Goal: Book appointment/travel/reservation

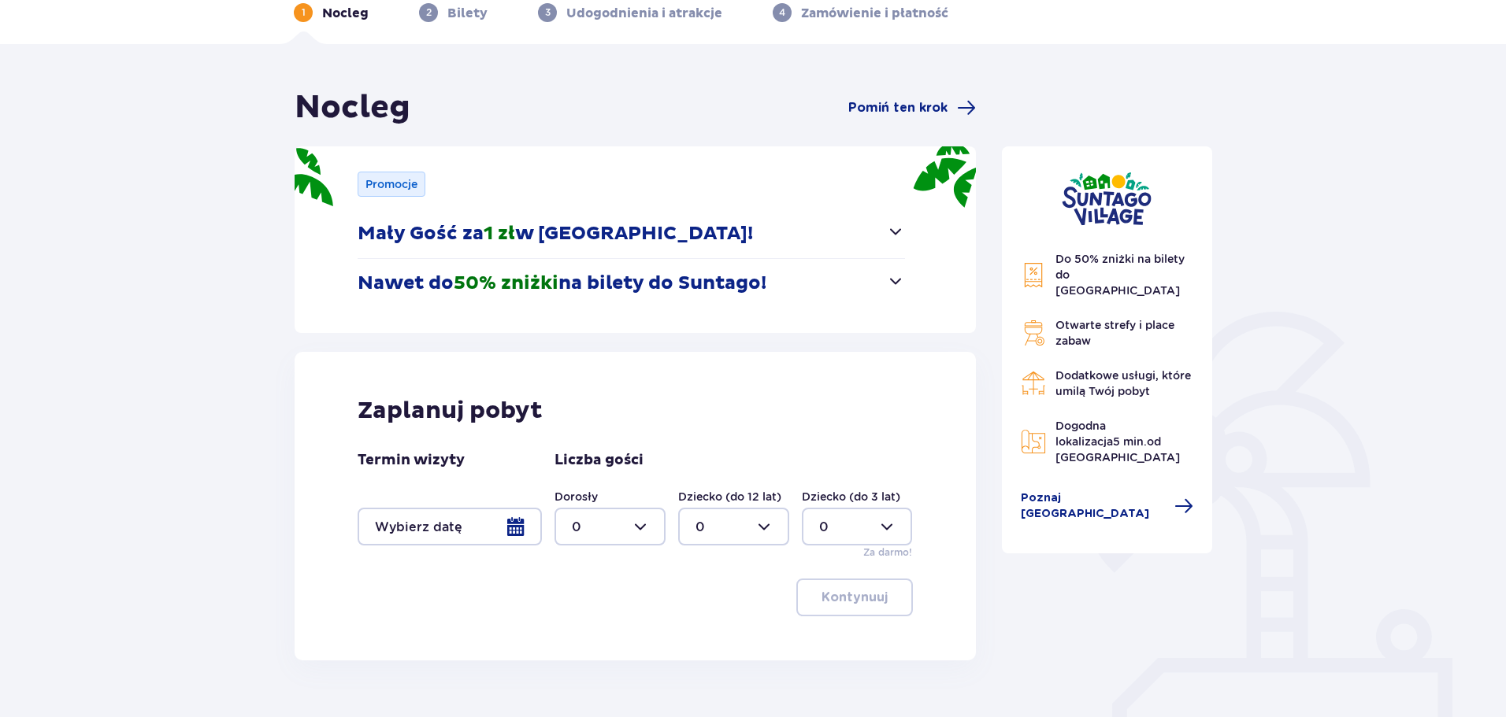
scroll to position [157, 0]
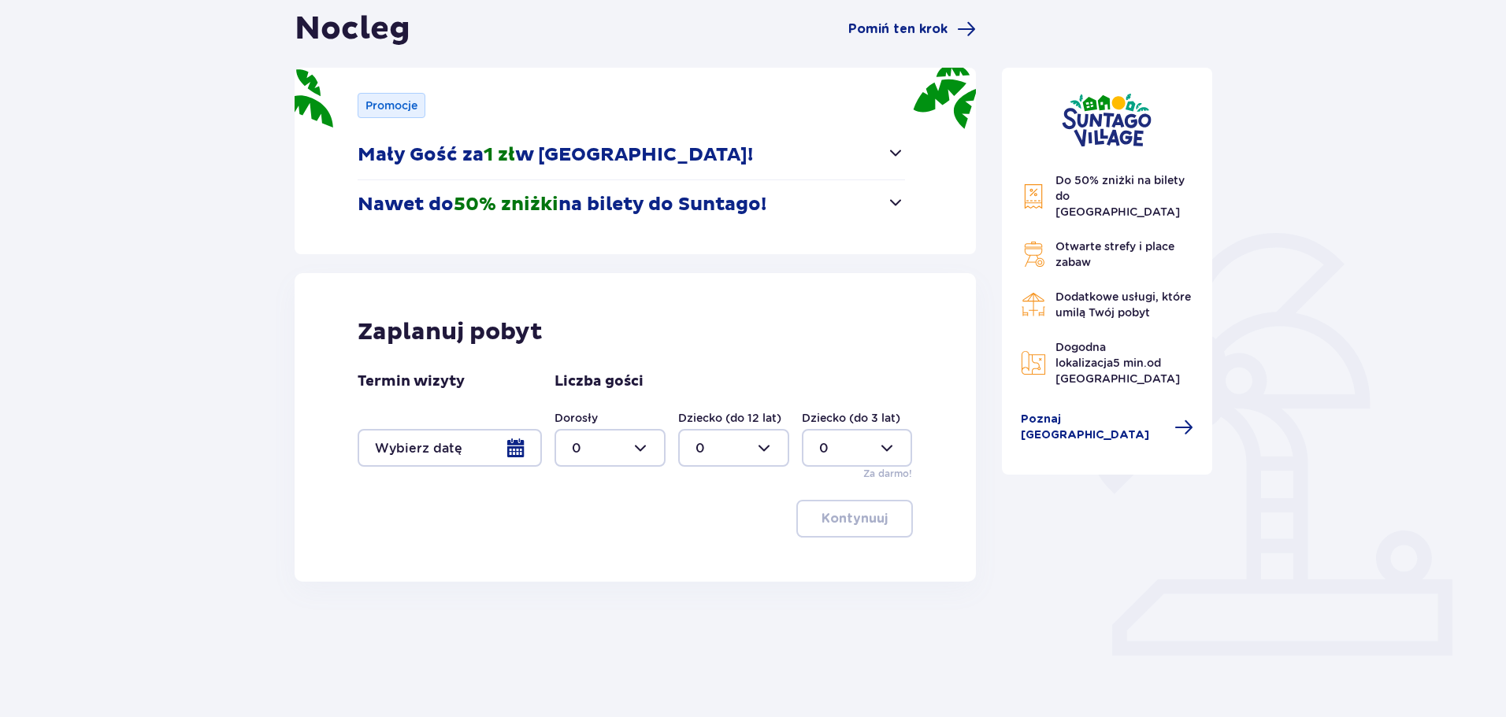
click at [522, 453] on div at bounding box center [449, 448] width 184 height 38
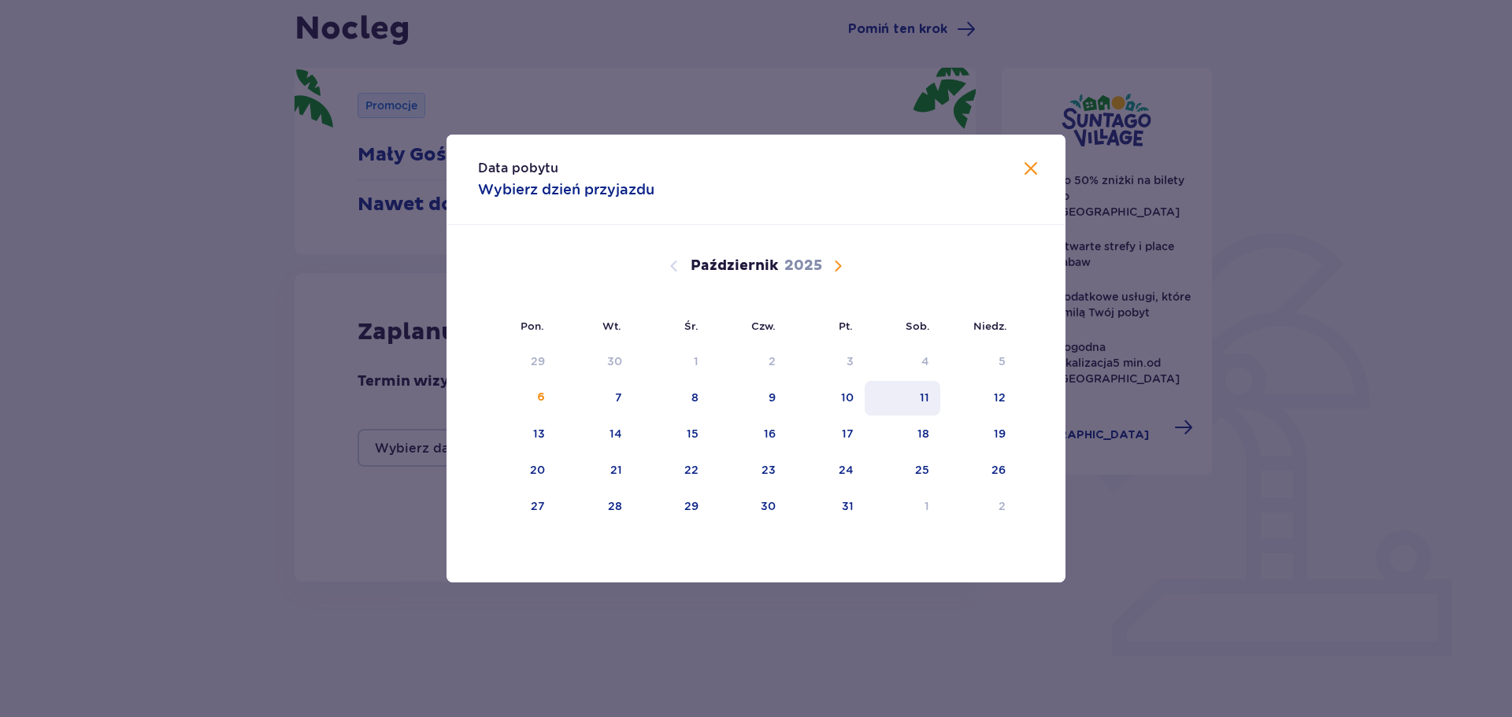
click at [913, 400] on div "11" at bounding box center [903, 398] width 76 height 35
click at [987, 393] on div "12" at bounding box center [978, 398] width 76 height 35
type input "[DATE] - [DATE]"
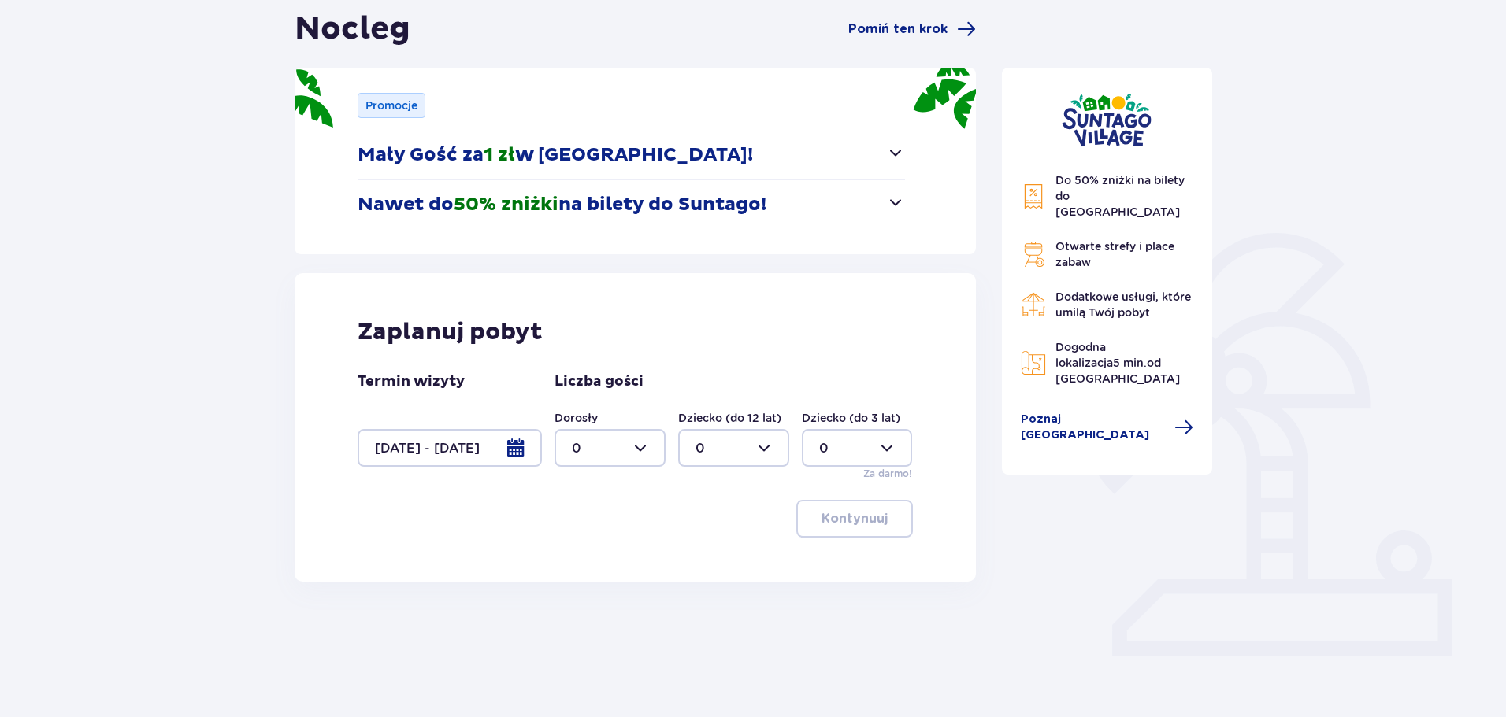
click at [651, 448] on div at bounding box center [609, 448] width 111 height 38
click at [583, 554] on div "4" at bounding box center [610, 549] width 76 height 17
type input "4"
click at [743, 445] on div at bounding box center [733, 448] width 111 height 38
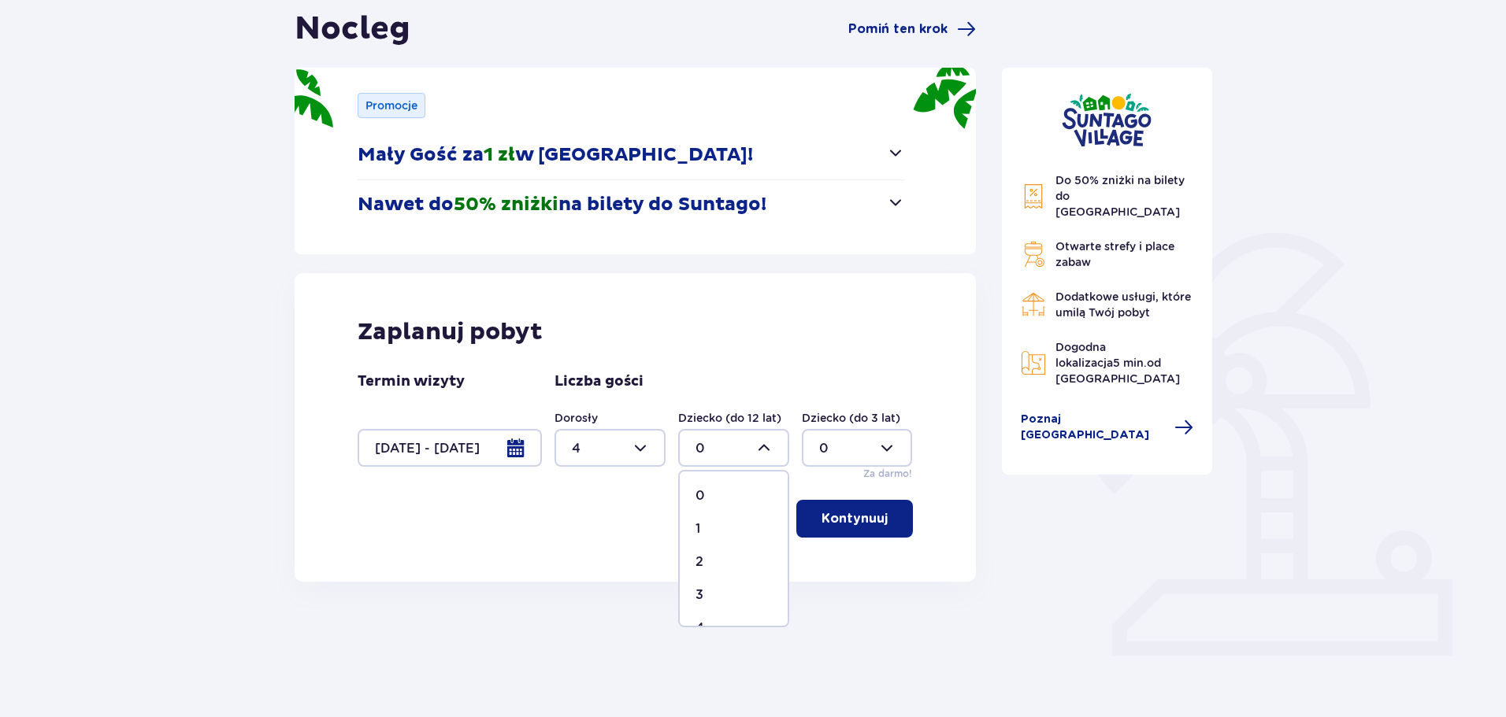
click at [702, 564] on p "2" at bounding box center [699, 562] width 8 height 17
type input "2"
click at [869, 517] on p "Kontynuuj" at bounding box center [854, 518] width 66 height 17
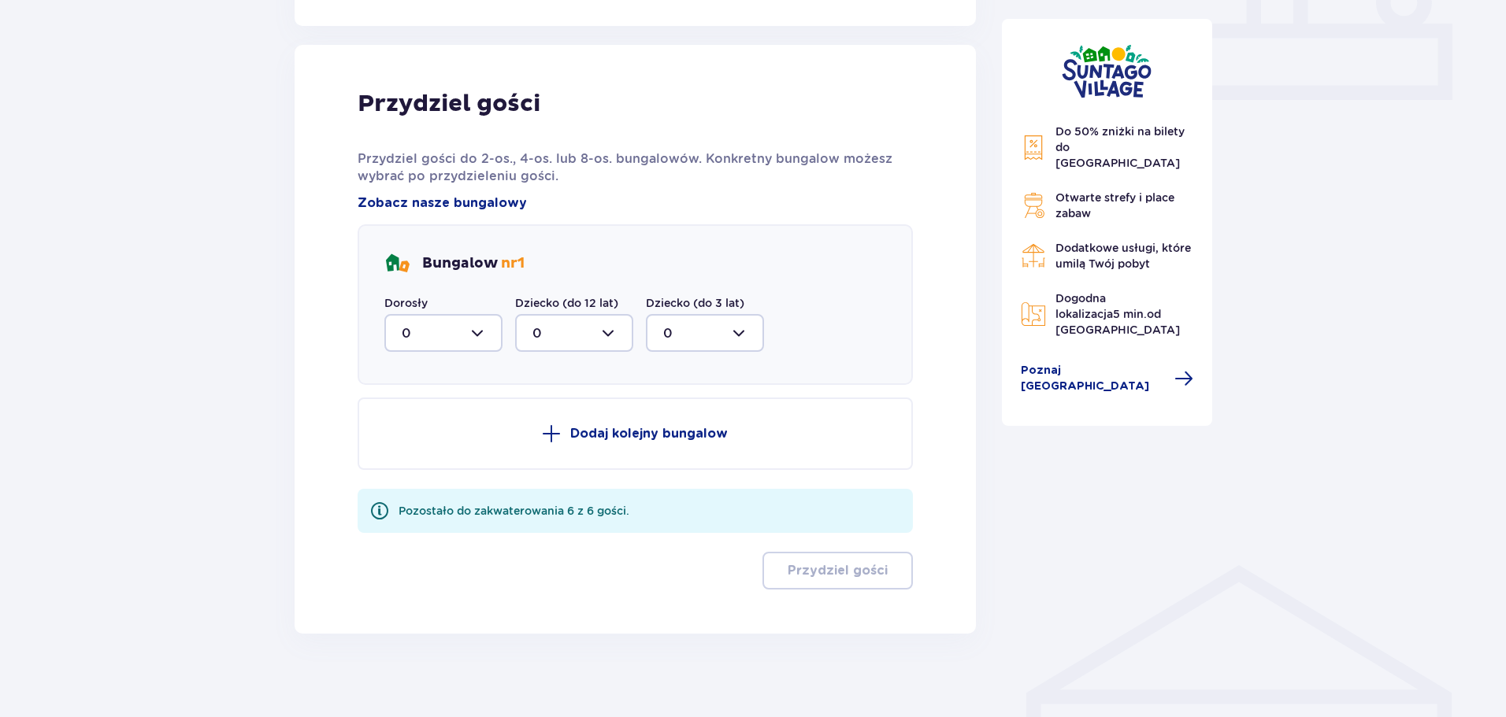
scroll to position [724, 0]
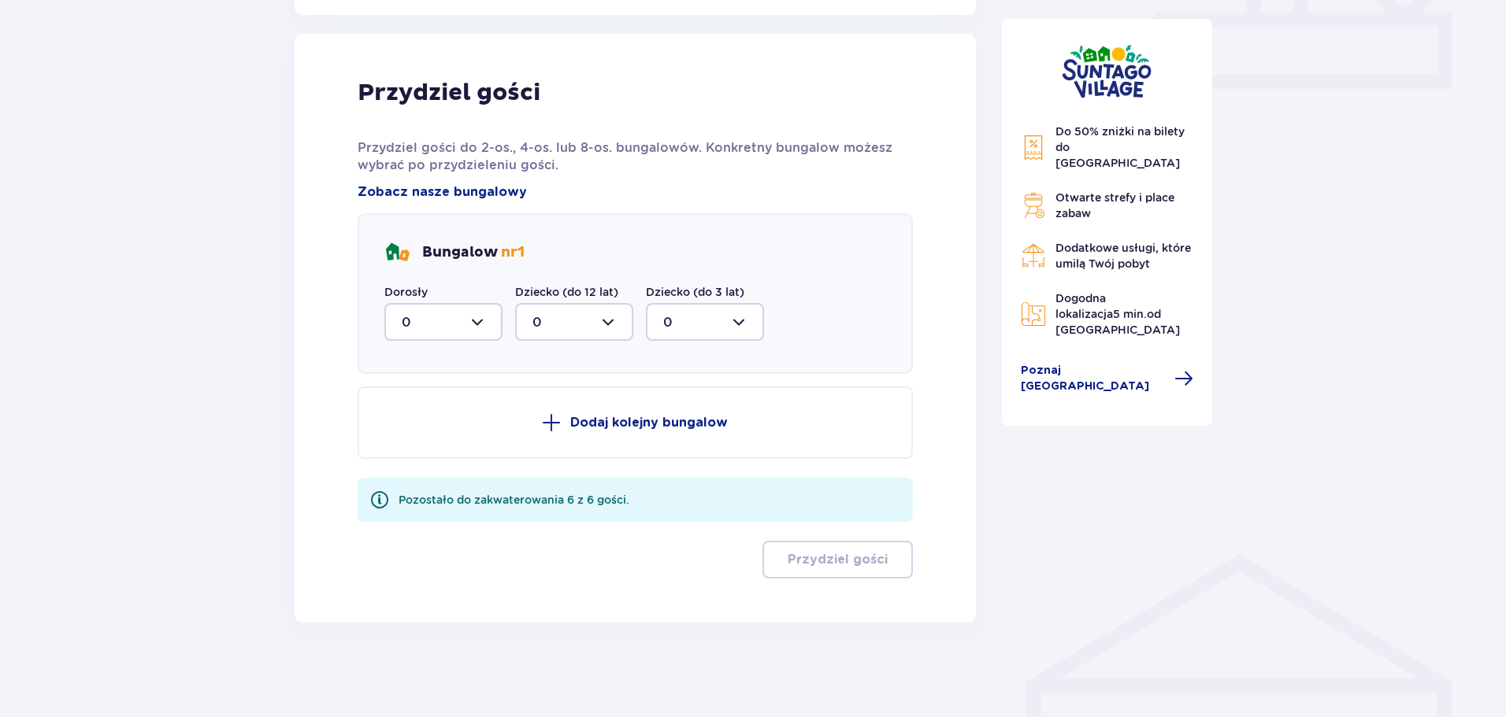
click at [474, 319] on div at bounding box center [443, 322] width 118 height 38
click at [432, 439] on div "2" at bounding box center [443, 436] width 83 height 17
type input "2"
click at [592, 314] on div at bounding box center [574, 322] width 118 height 38
click at [561, 411] on div "1" at bounding box center [573, 402] width 83 height 17
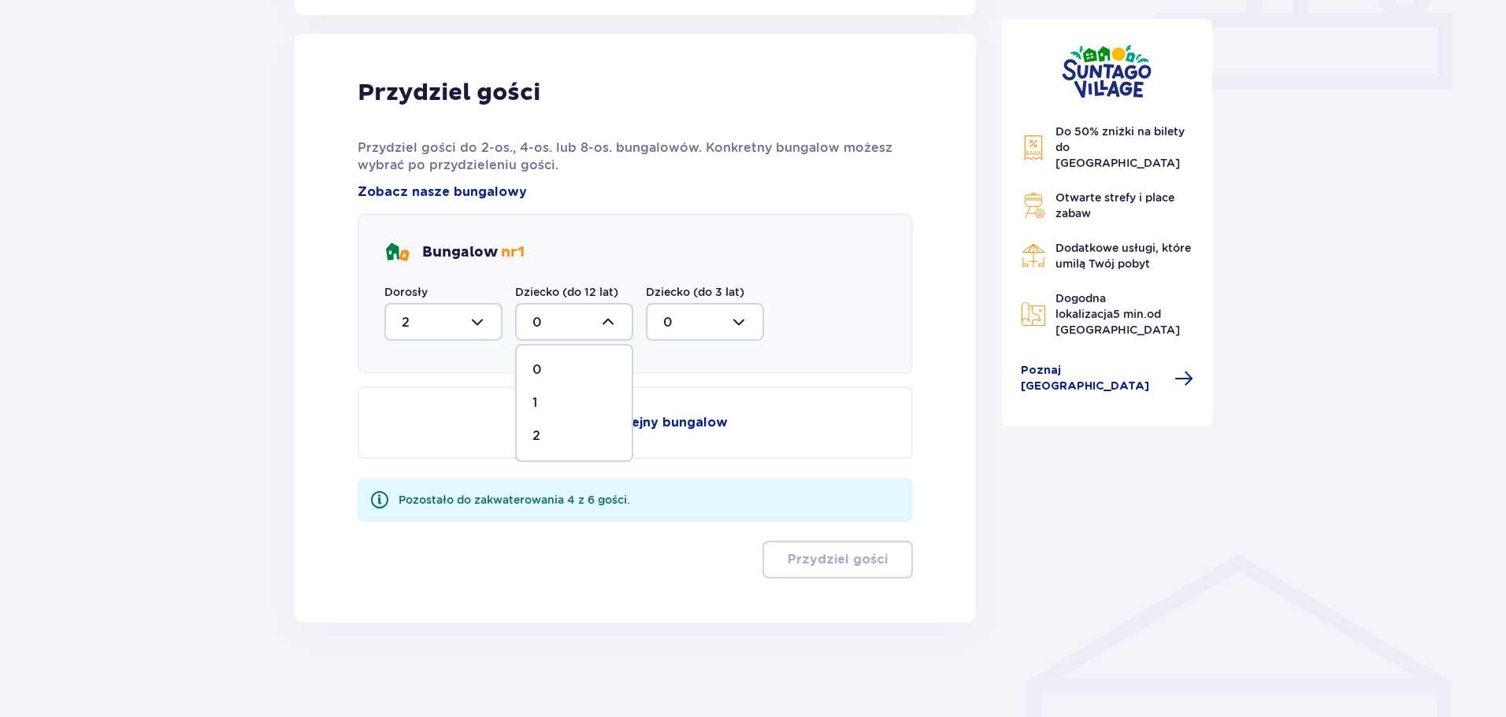
type input "1"
click at [487, 315] on div at bounding box center [443, 322] width 118 height 38
click at [416, 461] on span "4" at bounding box center [443, 475] width 115 height 33
type input "4"
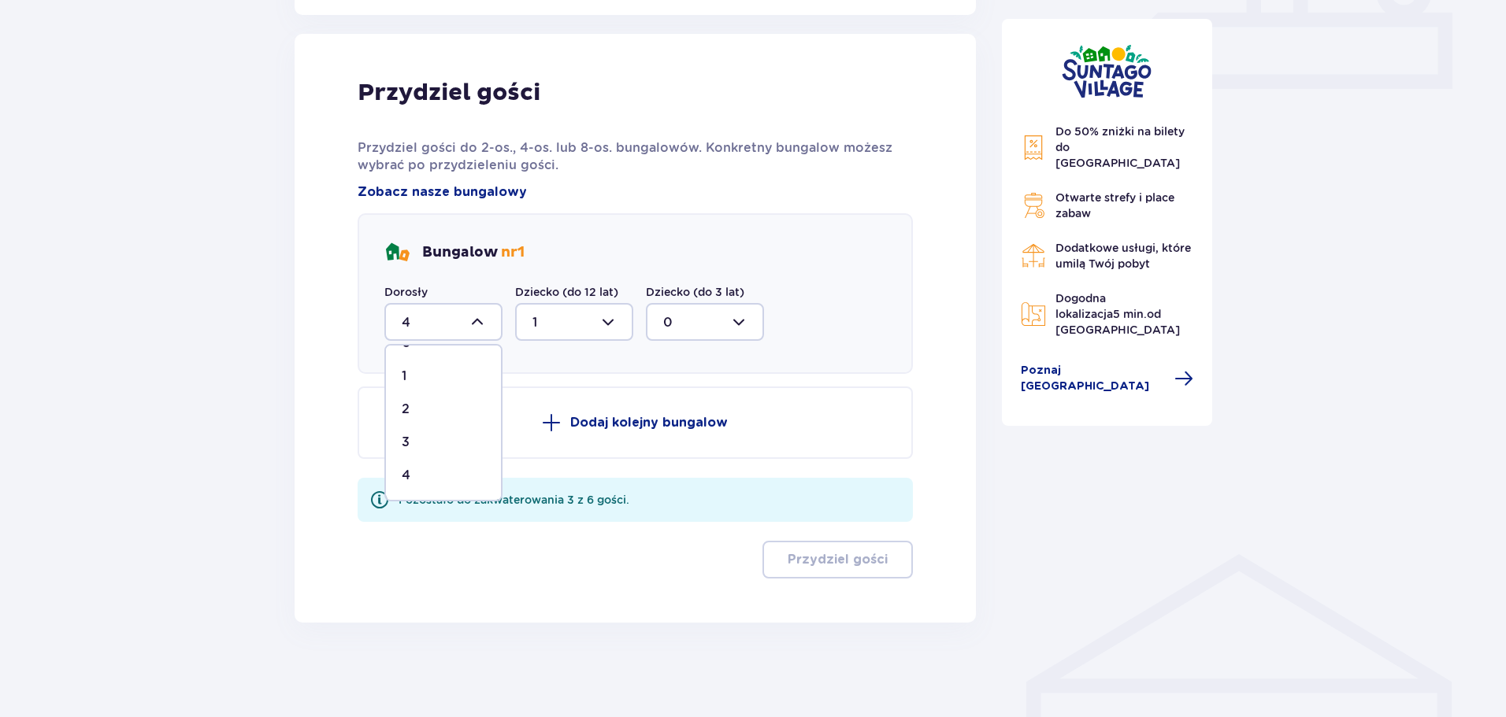
scroll to position [633, 0]
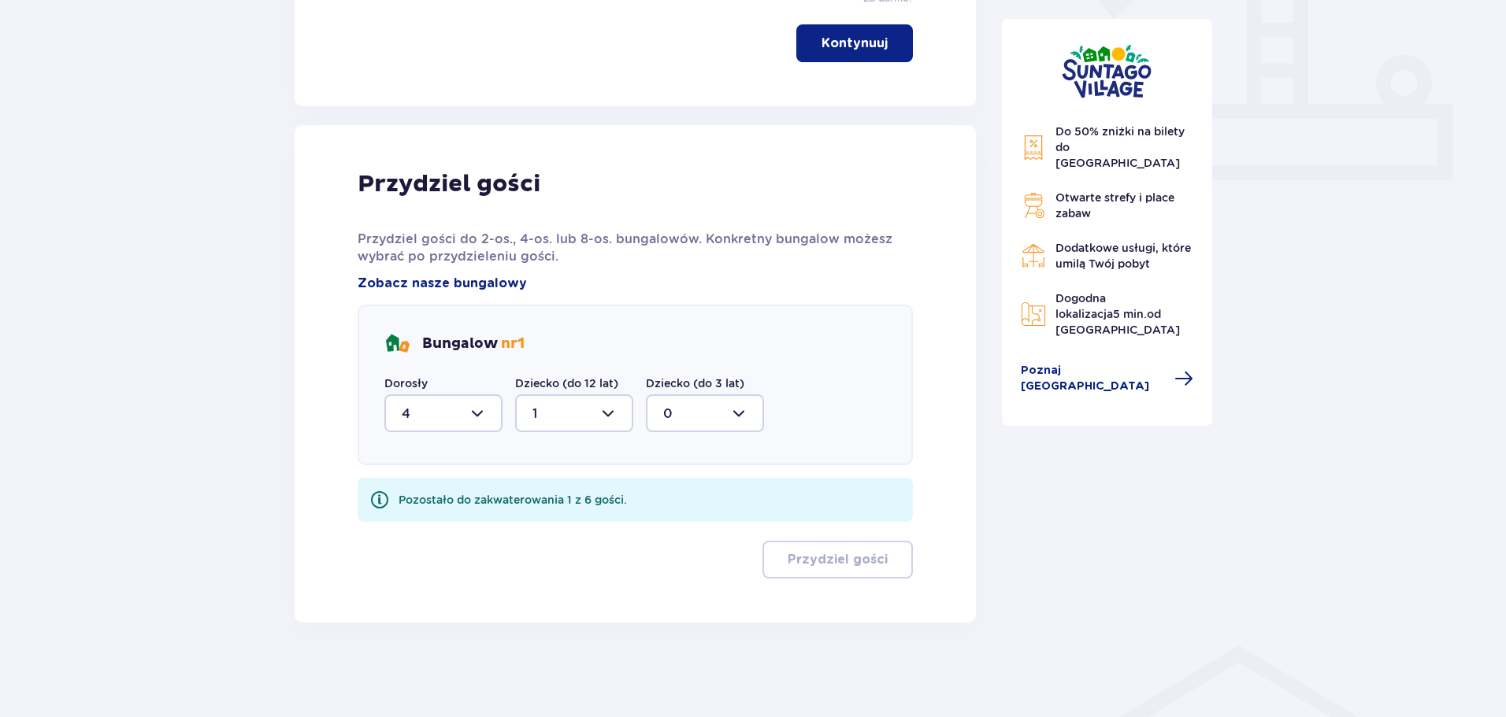
click at [603, 407] on div at bounding box center [574, 413] width 118 height 38
click at [535, 522] on p "2" at bounding box center [536, 527] width 8 height 17
type input "2"
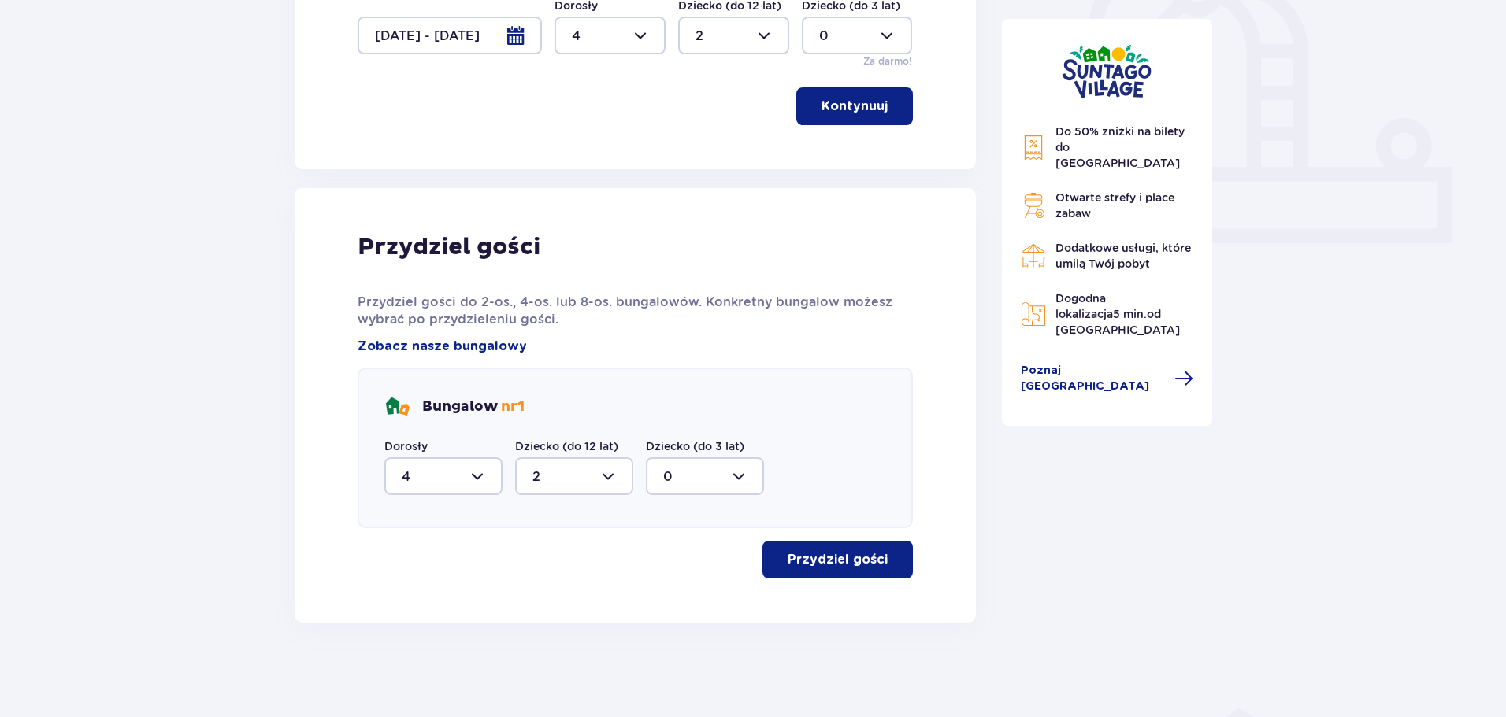
click at [820, 557] on p "Przydziel gości" at bounding box center [837, 559] width 100 height 17
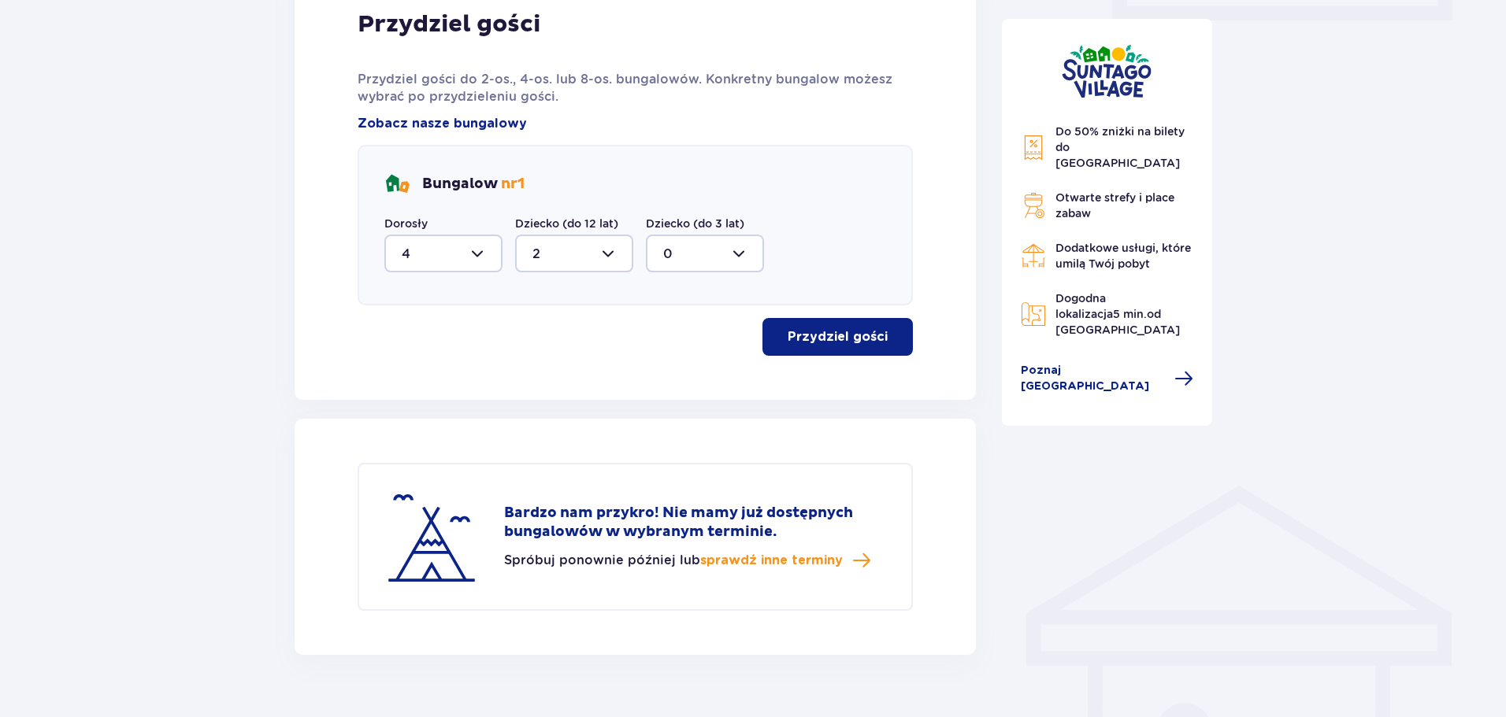
scroll to position [825, 0]
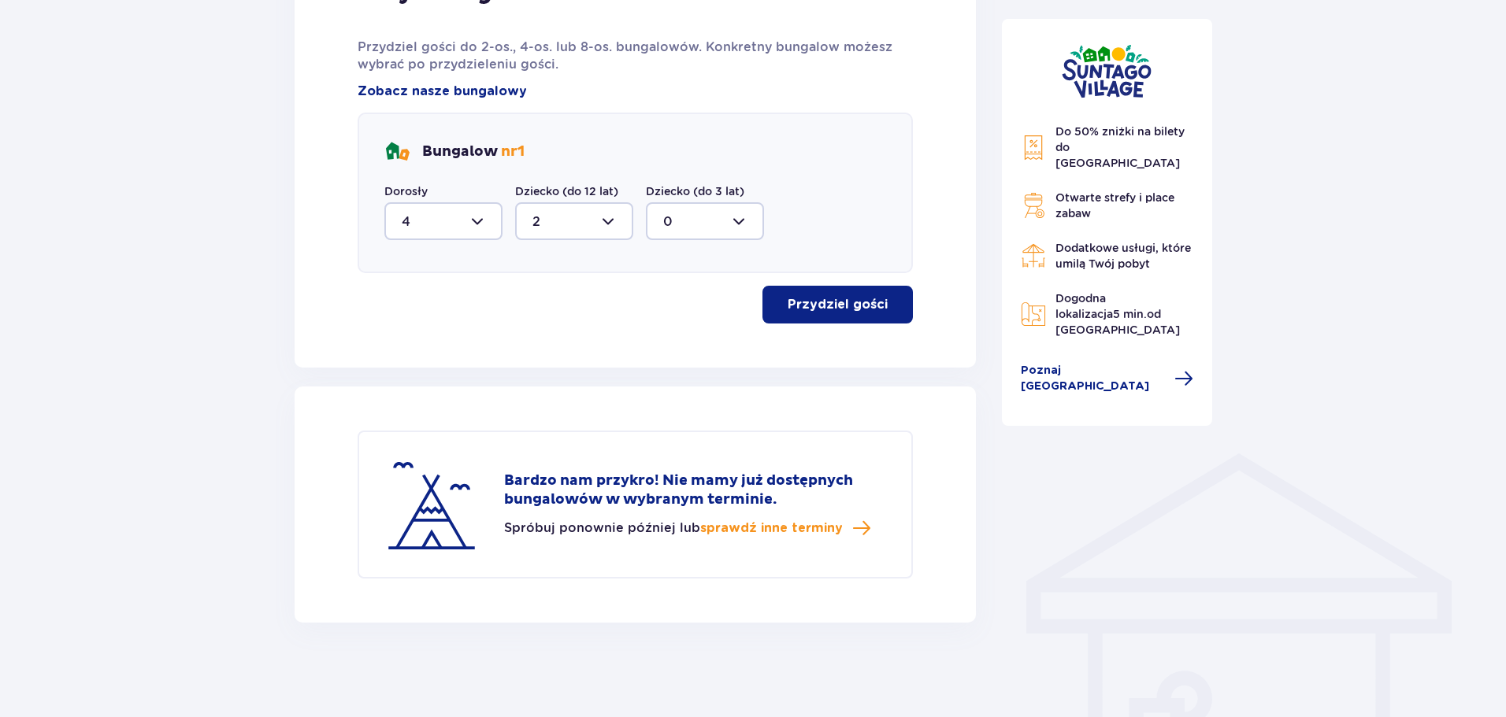
click at [455, 229] on div at bounding box center [443, 221] width 118 height 38
click at [397, 135] on span "2" at bounding box center [443, 133] width 115 height 33
type input "2"
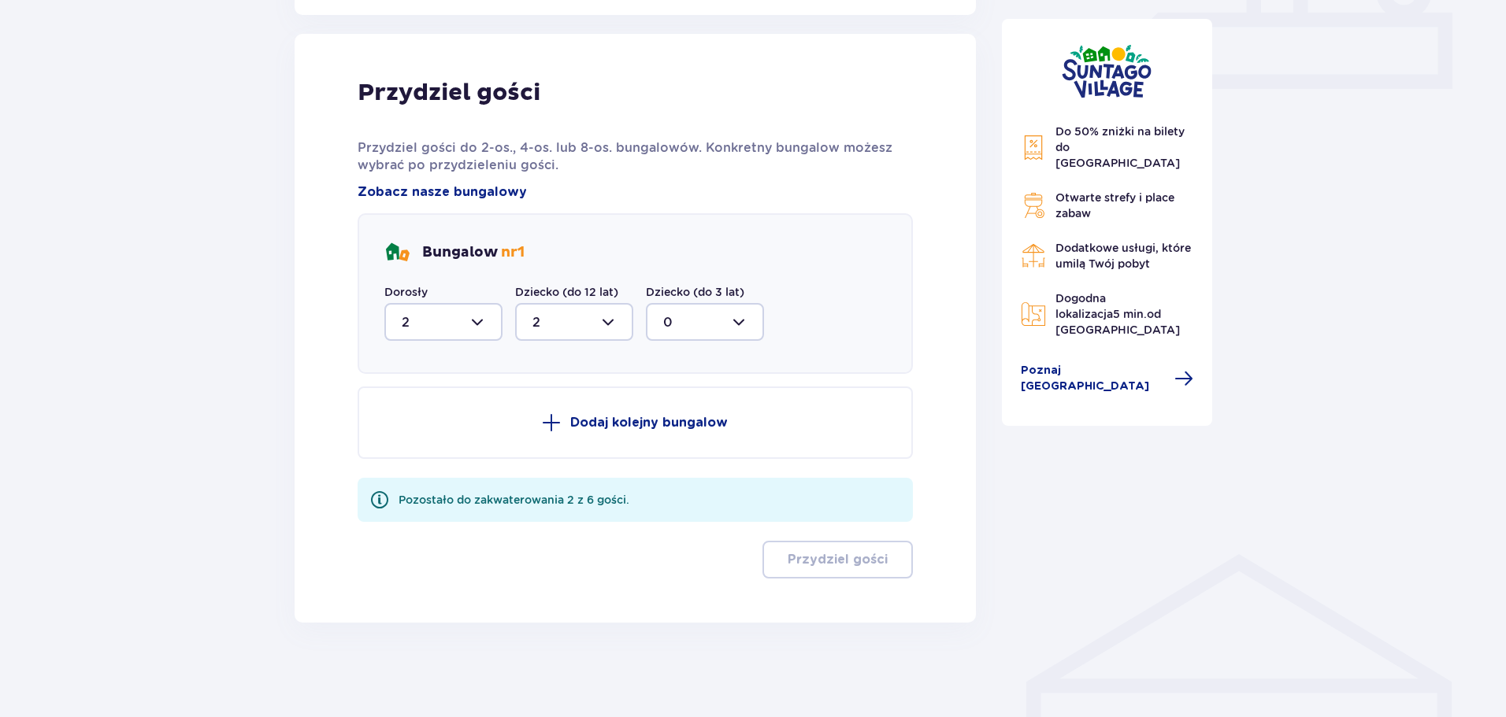
click at [583, 322] on div at bounding box center [574, 322] width 118 height 38
click at [533, 406] on p "1" at bounding box center [534, 402] width 5 height 17
type input "1"
click at [702, 448] on button "Dodaj kolejny bungalow" at bounding box center [634, 423] width 555 height 72
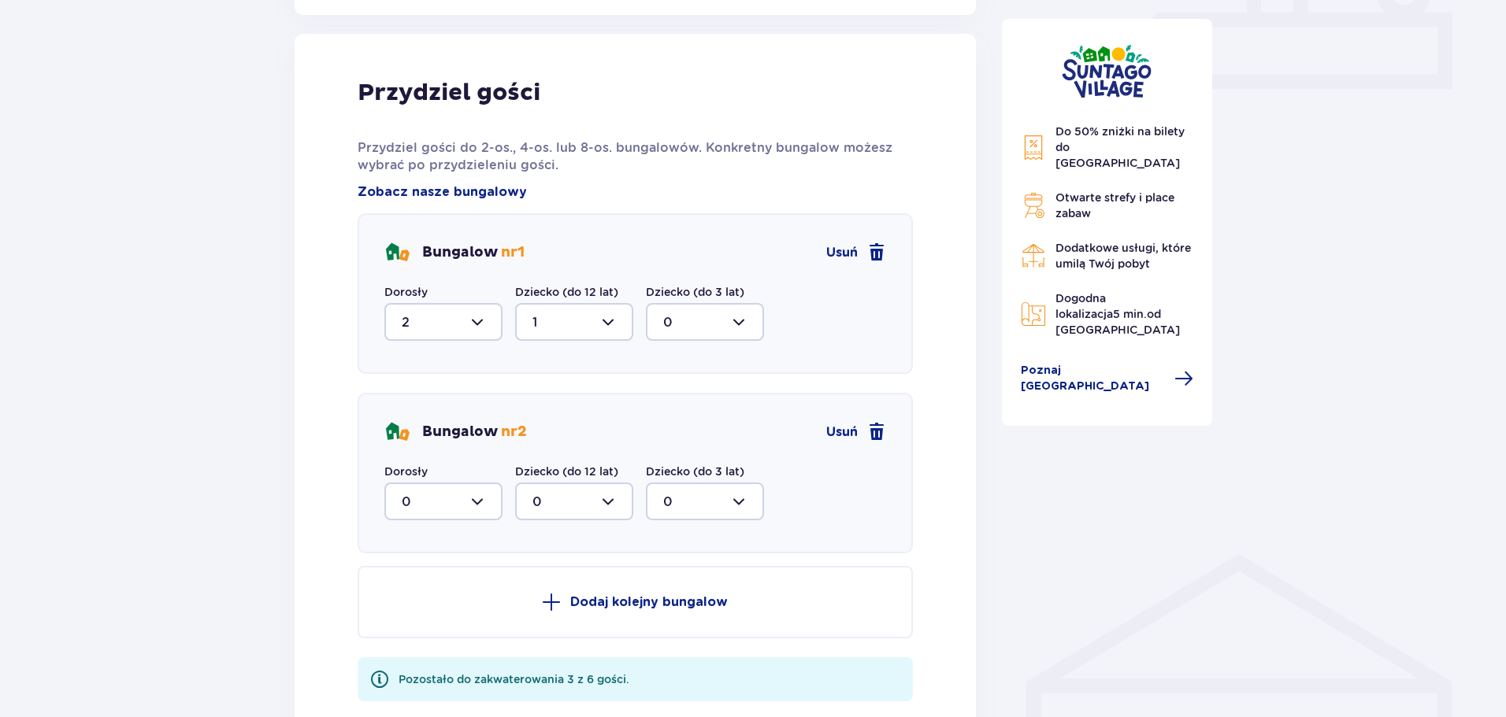
click at [492, 506] on div at bounding box center [443, 502] width 118 height 38
click at [408, 614] on p "2" at bounding box center [406, 615] width 8 height 17
type input "2"
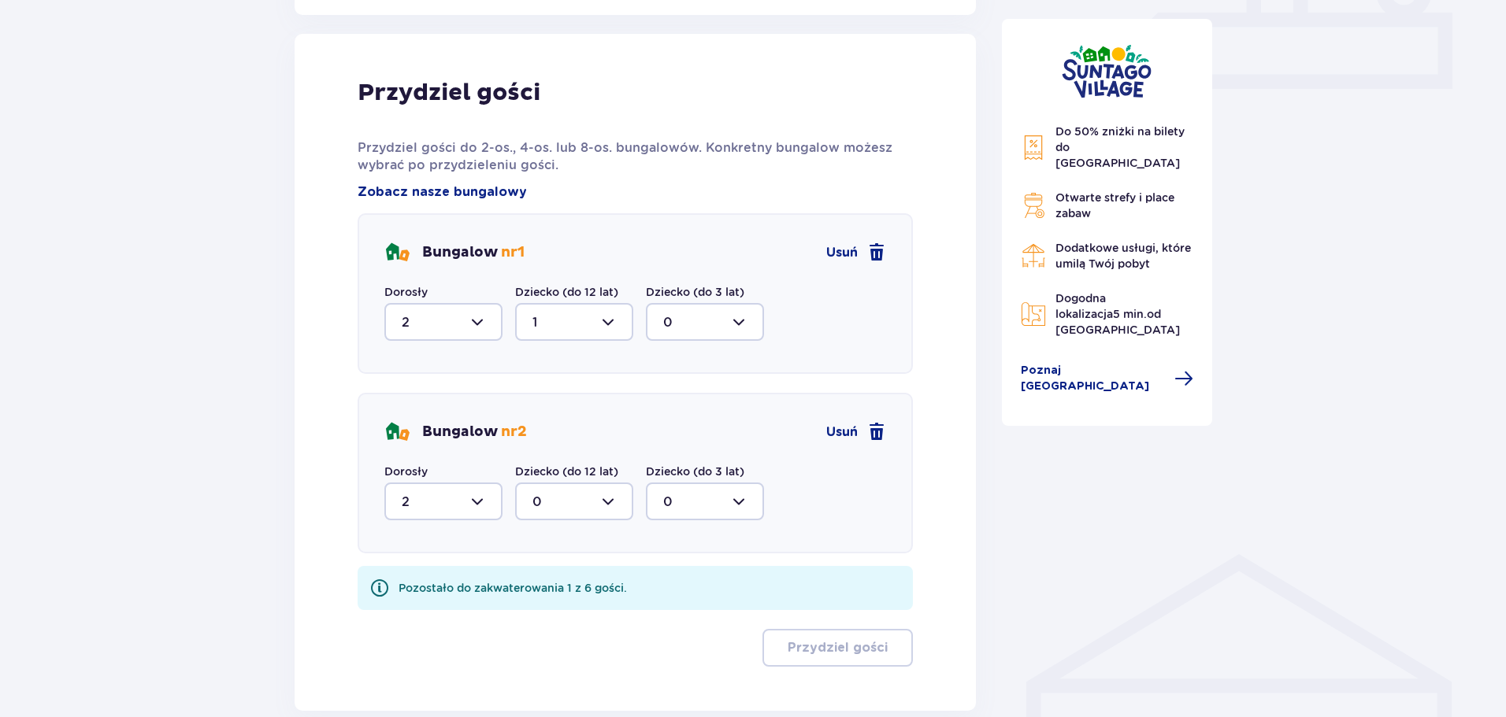
click at [561, 519] on div at bounding box center [574, 502] width 118 height 38
click at [534, 585] on p "1" at bounding box center [534, 582] width 5 height 17
type input "1"
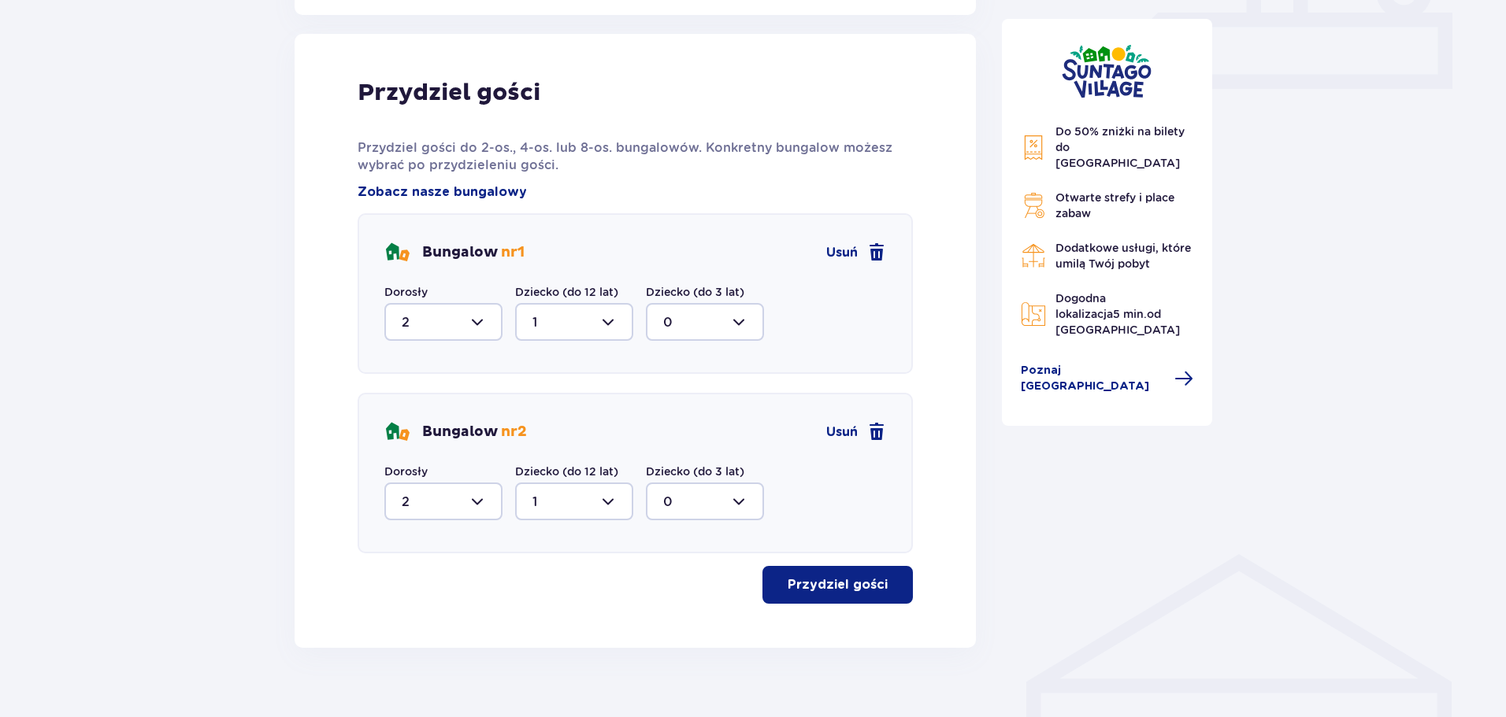
click at [822, 594] on p "Przydziel gości" at bounding box center [837, 584] width 100 height 17
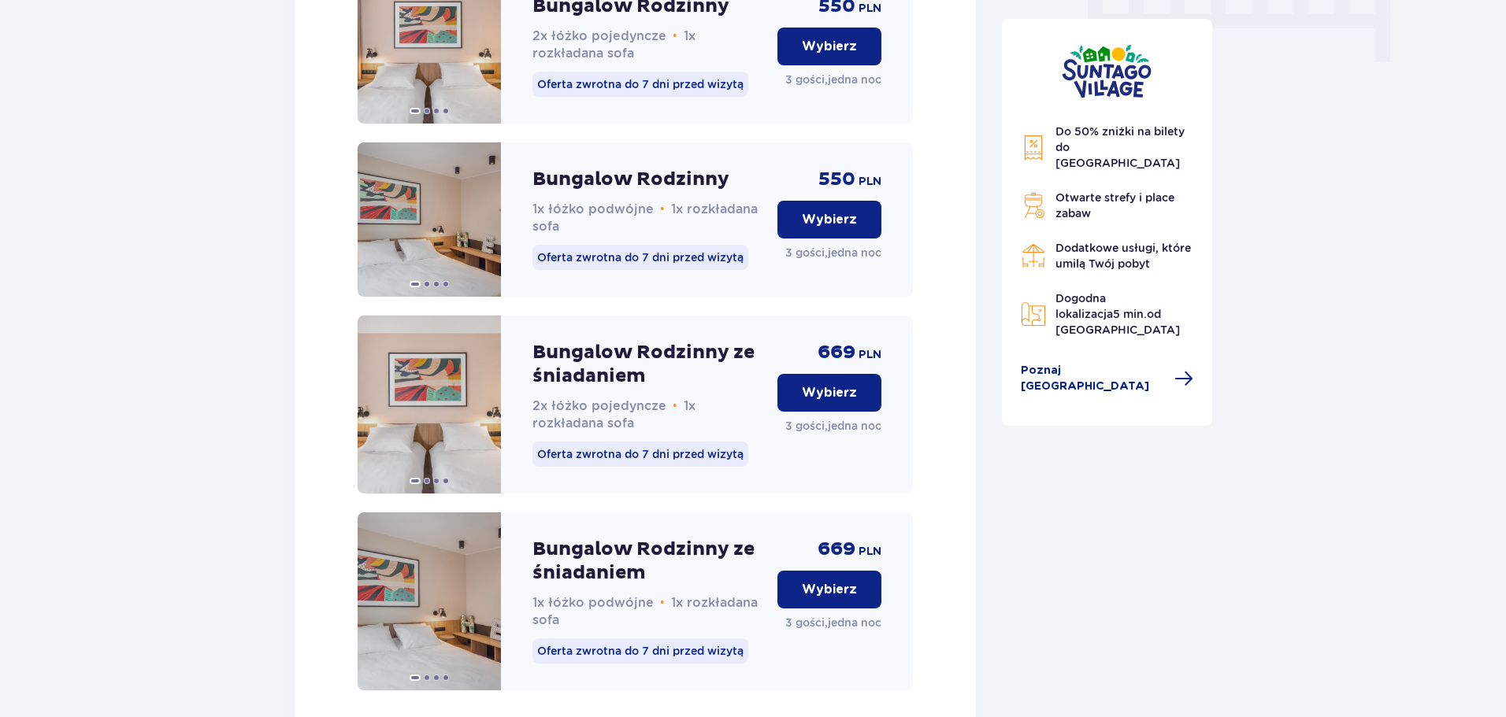
scroll to position [1609, 0]
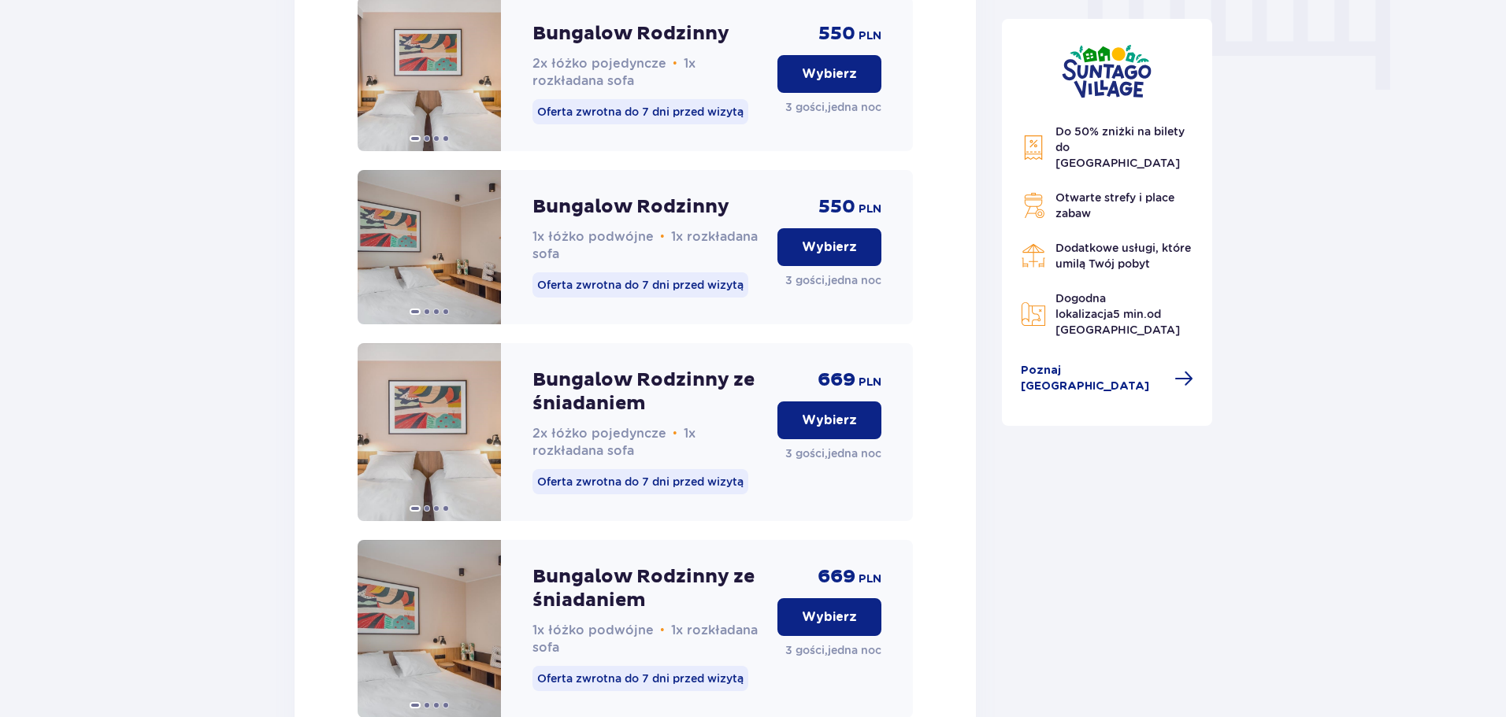
click at [798, 259] on button "Wybierz" at bounding box center [829, 247] width 104 height 38
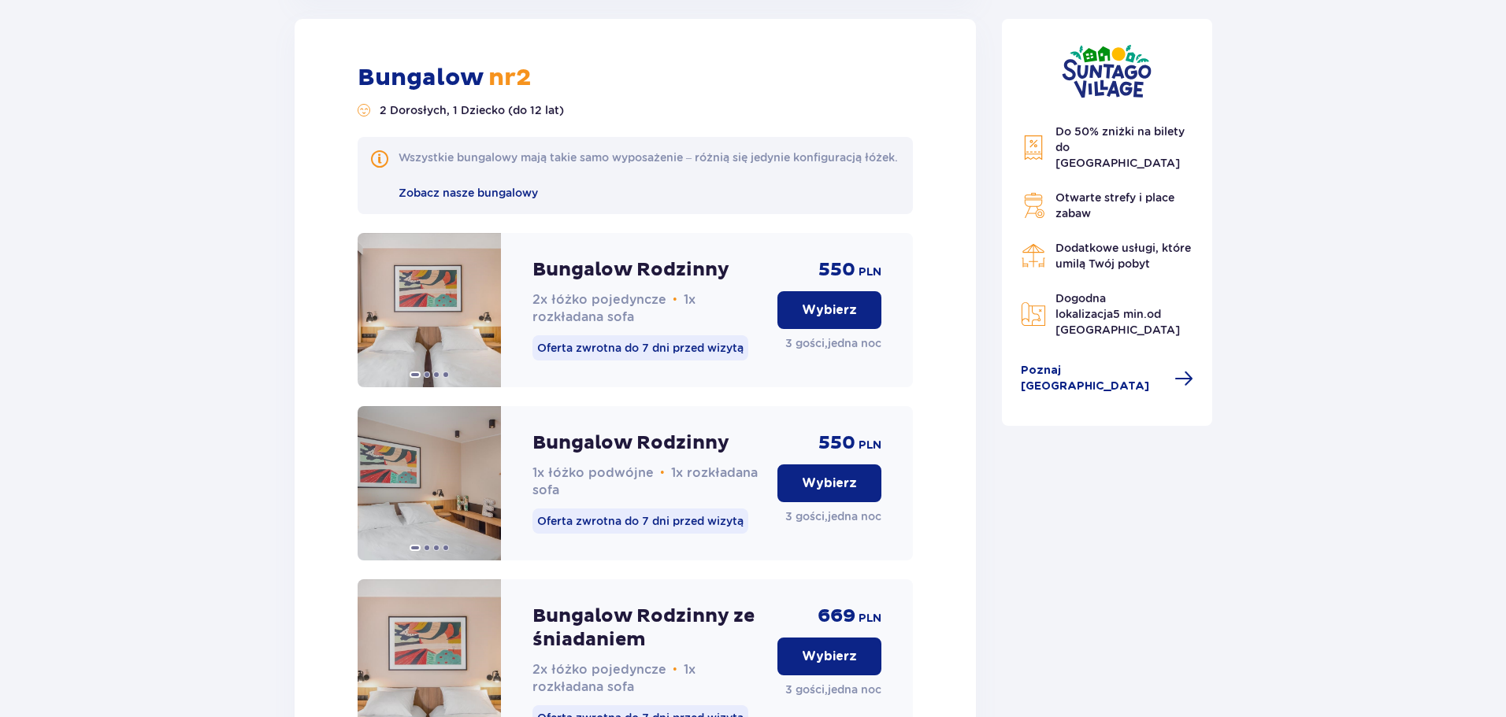
scroll to position [2418, 0]
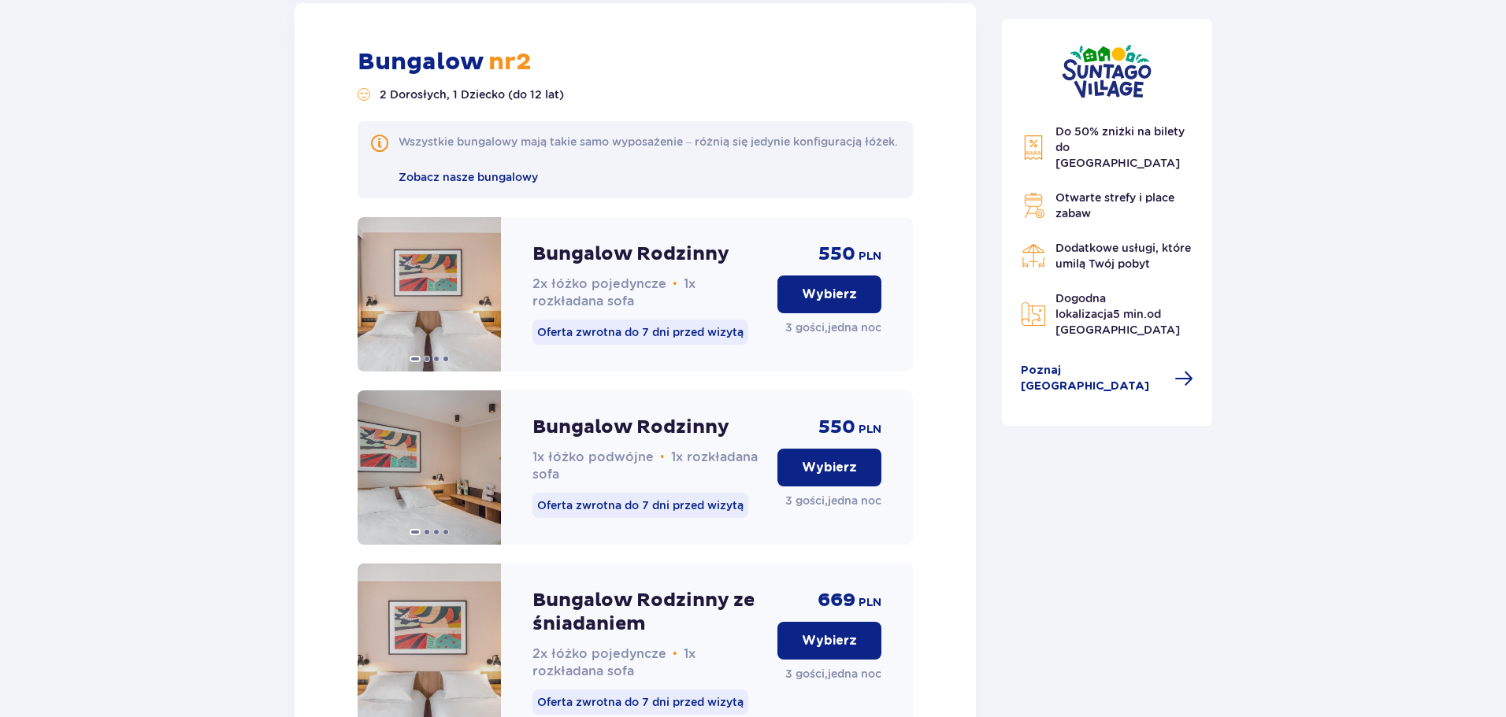
click at [827, 476] on p "Wybierz" at bounding box center [829, 467] width 55 height 17
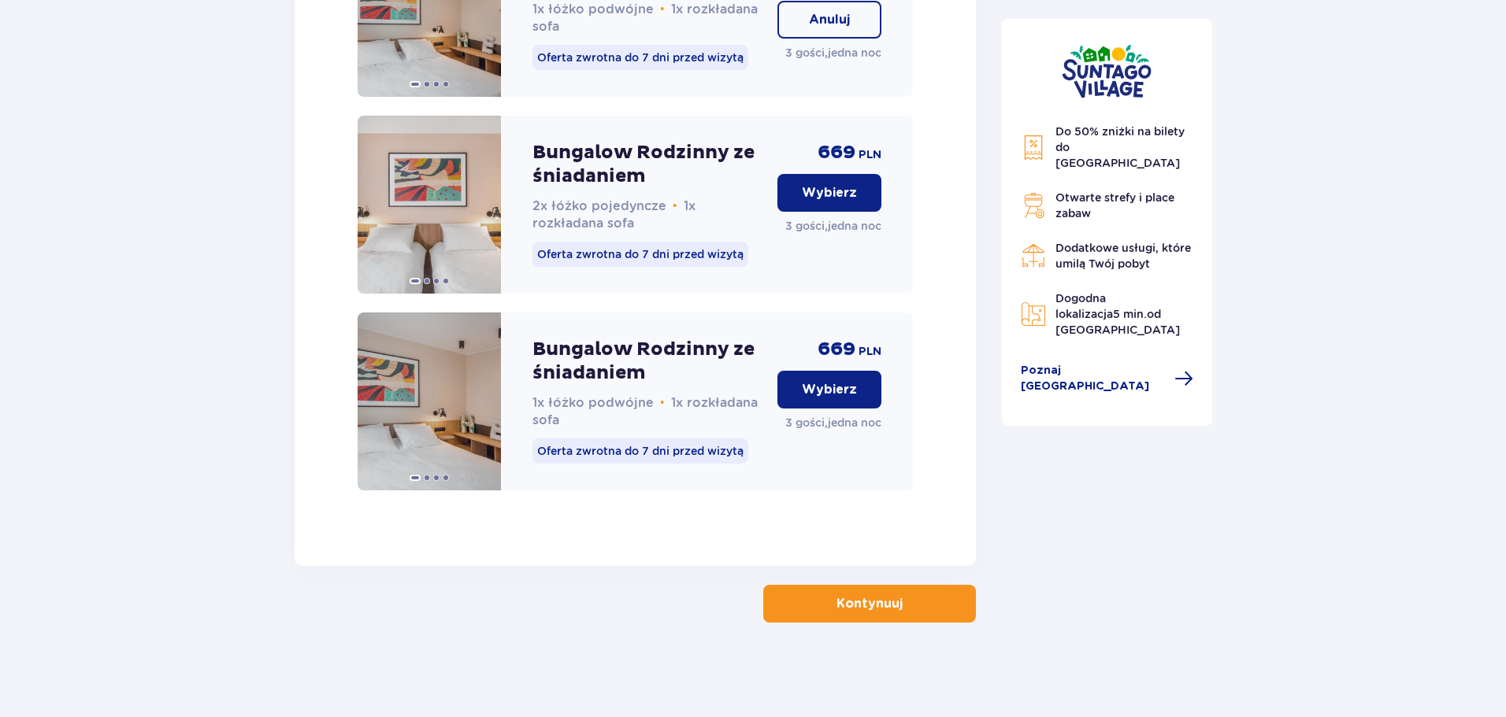
scroll to position [2898, 0]
click at [849, 609] on p "Kontynuuj" at bounding box center [869, 603] width 66 height 17
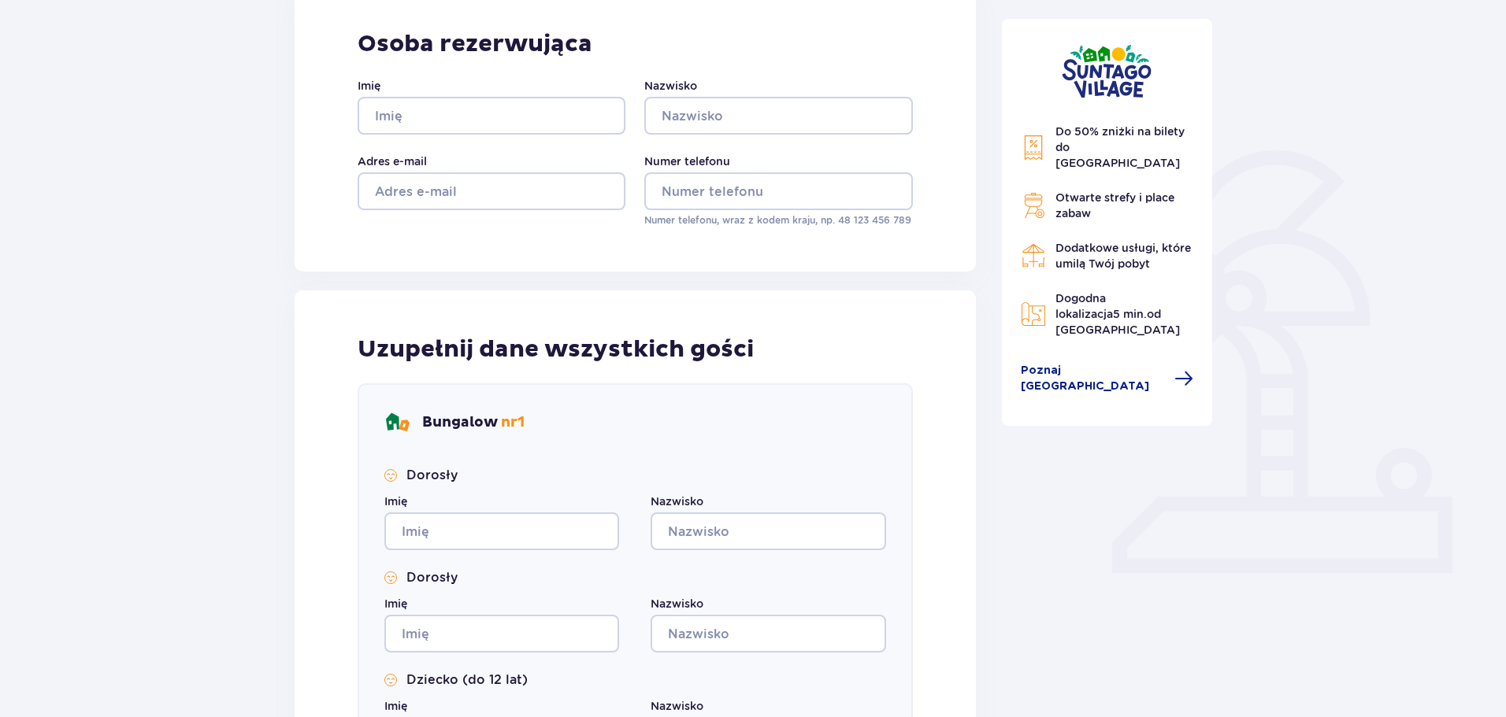
scroll to position [243, 0]
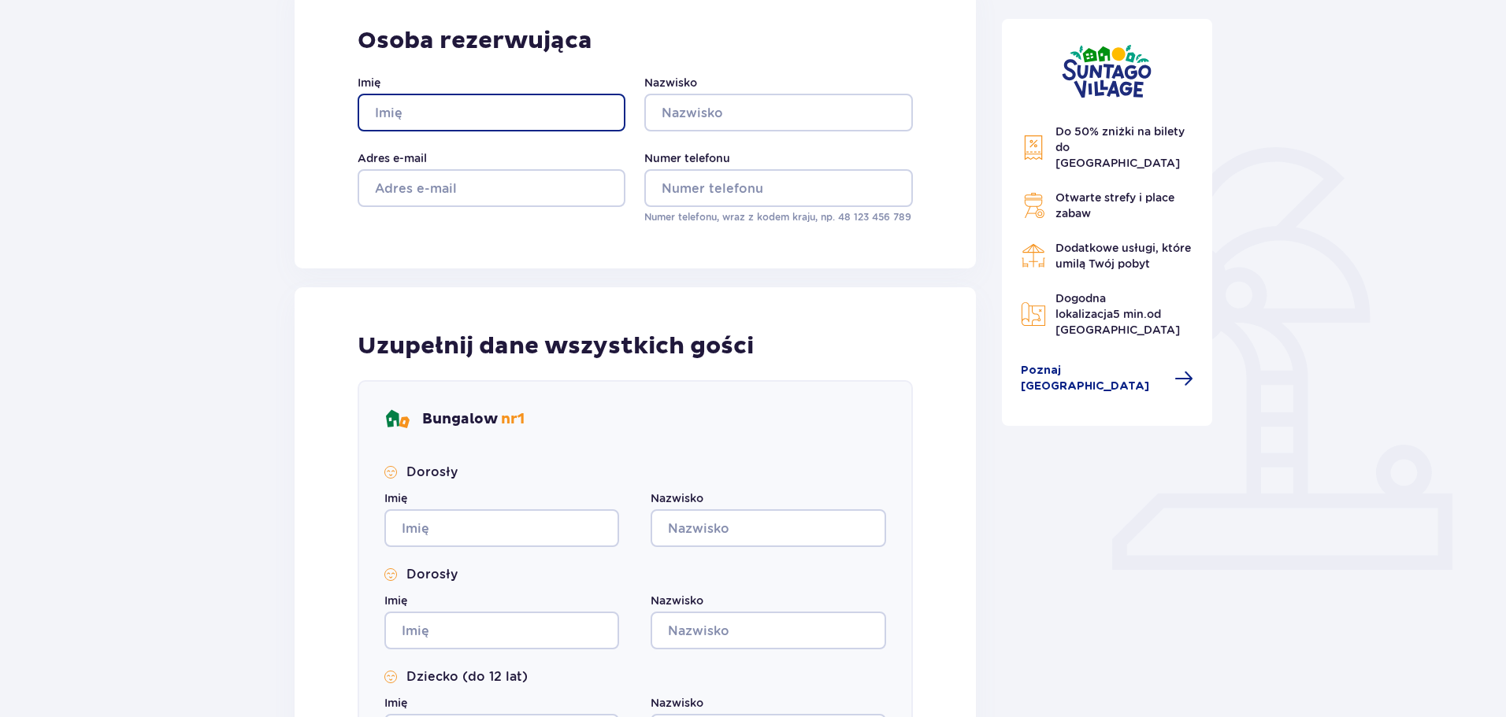
click at [487, 117] on input "Imię" at bounding box center [491, 113] width 268 height 38
type input "[PERSON_NAME]"
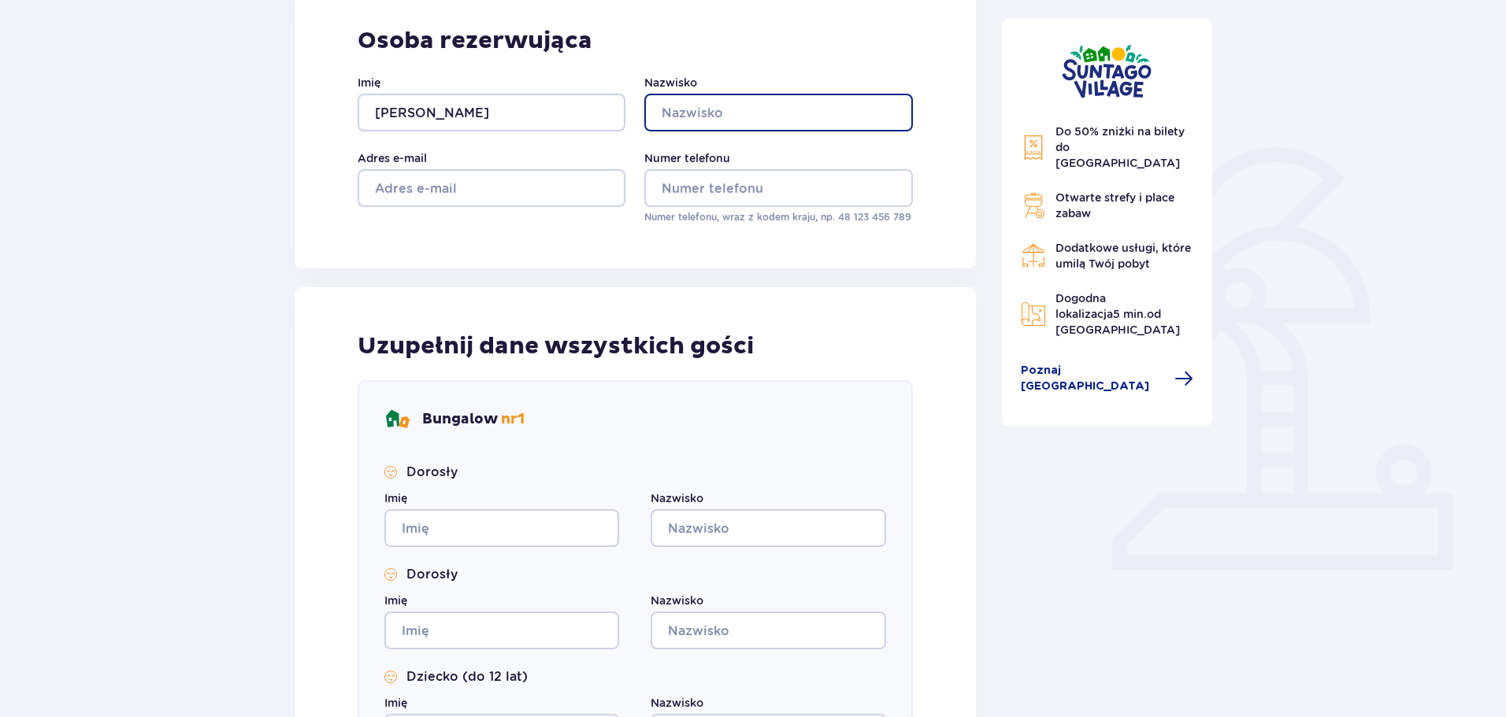
type input "[PERSON_NAME]"
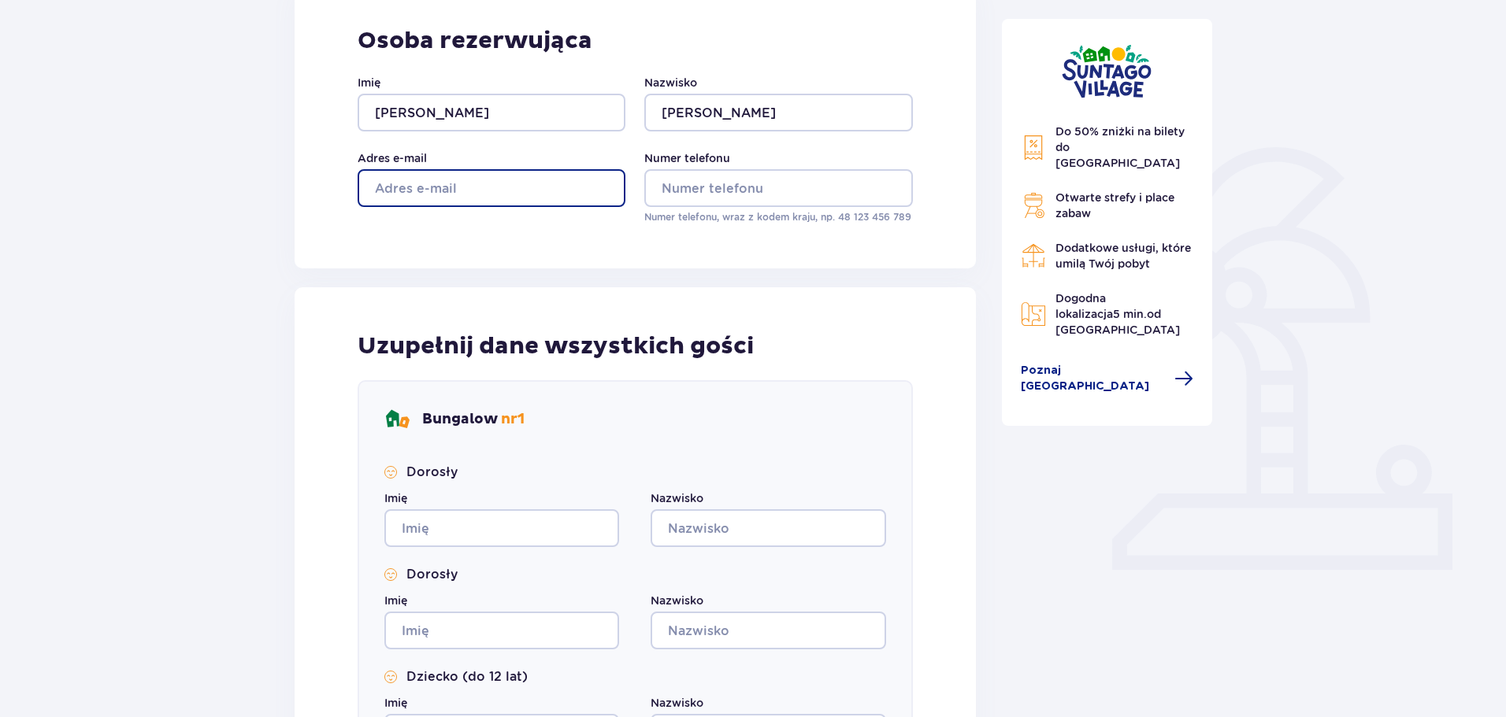
type input "[PERSON_NAME][EMAIL_ADDRESS][PERSON_NAME][DOMAIN_NAME]"
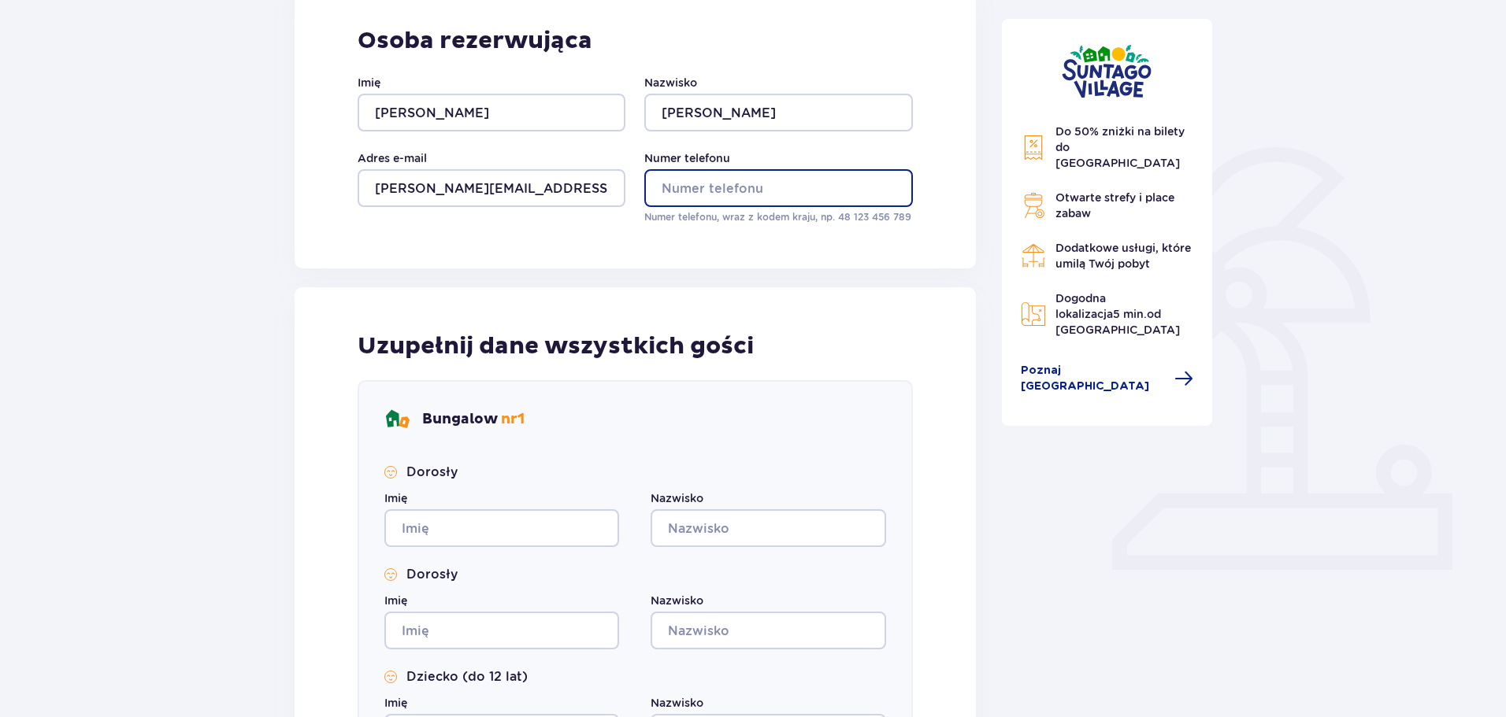
type input "505171752"
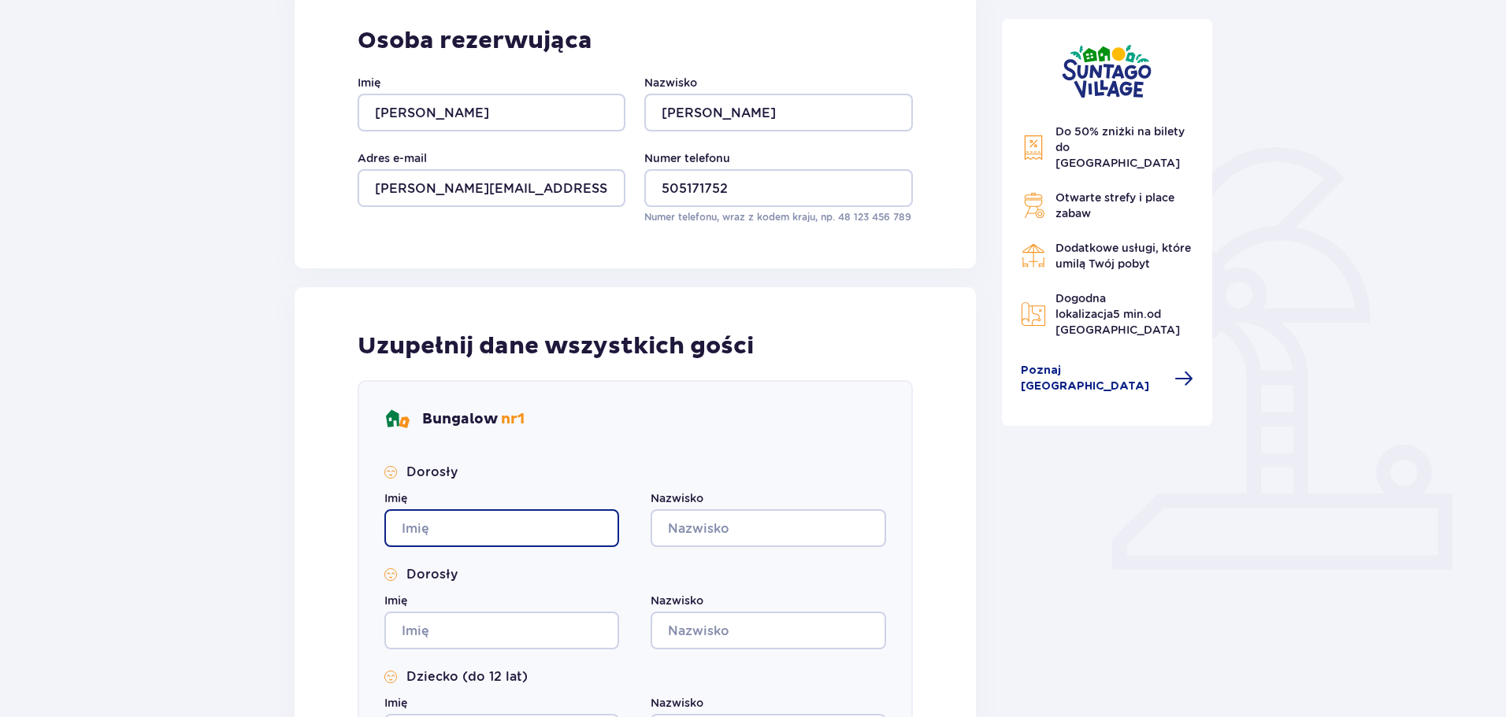
click at [495, 517] on input "Imię" at bounding box center [501, 528] width 235 height 38
type input "[PERSON_NAME]"
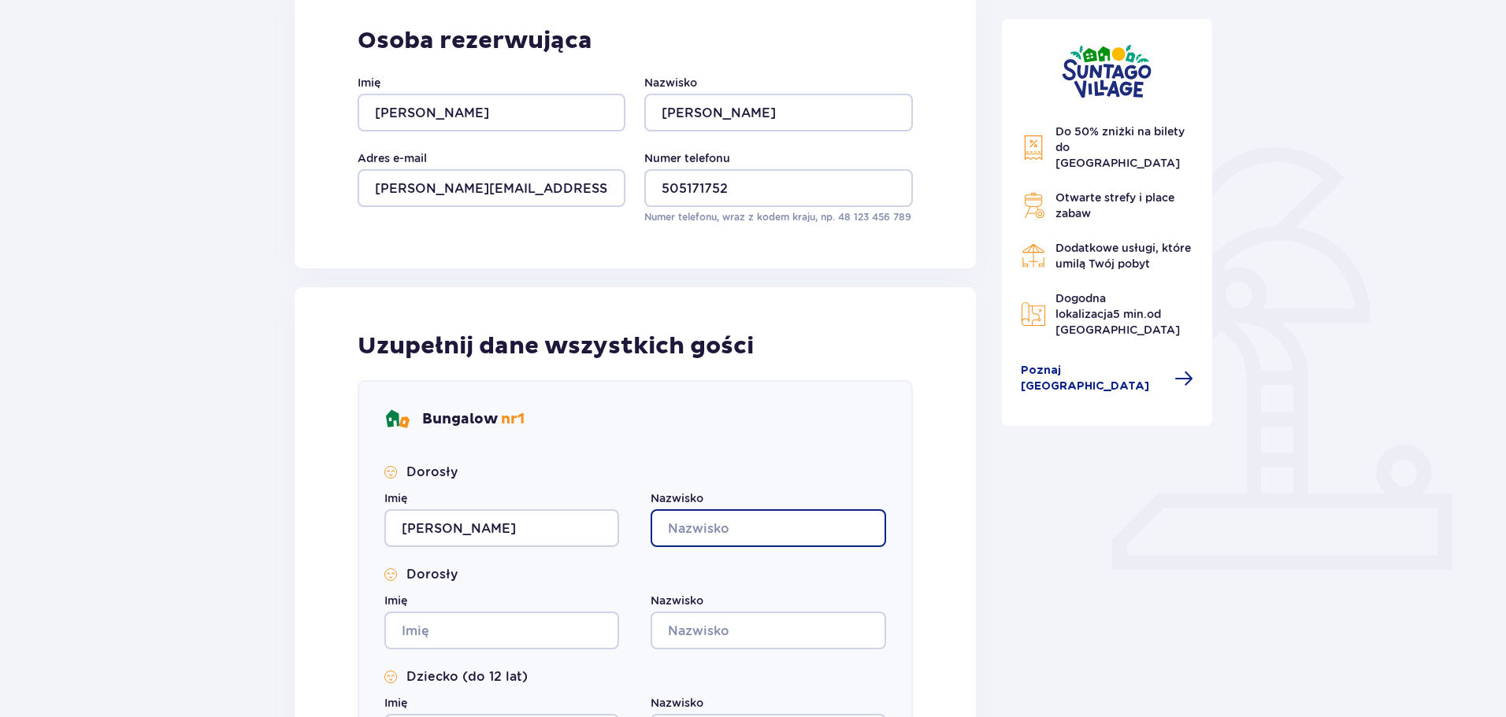
type input "[PERSON_NAME]"
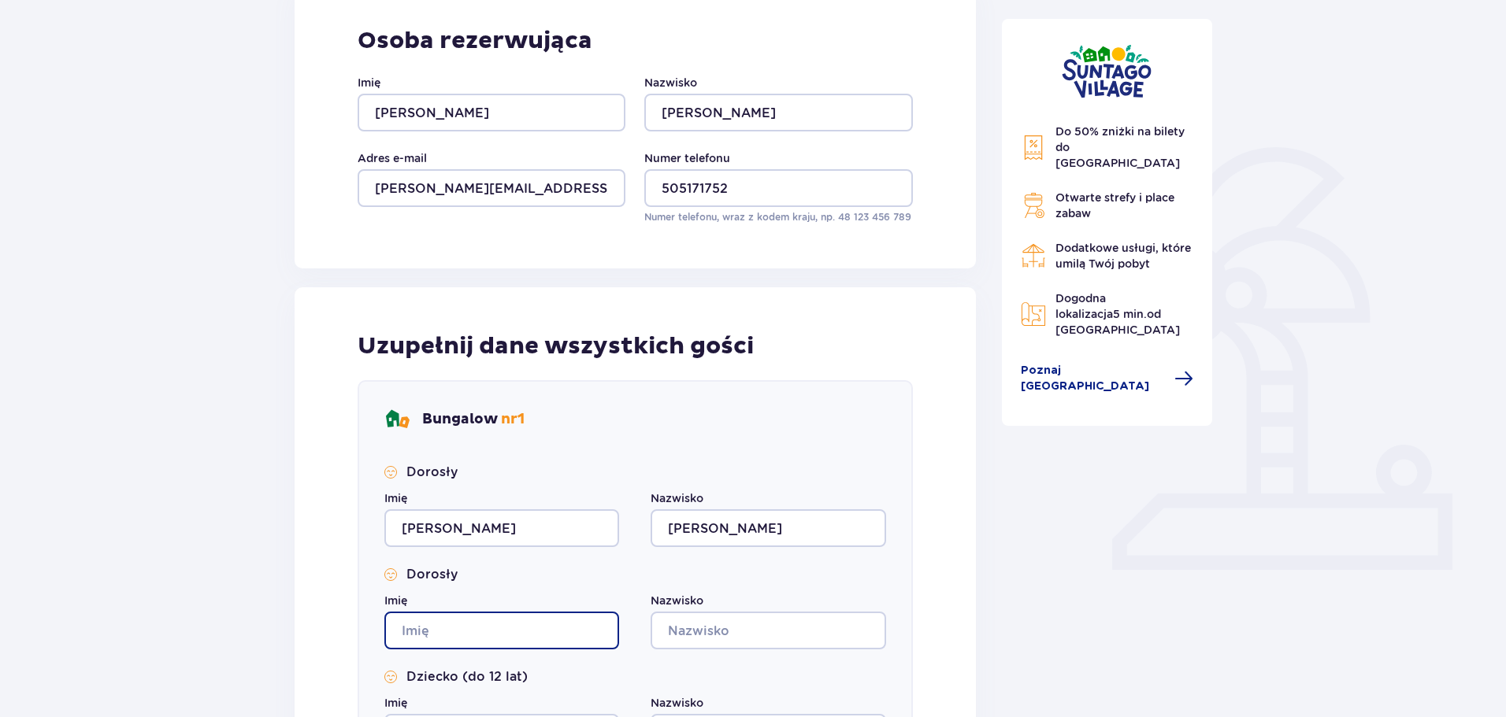
type input "[PERSON_NAME]"
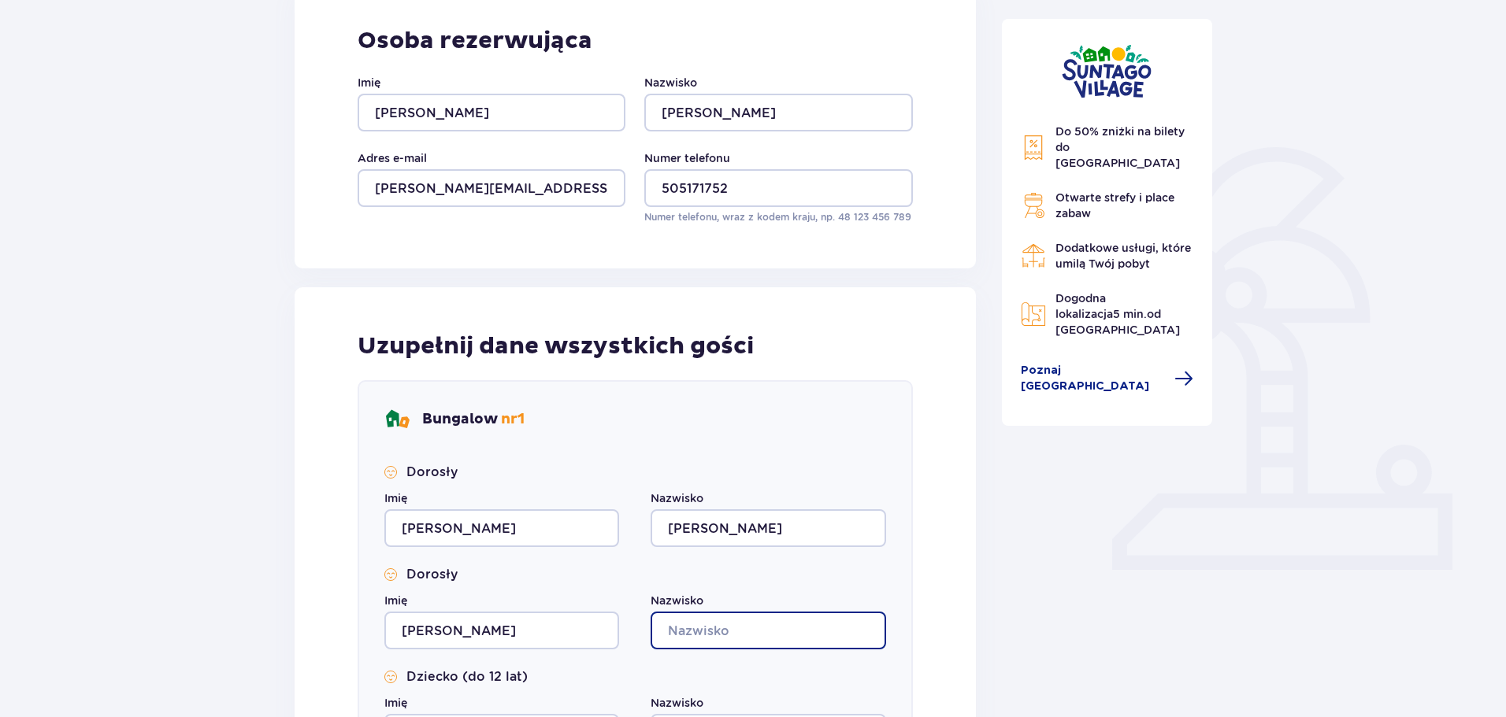
type input "[PERSON_NAME]"
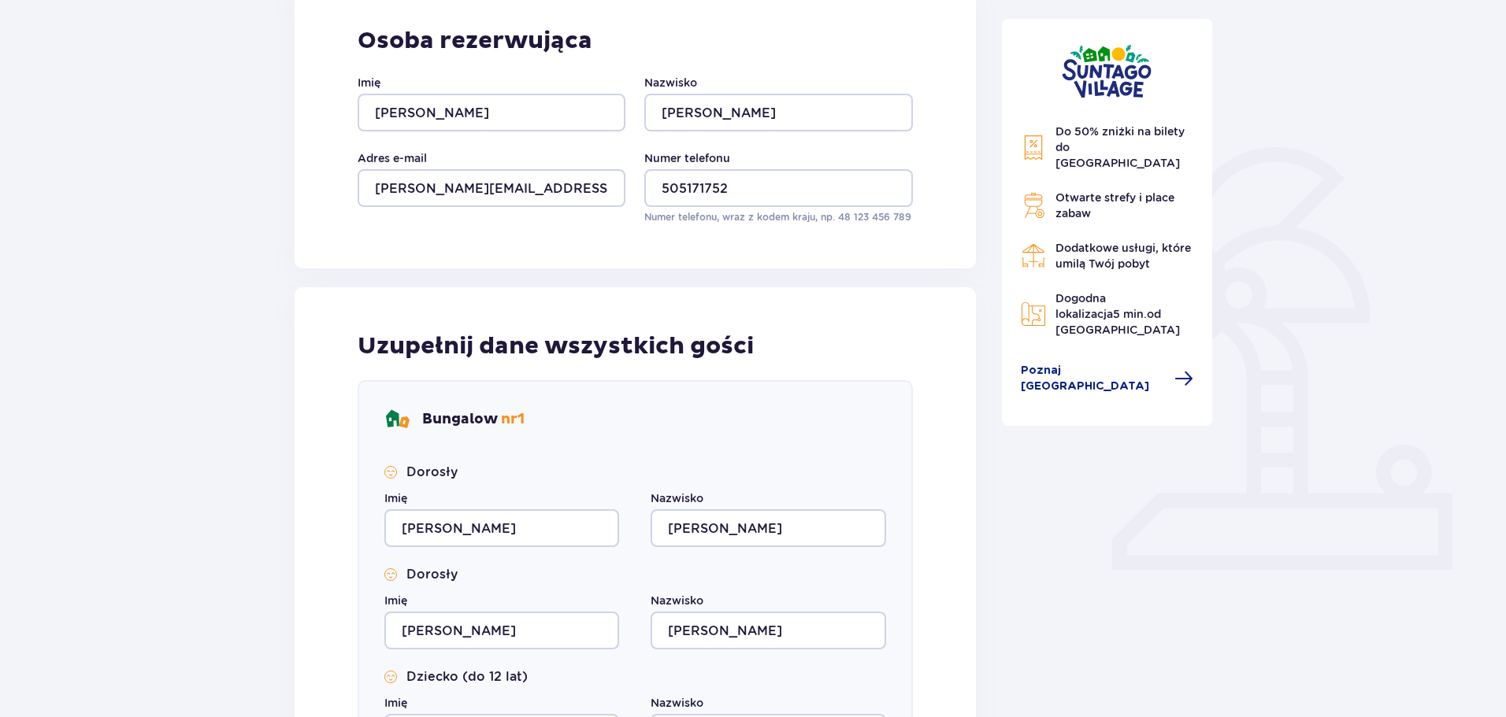
type input "[PERSON_NAME]"
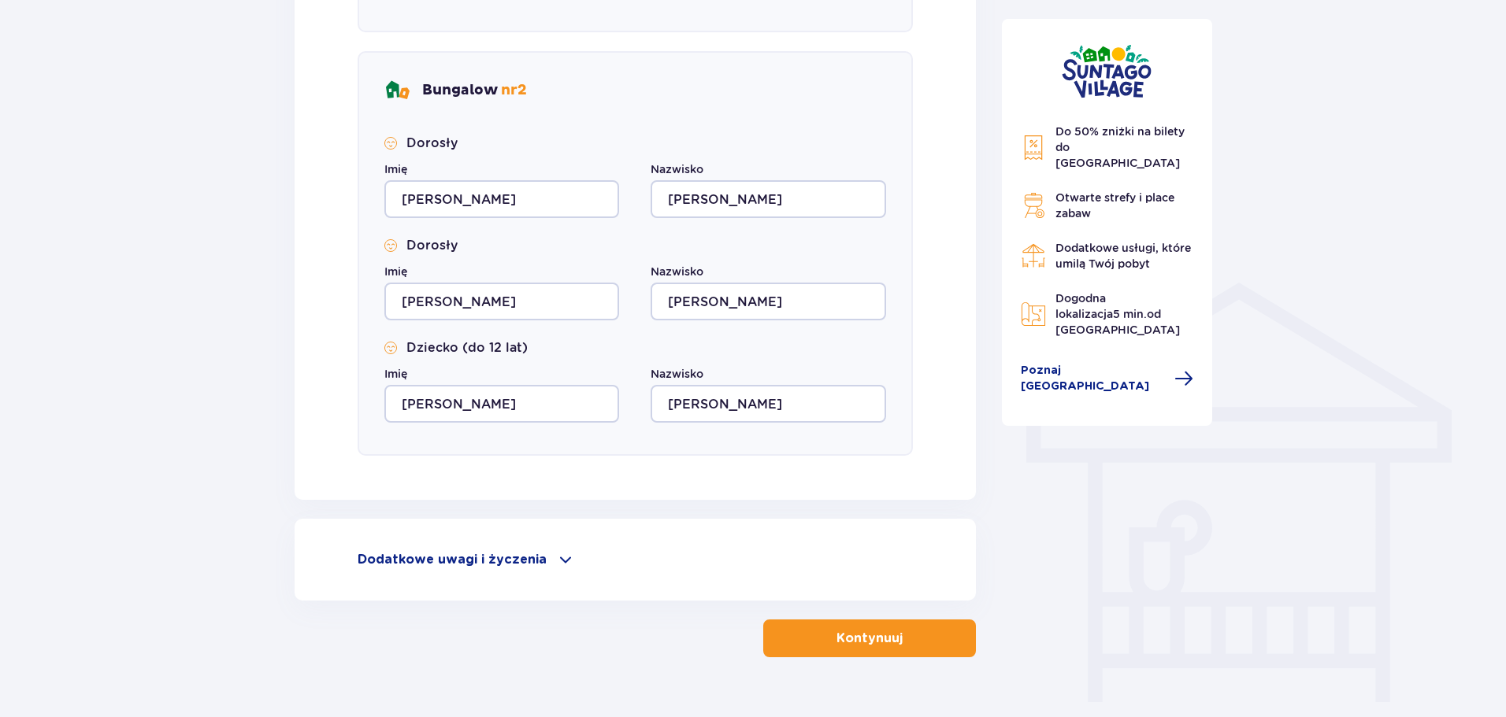
scroll to position [1031, 0]
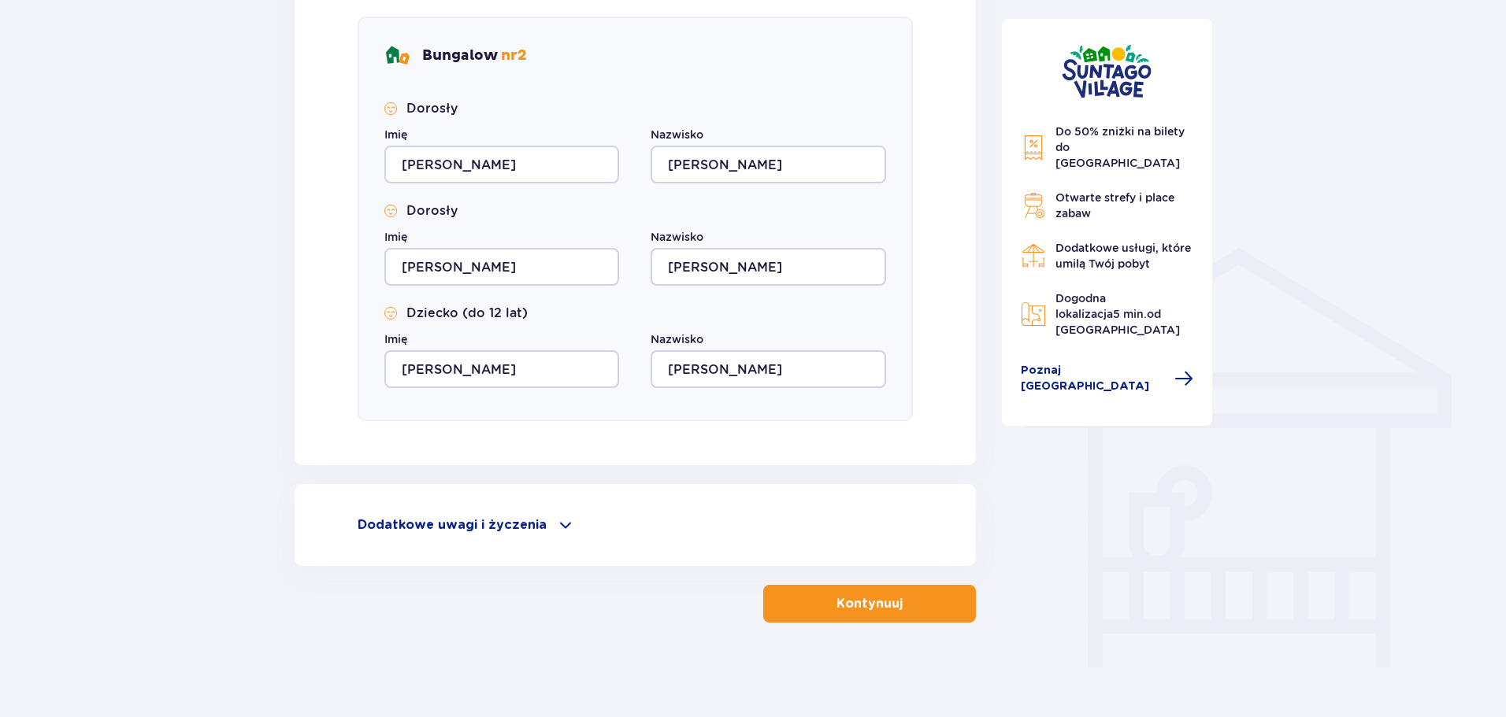
click at [858, 604] on p "Kontynuuj" at bounding box center [869, 603] width 66 height 17
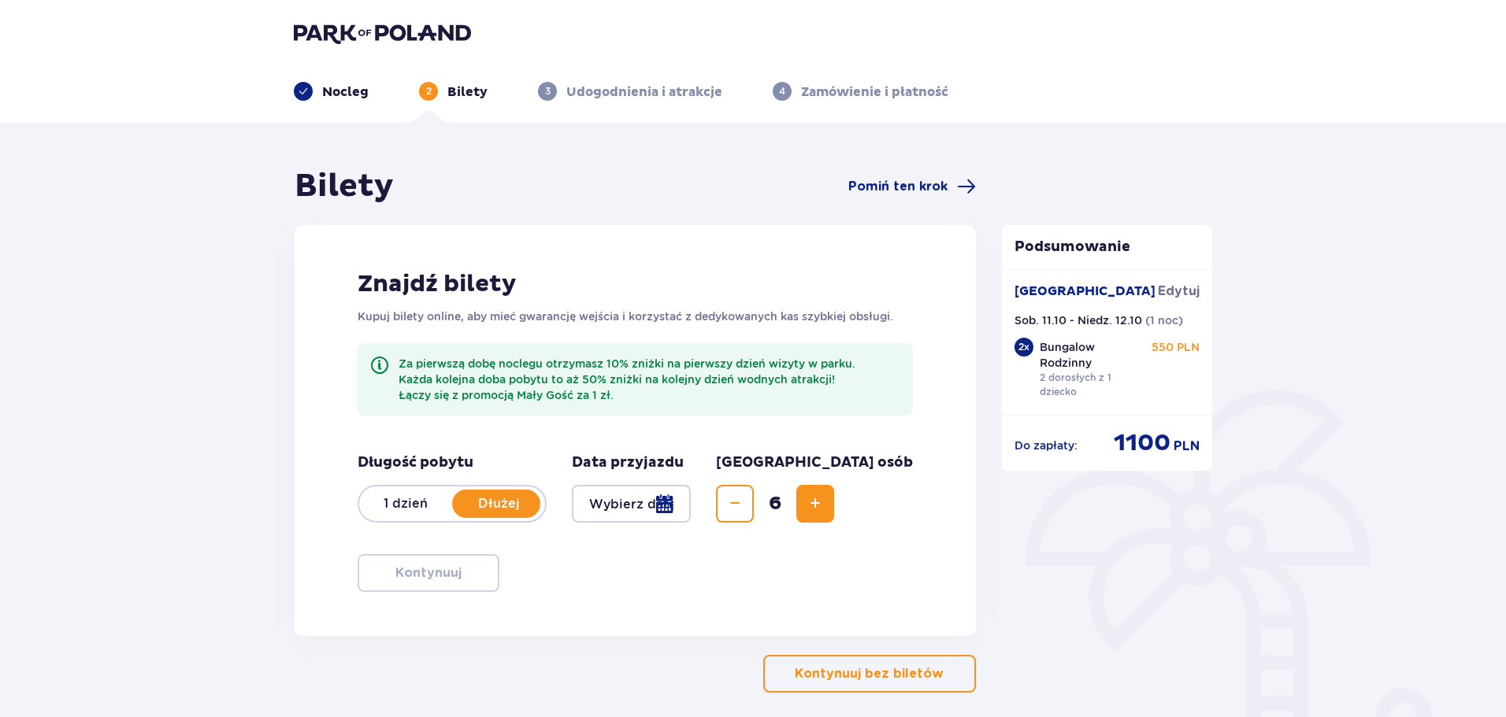
click at [687, 508] on div at bounding box center [631, 504] width 119 height 38
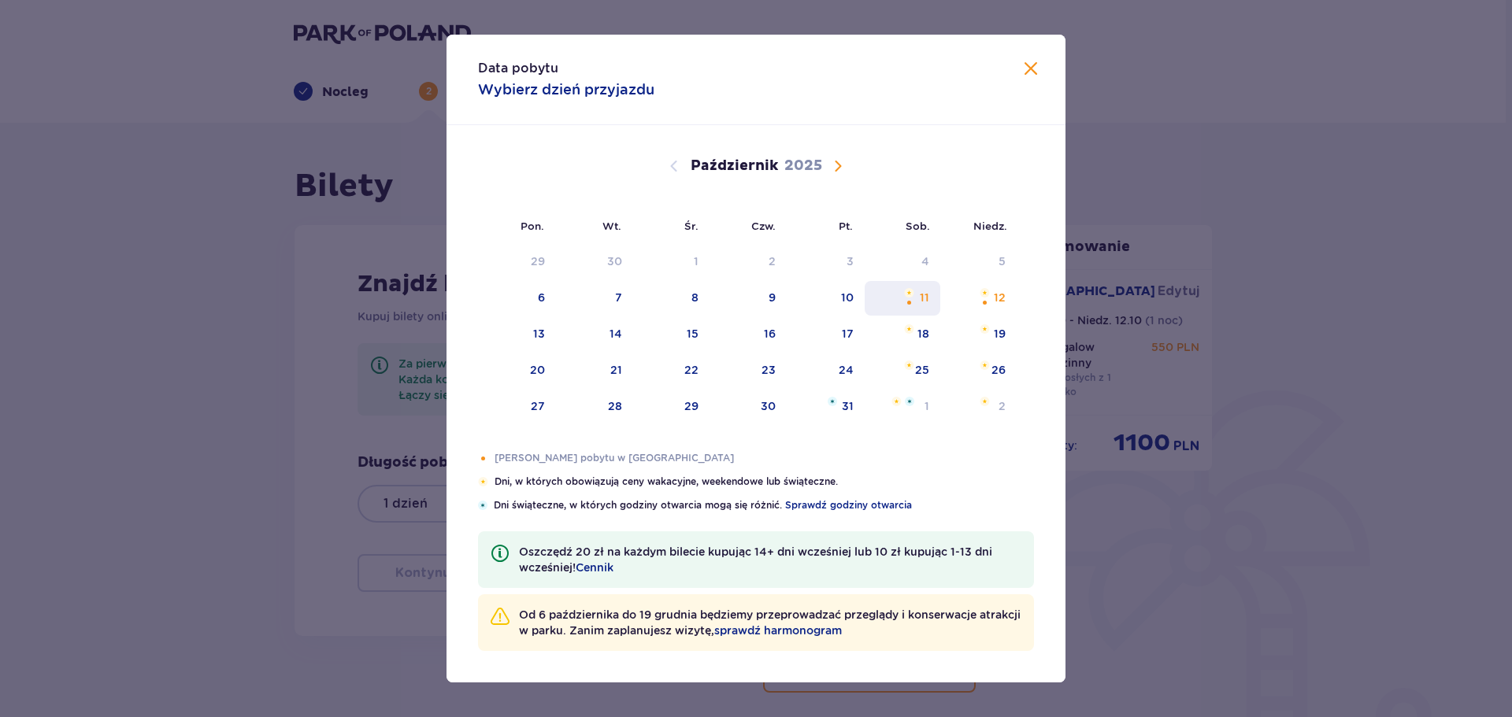
click at [918, 298] on div "11" at bounding box center [903, 298] width 76 height 35
click at [914, 298] on div "11" at bounding box center [903, 298] width 76 height 35
type input "[DATE]"
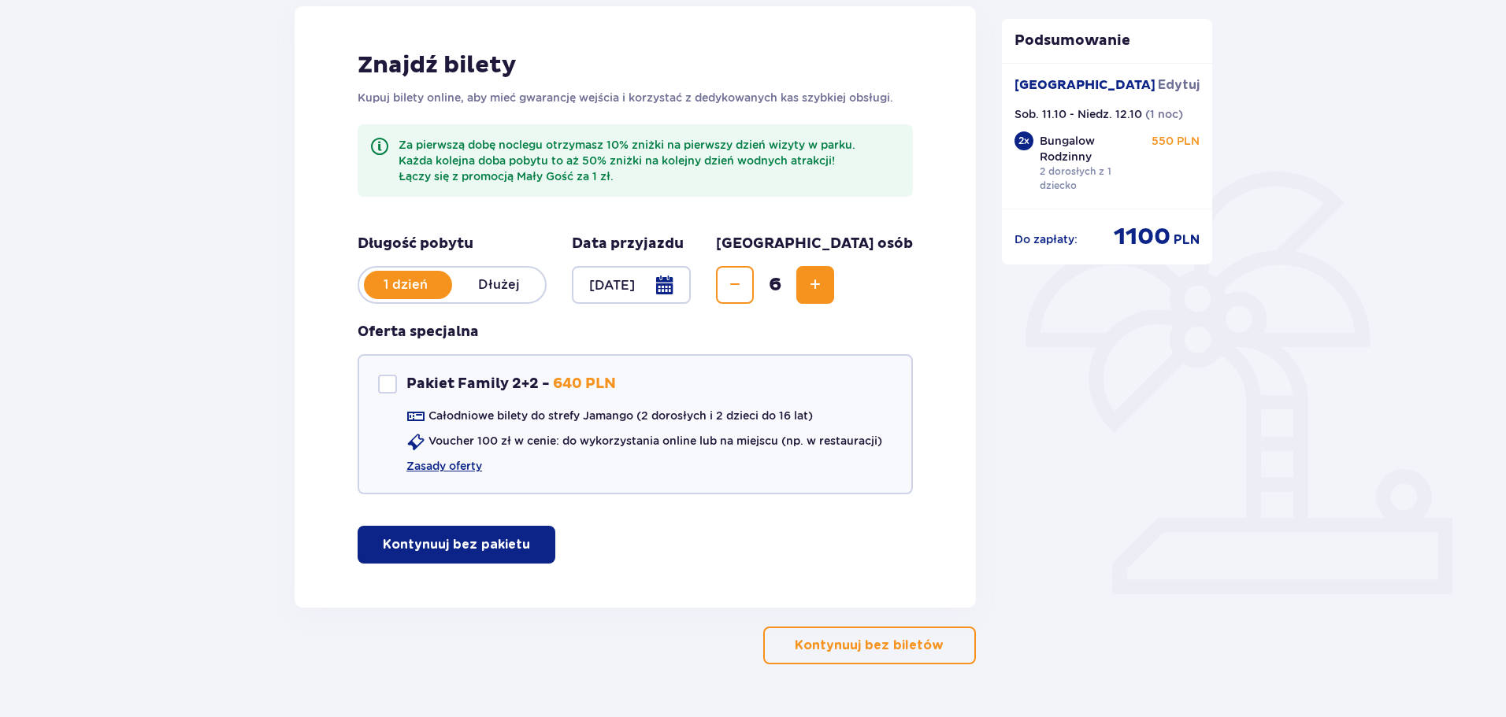
scroll to position [182, 0]
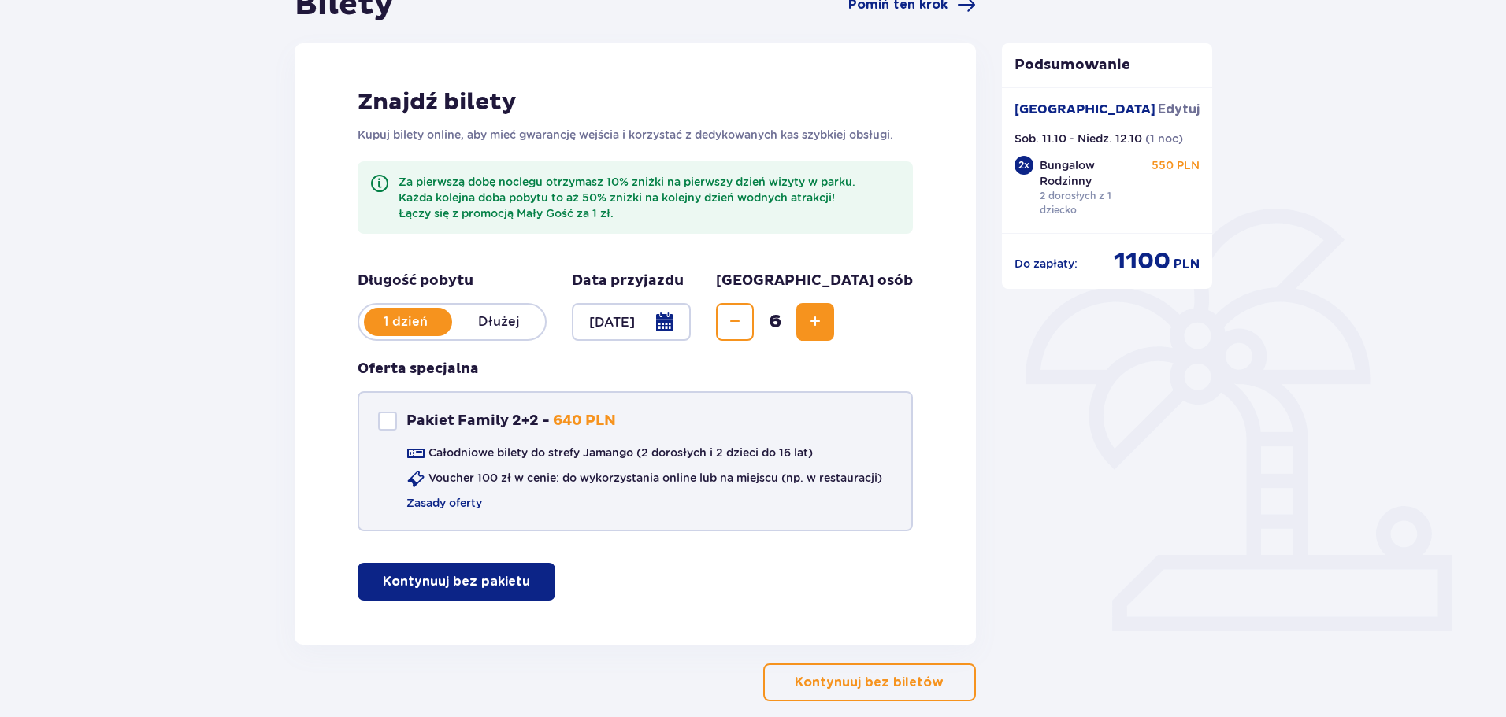
click at [385, 426] on div "Pakiet Family 2+2" at bounding box center [387, 421] width 19 height 19
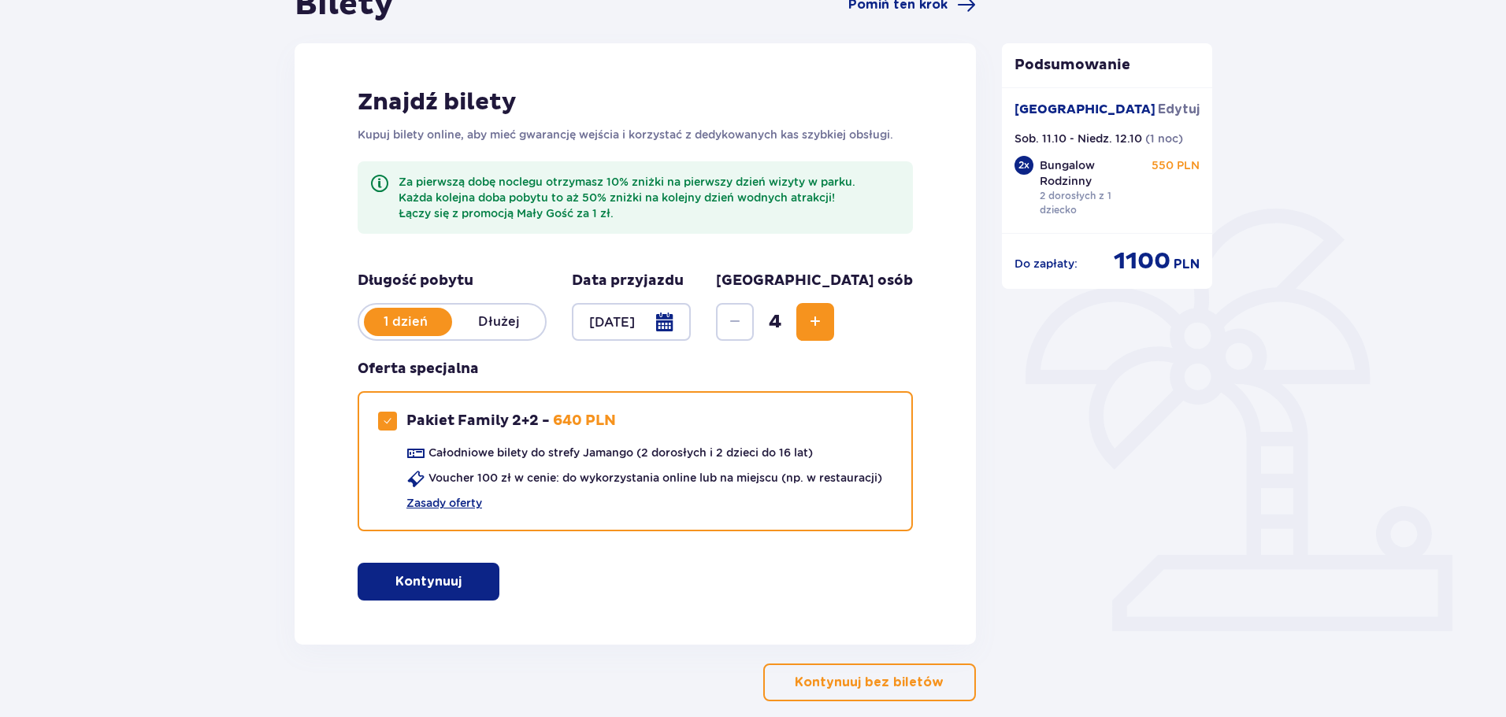
click at [824, 321] on span "Zwiększ" at bounding box center [815, 322] width 19 height 19
click at [744, 331] on span "Zmniejsz" at bounding box center [734, 322] width 19 height 19
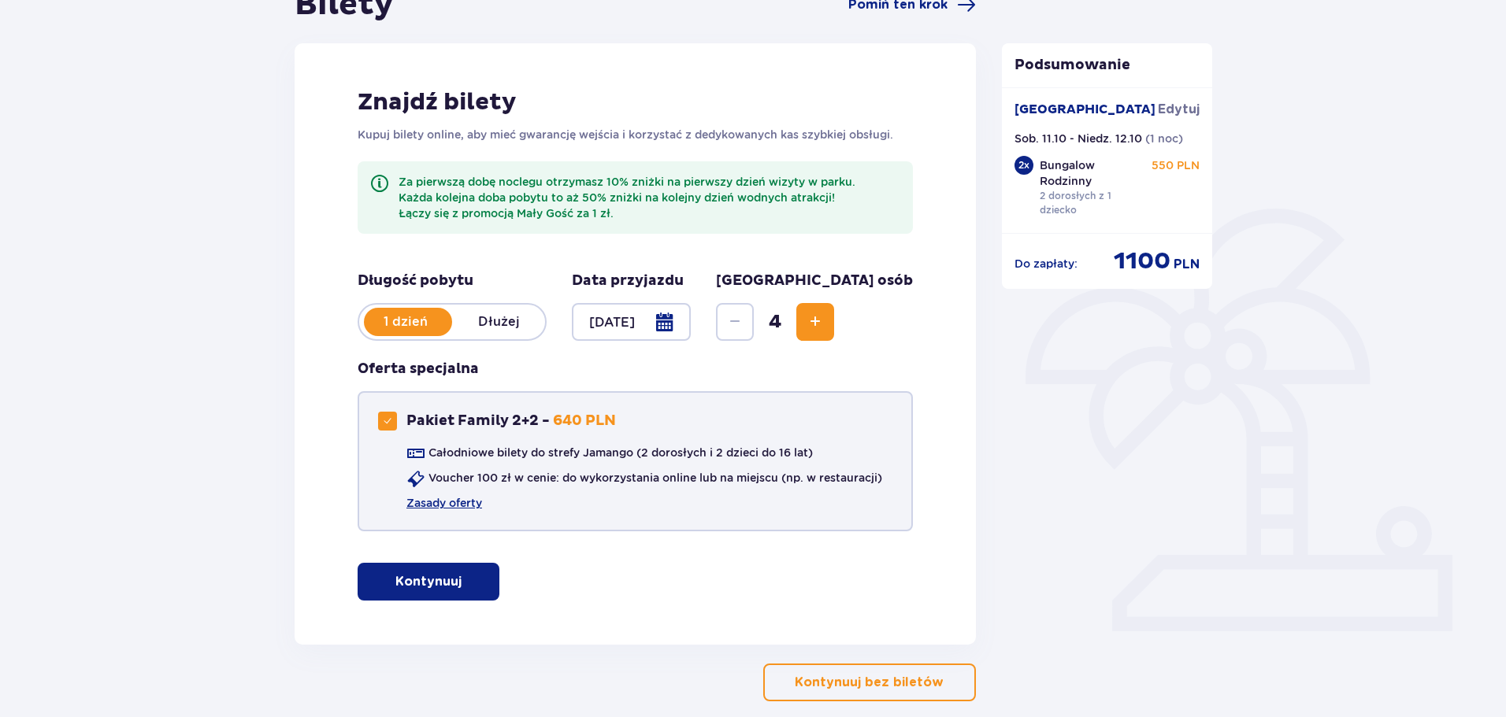
click at [384, 428] on div "Pakiet Family 2+2" at bounding box center [387, 421] width 19 height 19
checkbox input "false"
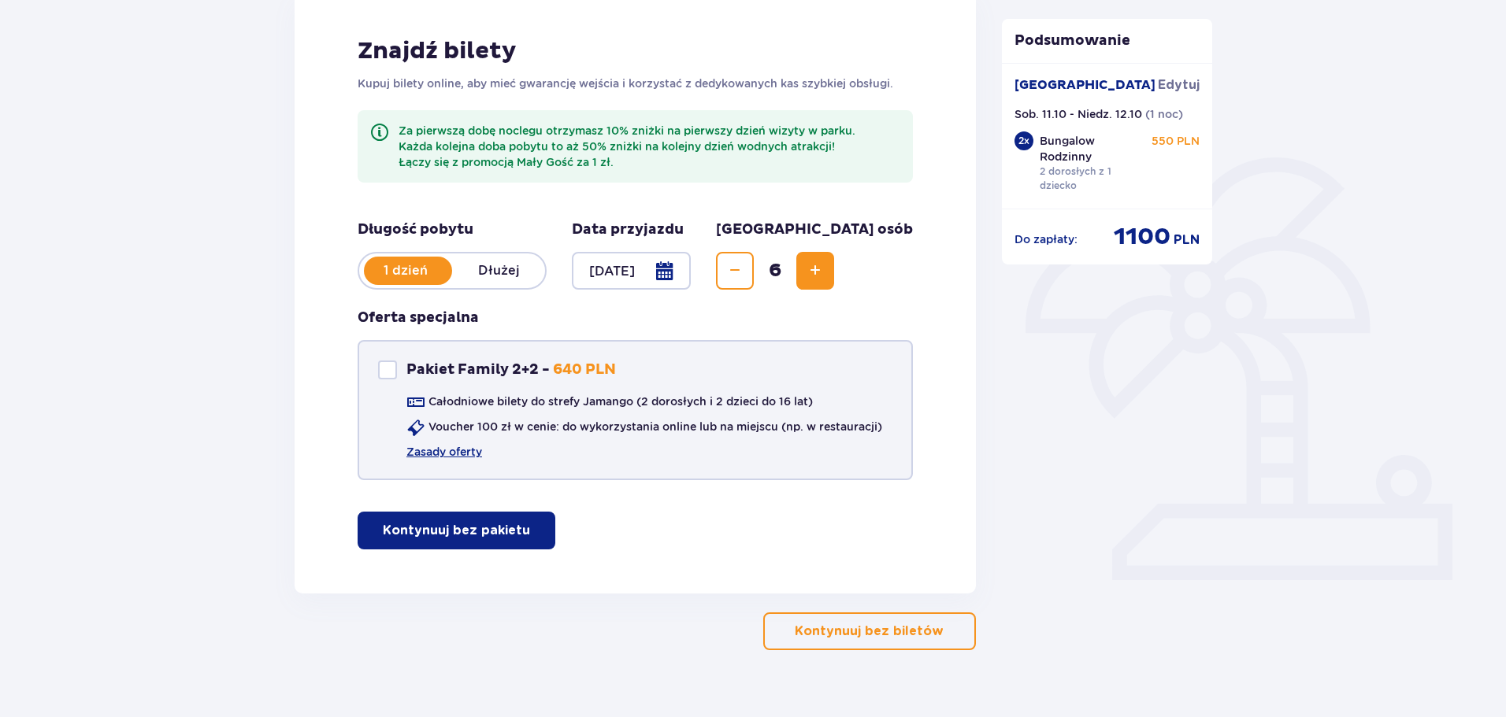
scroll to position [261, 0]
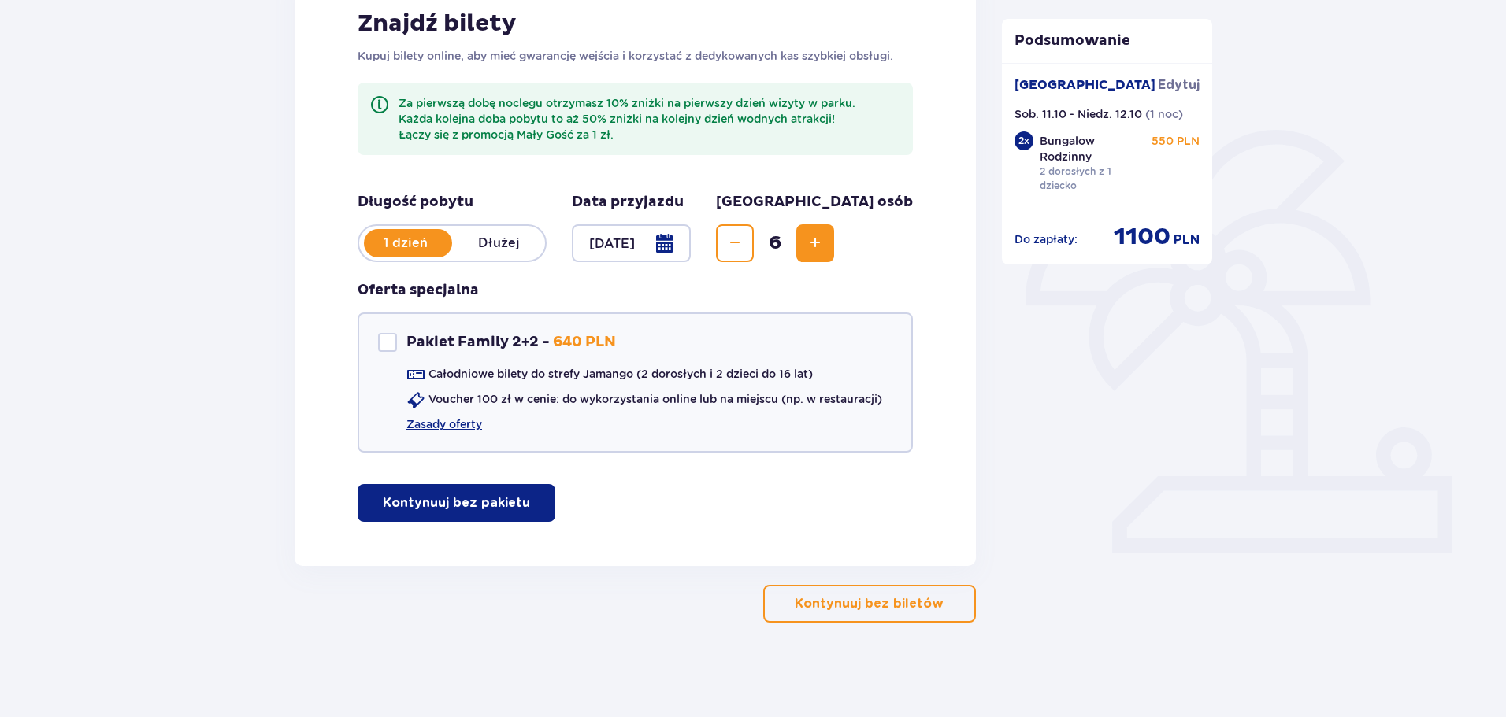
click at [691, 249] on div at bounding box center [631, 243] width 119 height 38
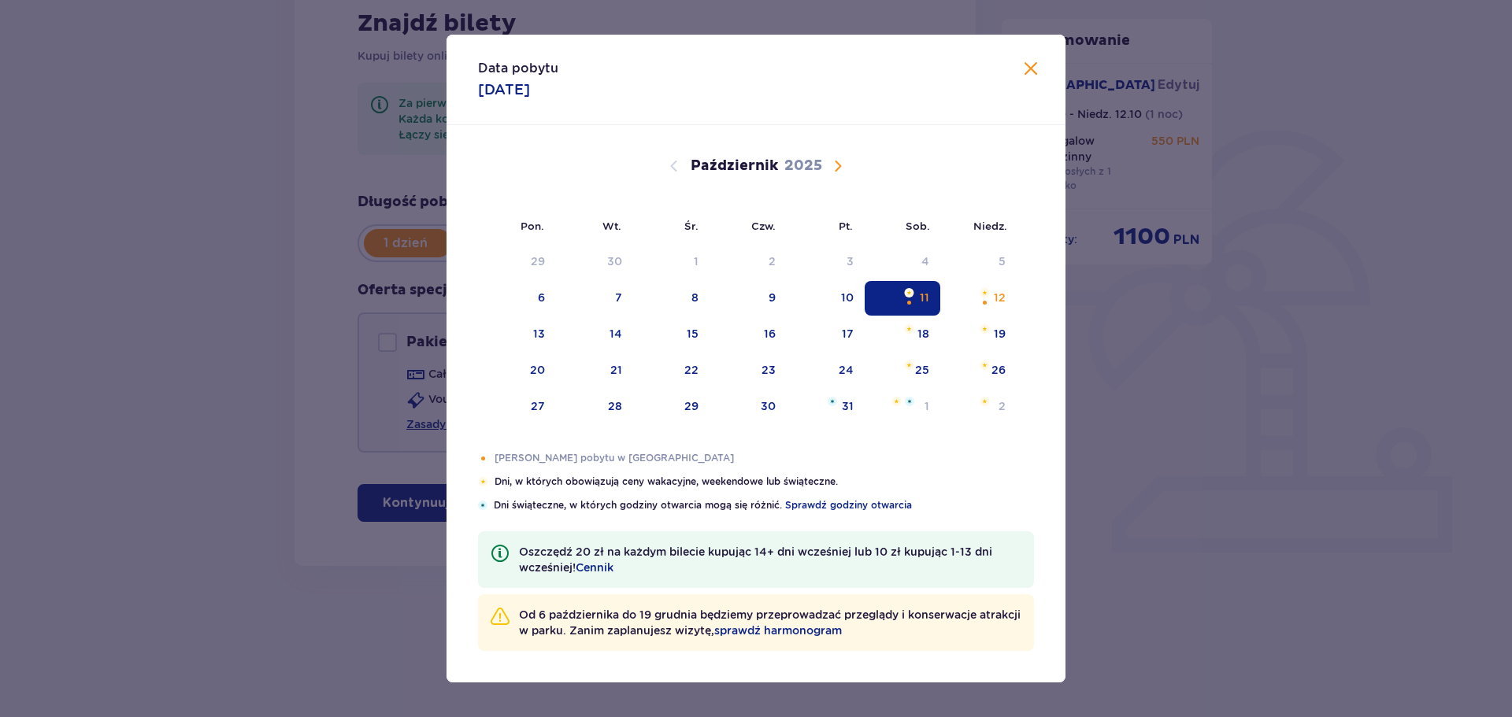
click at [892, 306] on div "11" at bounding box center [903, 298] width 76 height 35
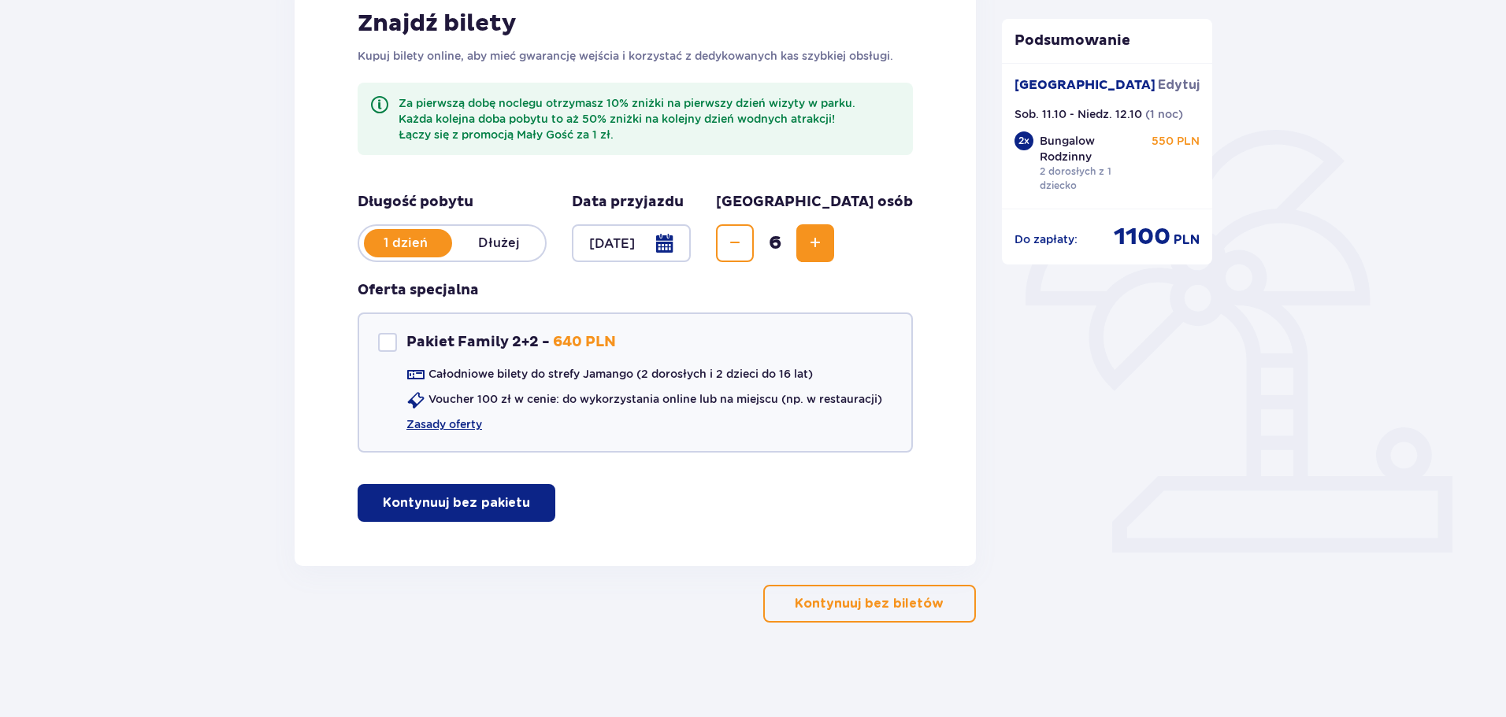
click at [522, 513] on button "Kontynuuj bez pakietu" at bounding box center [456, 503] width 198 height 38
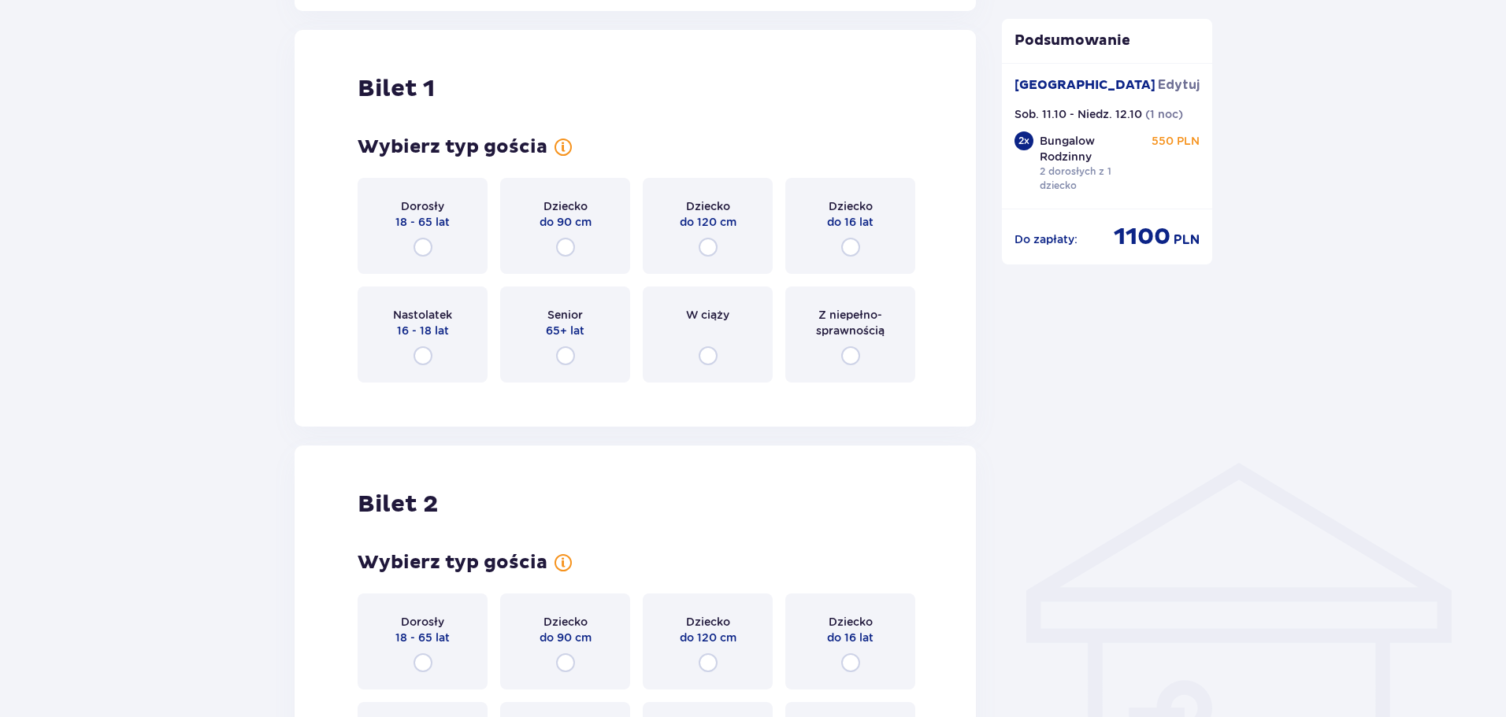
scroll to position [827, 0]
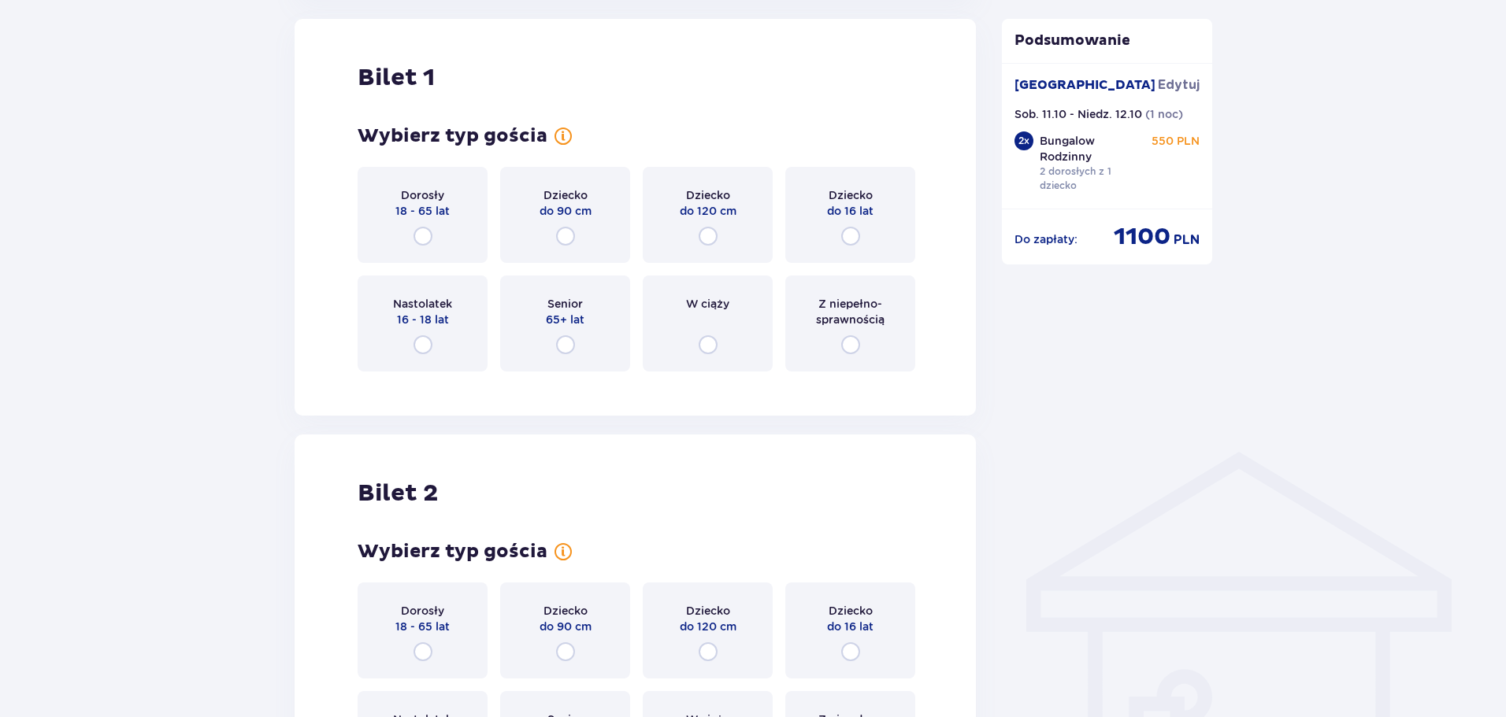
click at [855, 233] on input "radio" at bounding box center [850, 236] width 19 height 19
radio input "true"
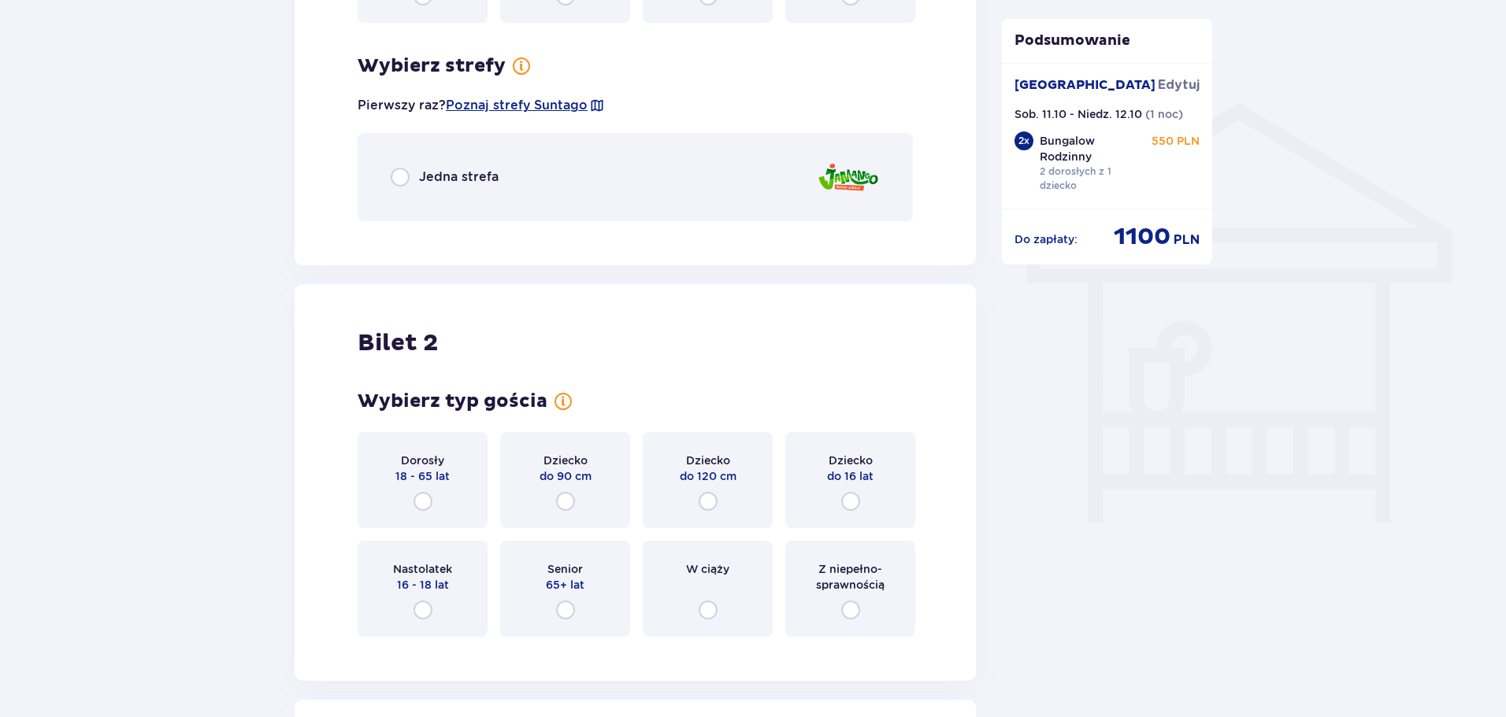
scroll to position [1211, 0]
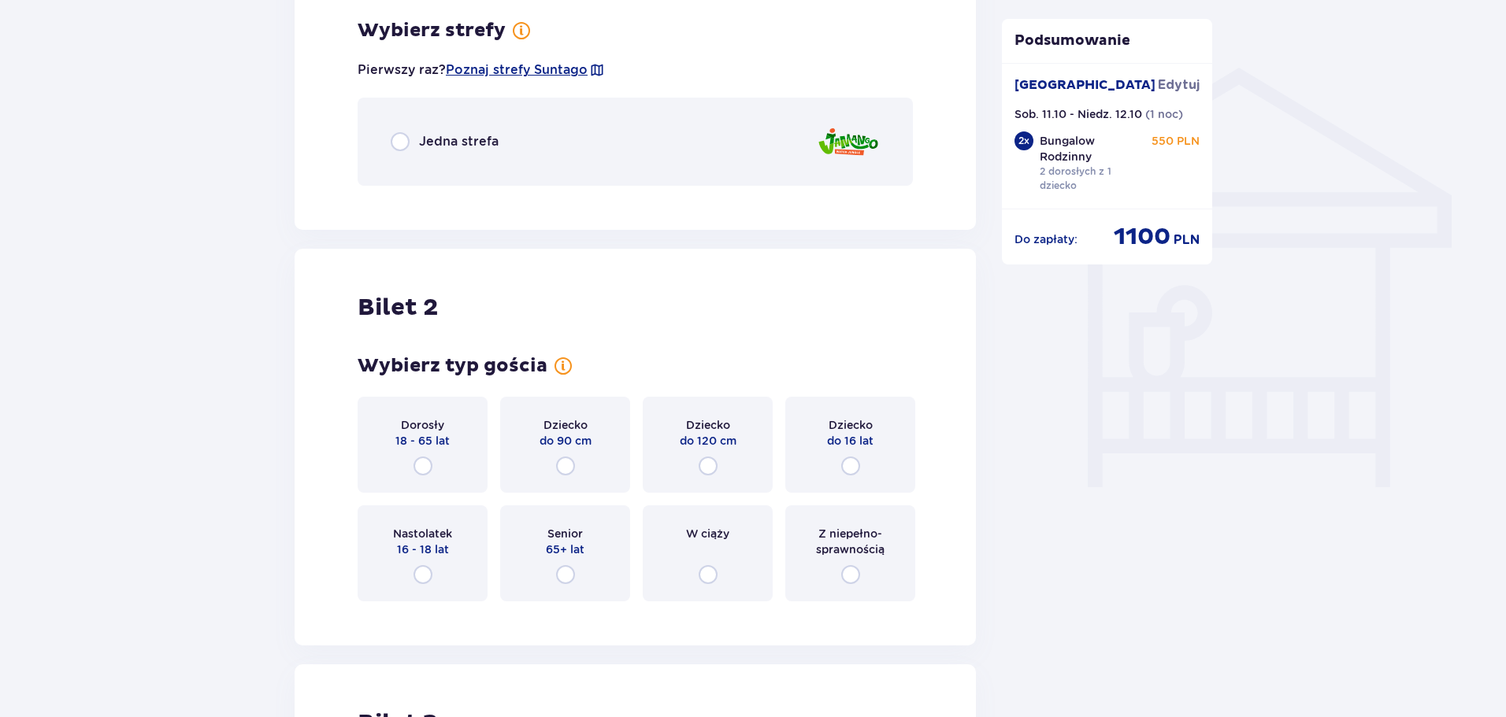
click at [851, 466] on input "radio" at bounding box center [850, 466] width 19 height 19
radio input "true"
click at [415, 456] on div "Dorosły 18 - 65 lat" at bounding box center [422, 445] width 130 height 96
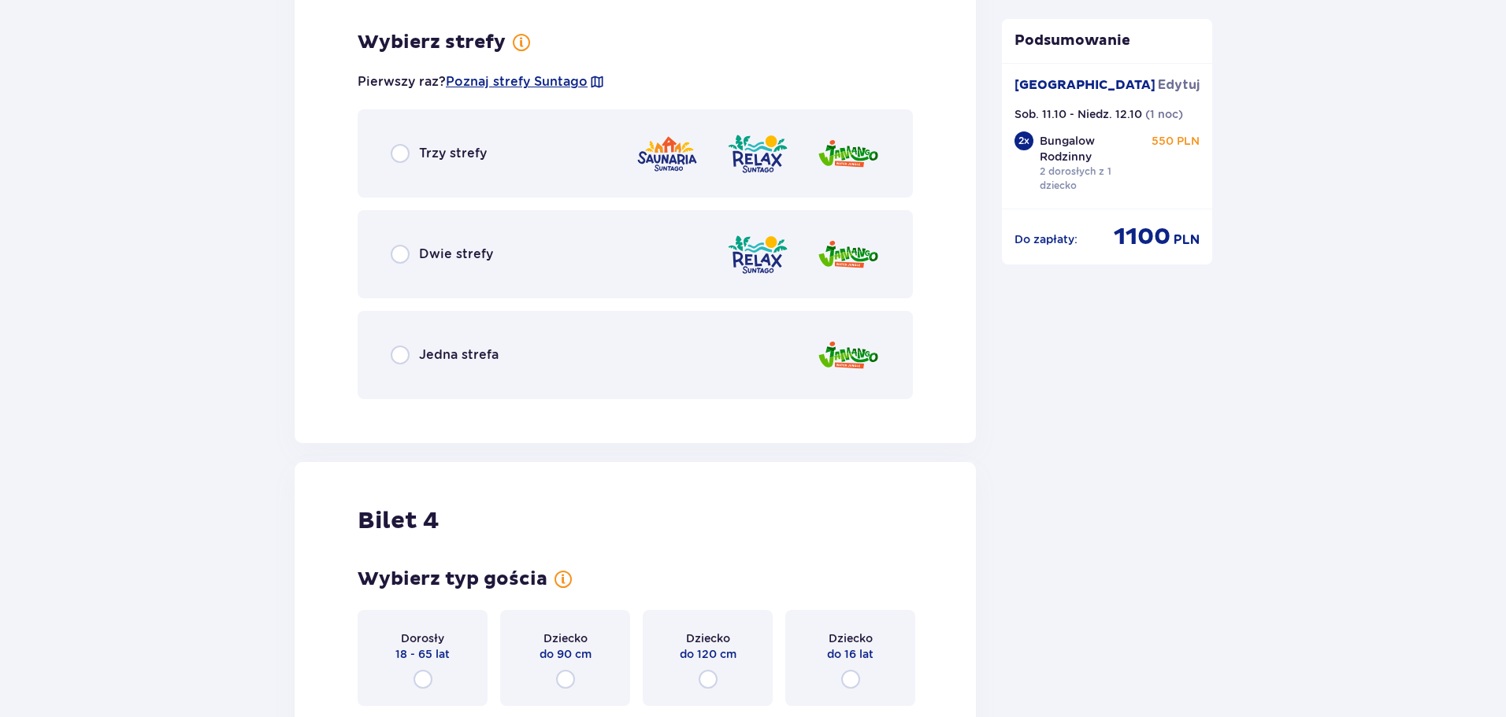
scroll to position [2439, 0]
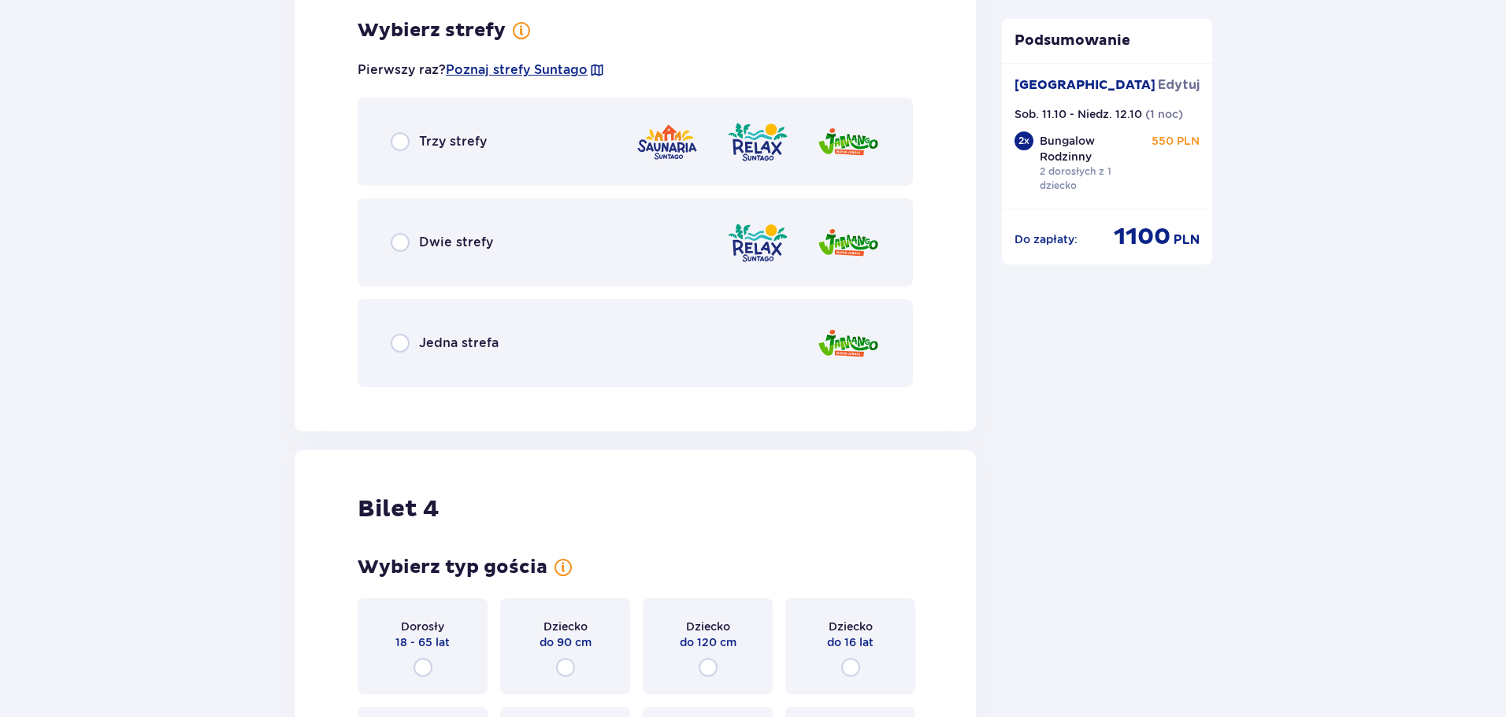
click at [398, 246] on input "radio" at bounding box center [400, 242] width 19 height 19
radio input "true"
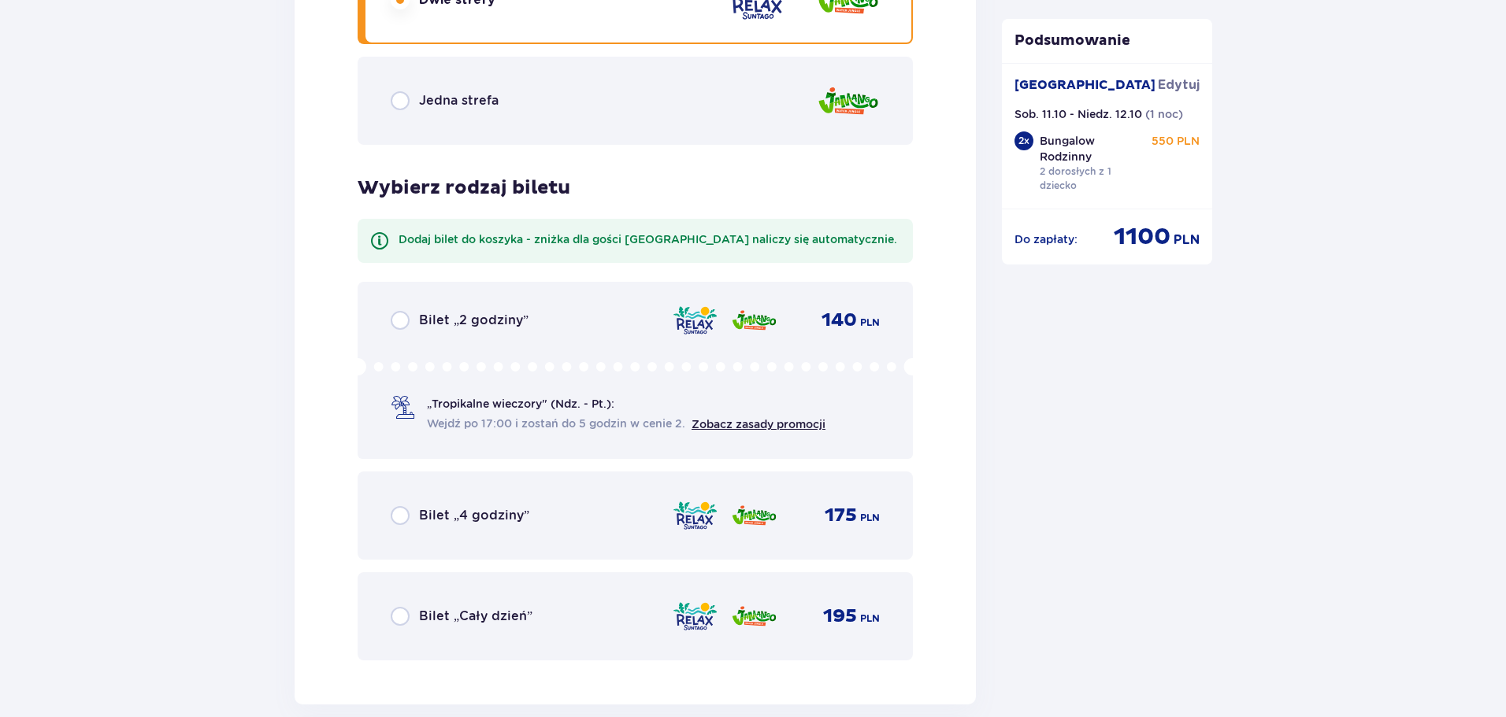
scroll to position [2761, 0]
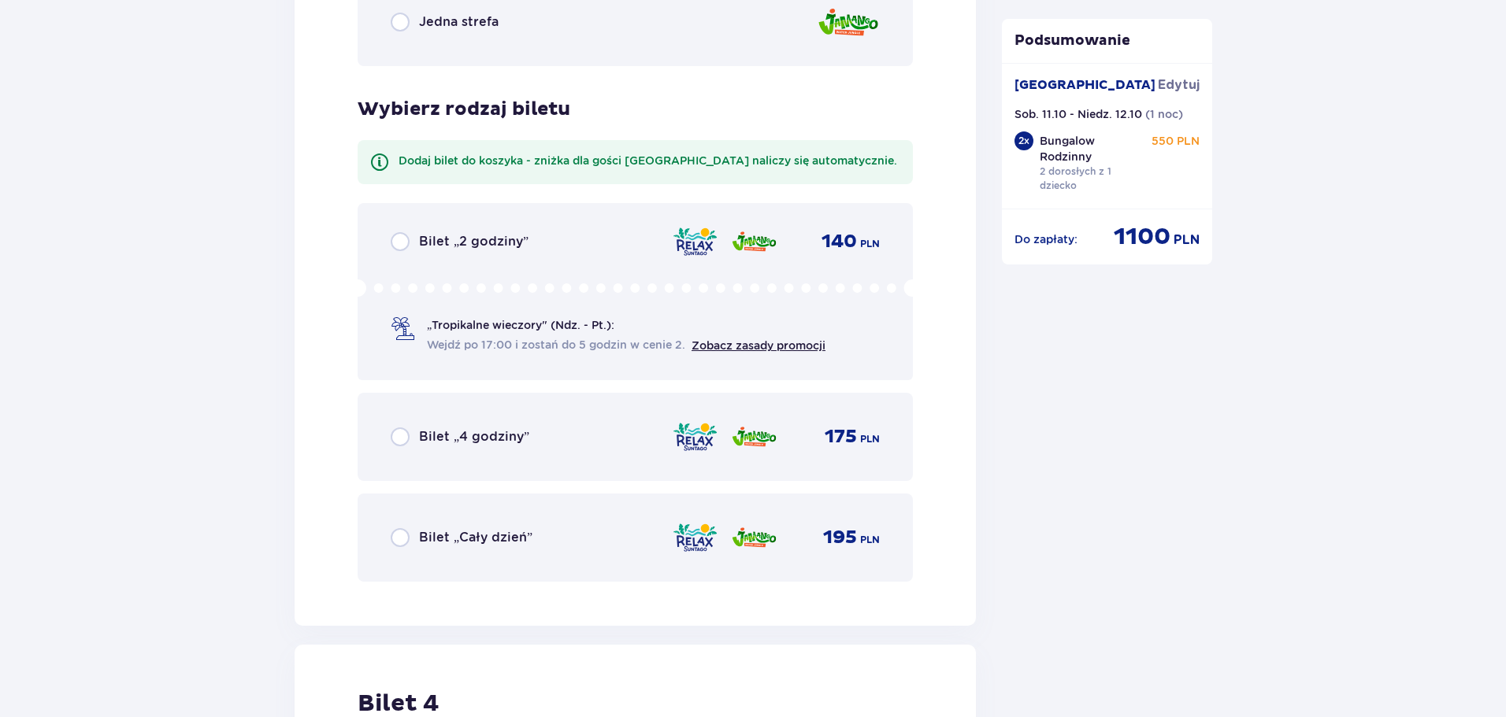
click at [416, 541] on div "Bilet „Cały dzień”" at bounding box center [462, 537] width 142 height 19
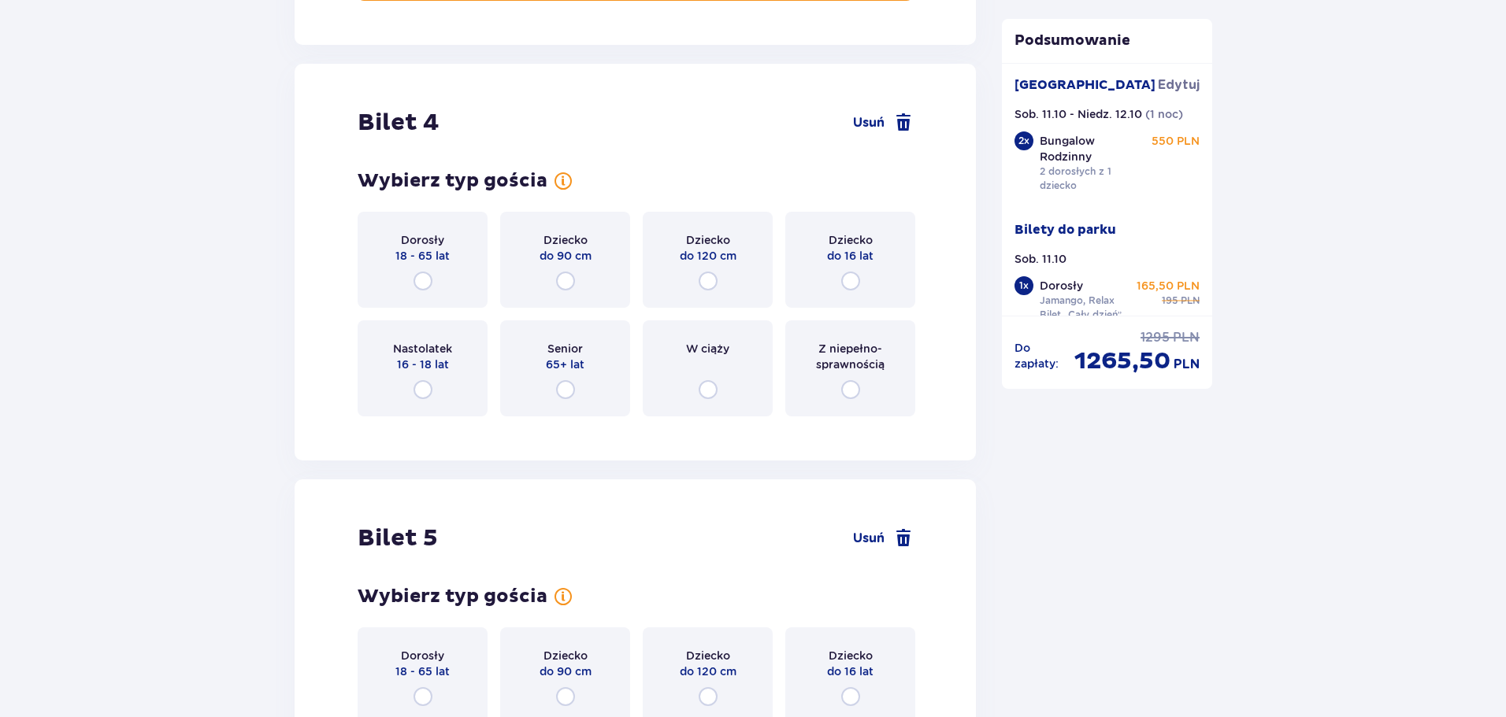
scroll to position [3347, 0]
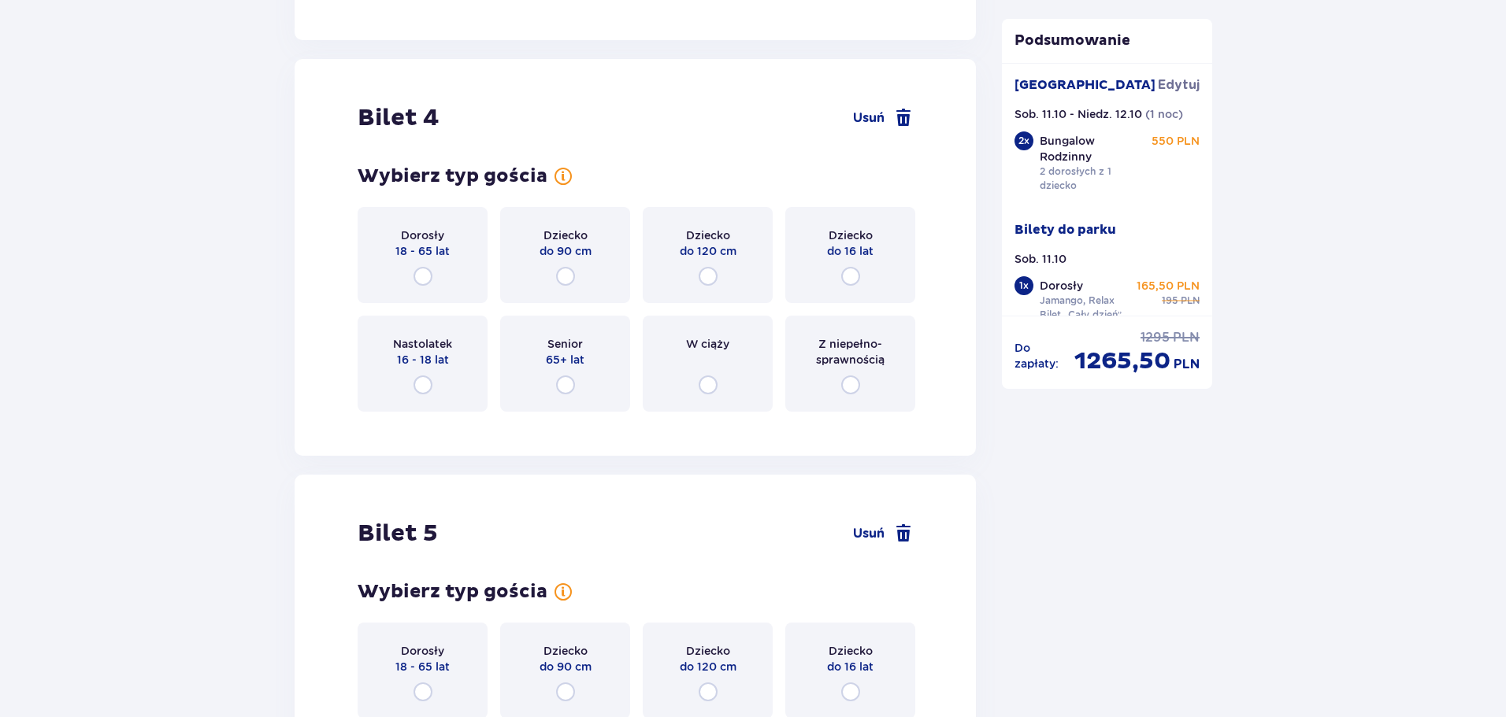
click at [420, 272] on input "radio" at bounding box center [422, 276] width 19 height 19
radio input "true"
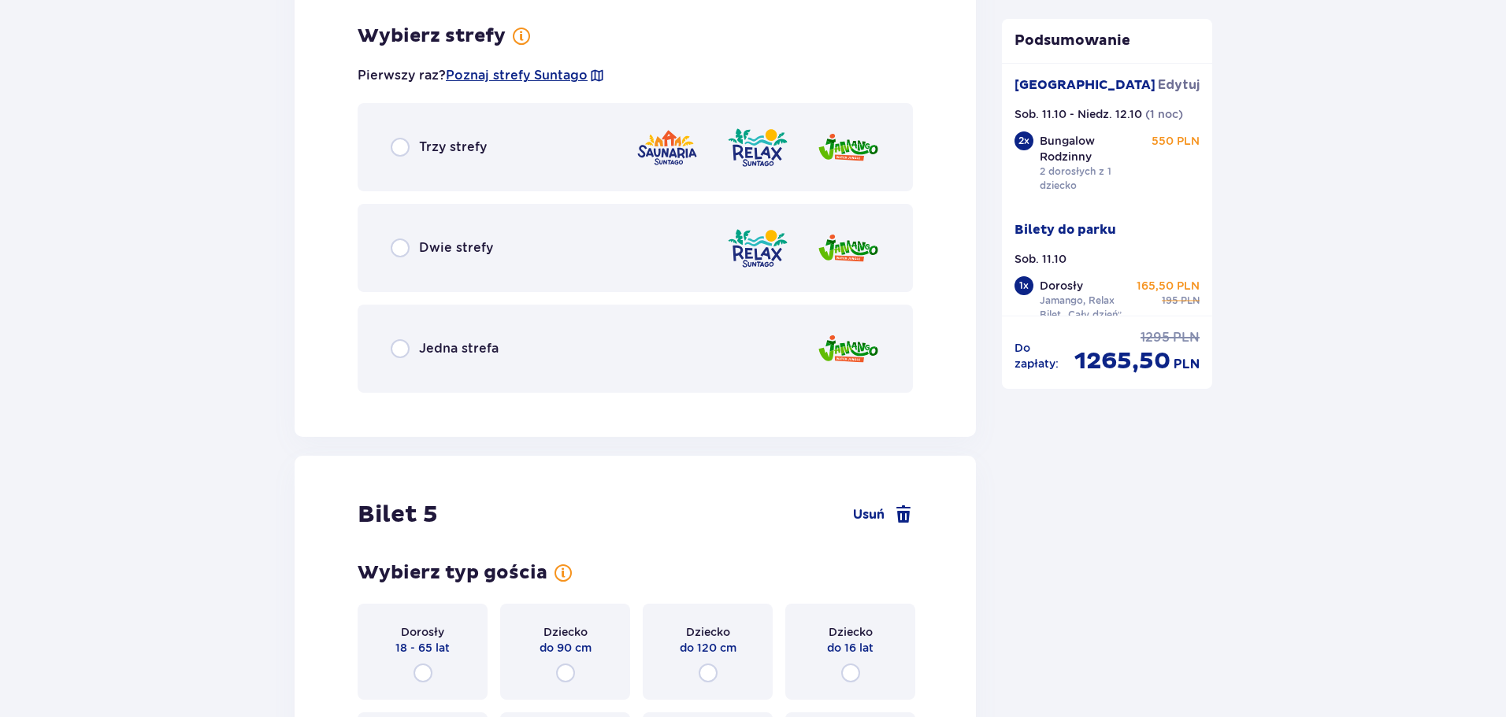
scroll to position [3771, 0]
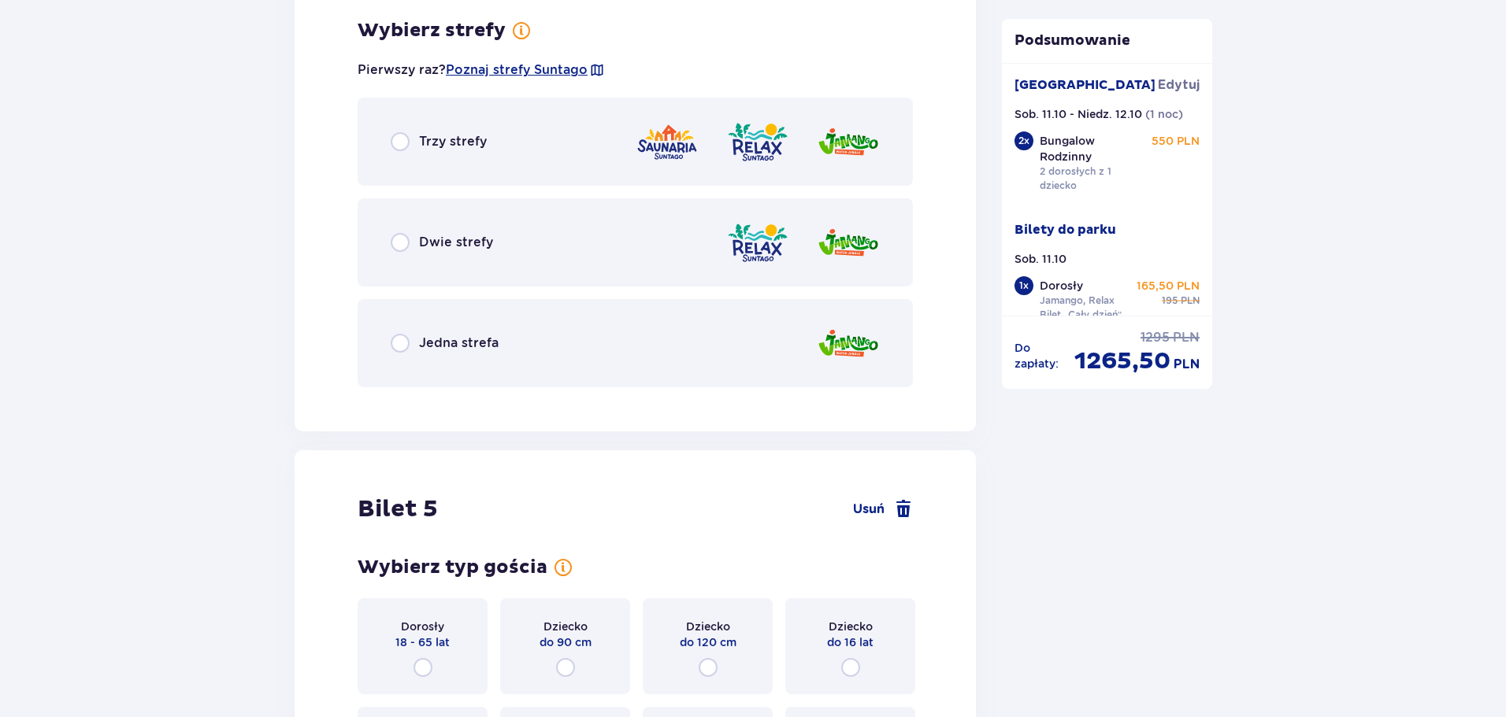
click at [405, 250] on input "radio" at bounding box center [400, 242] width 19 height 19
radio input "true"
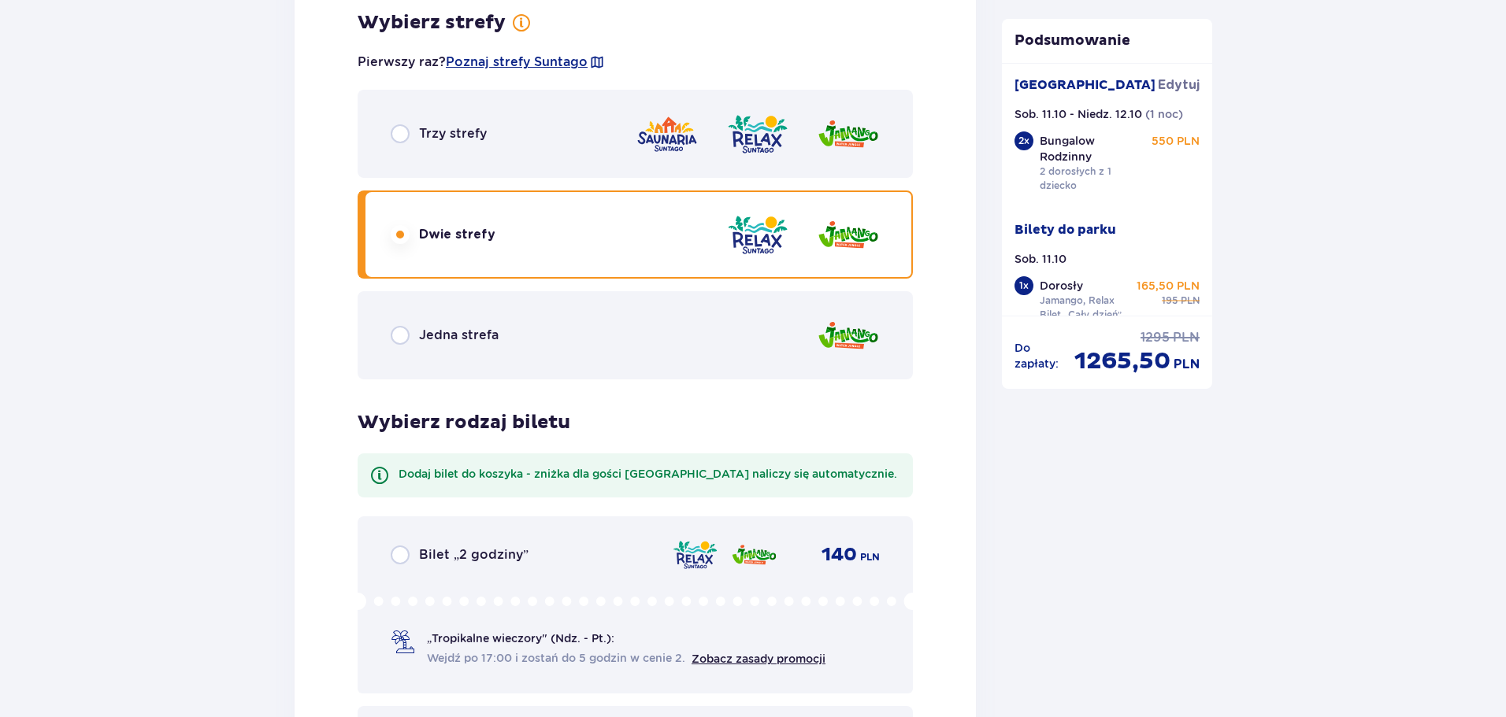
scroll to position [3777, 0]
click at [399, 132] on input "radio" at bounding box center [400, 135] width 19 height 19
radio input "true"
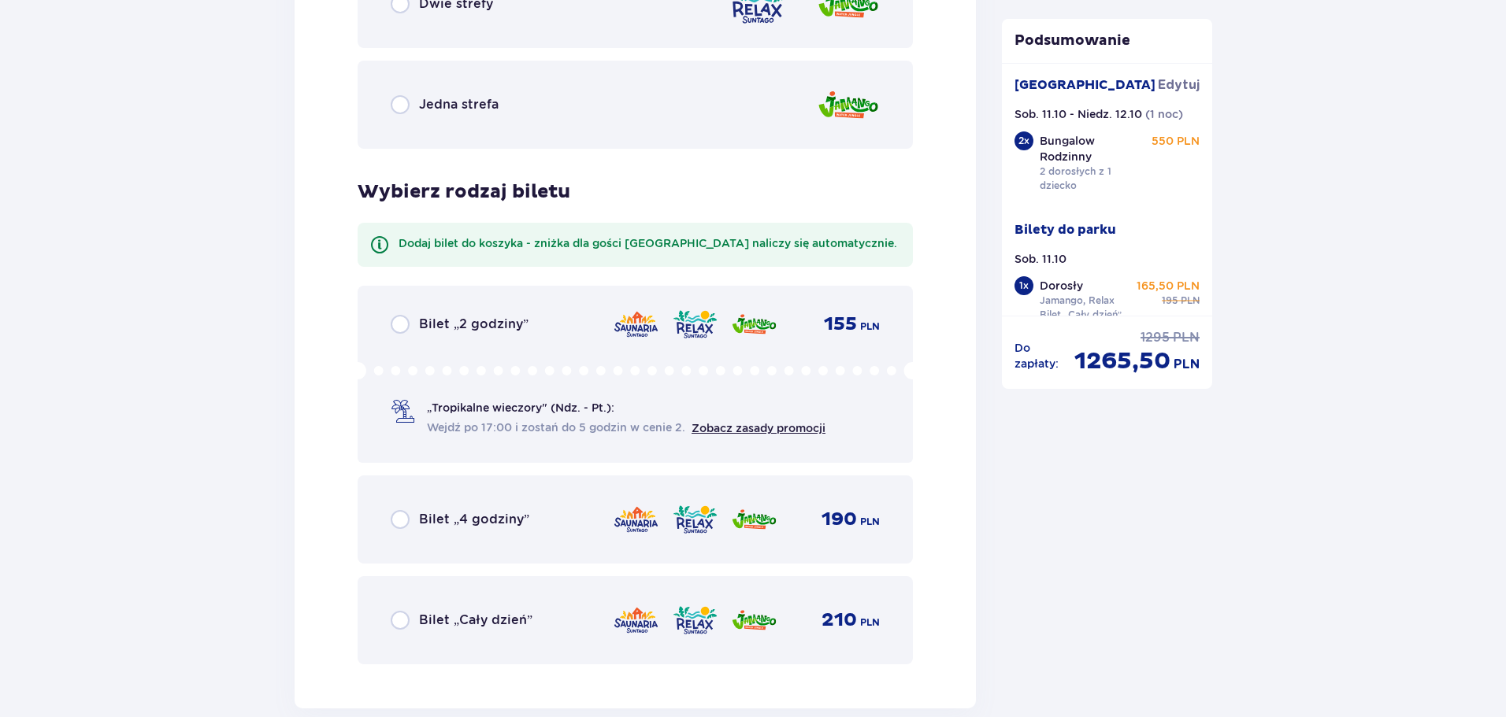
scroll to position [3856, 0]
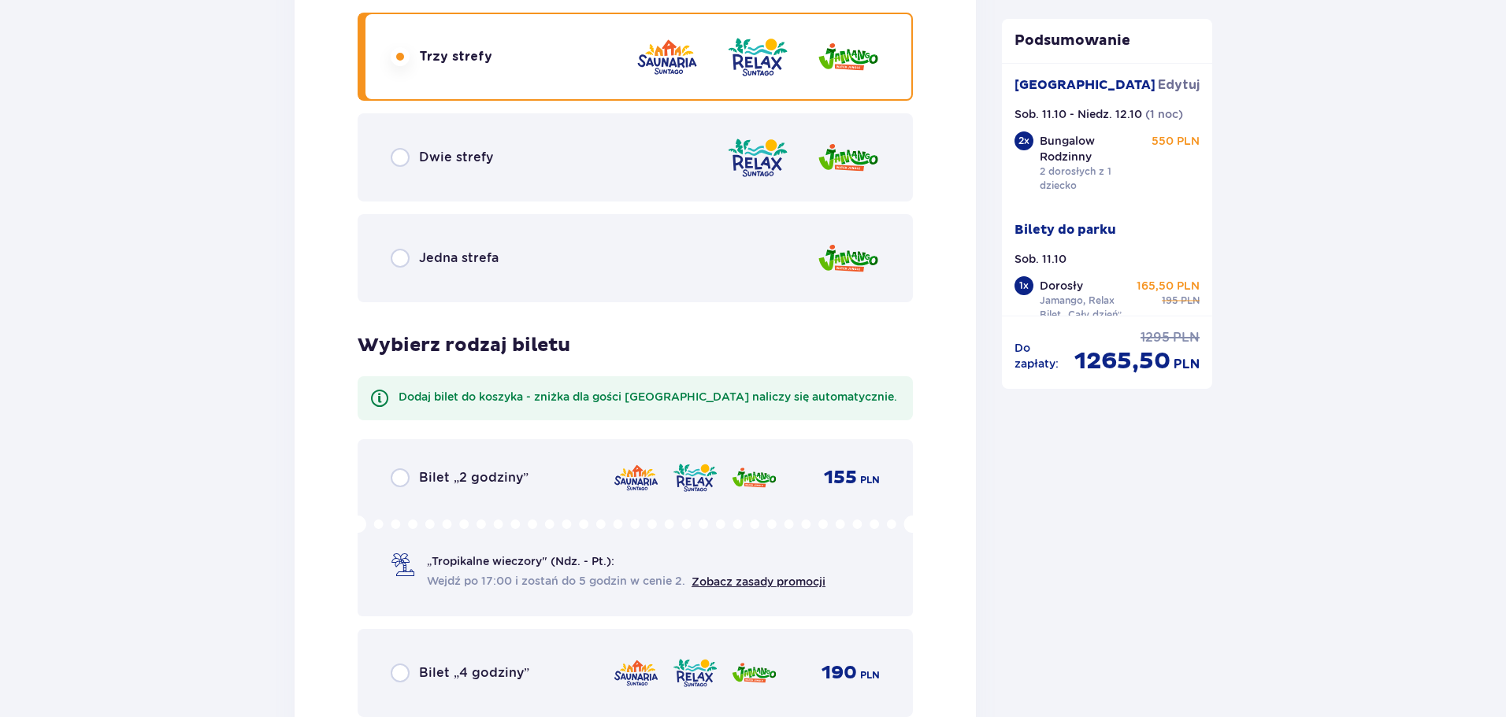
click at [402, 155] on input "radio" at bounding box center [400, 157] width 19 height 19
radio input "true"
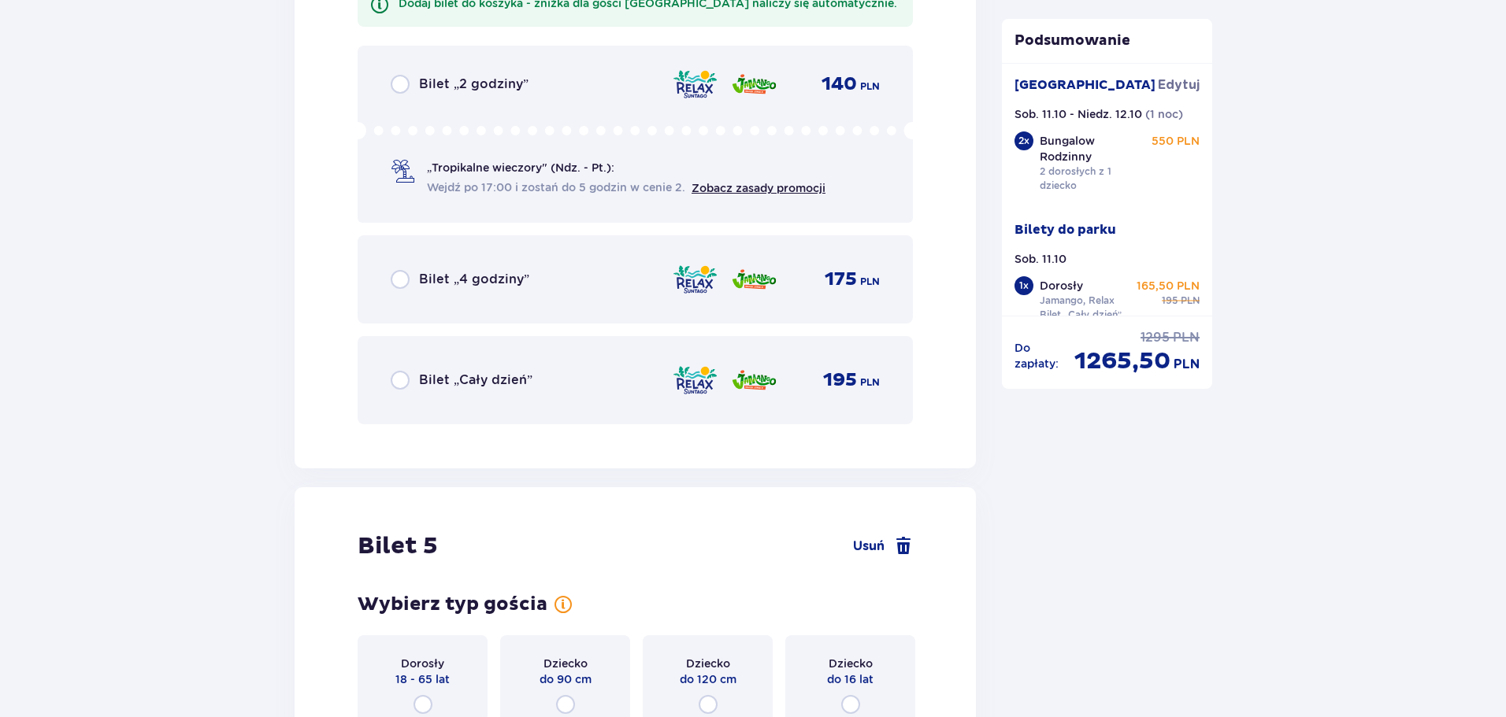
scroll to position [4328, 0]
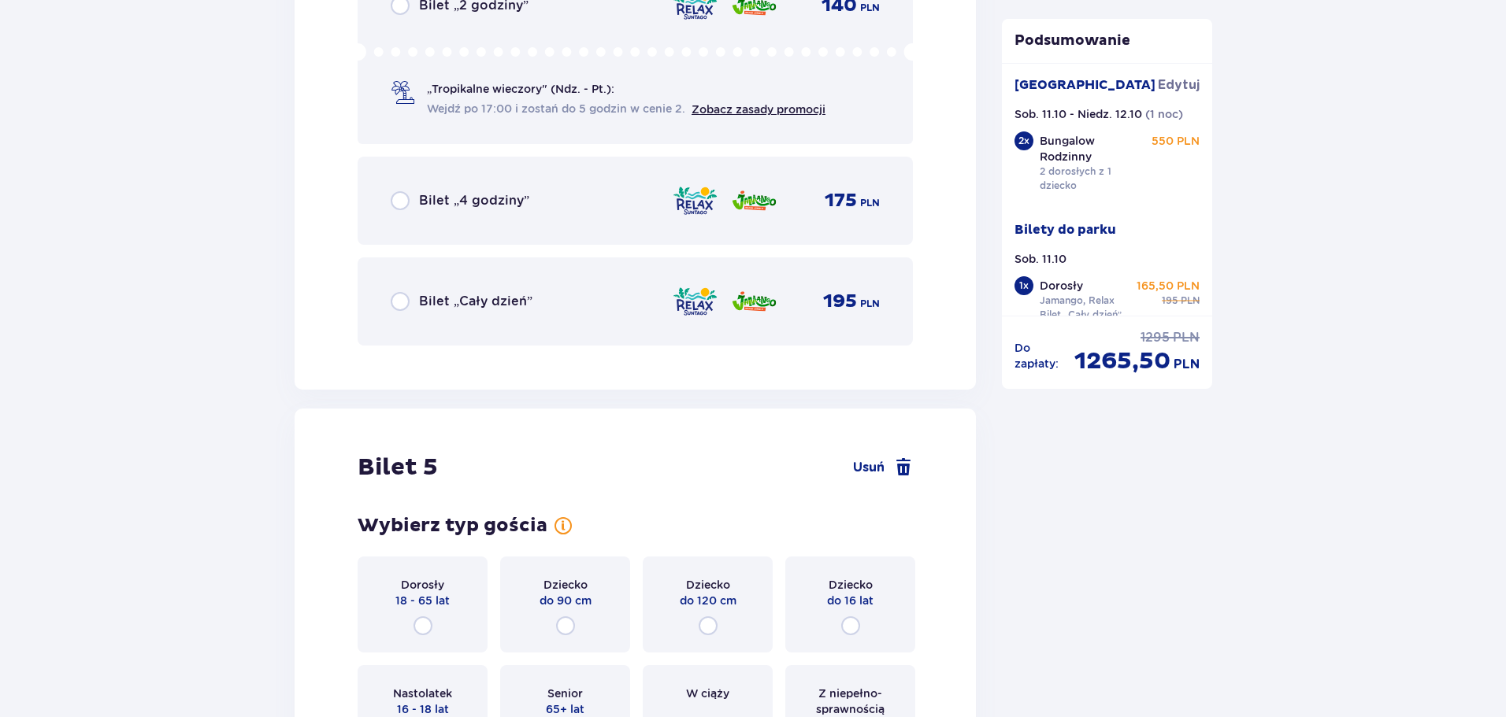
click at [408, 302] on input "radio" at bounding box center [400, 301] width 19 height 19
radio input "true"
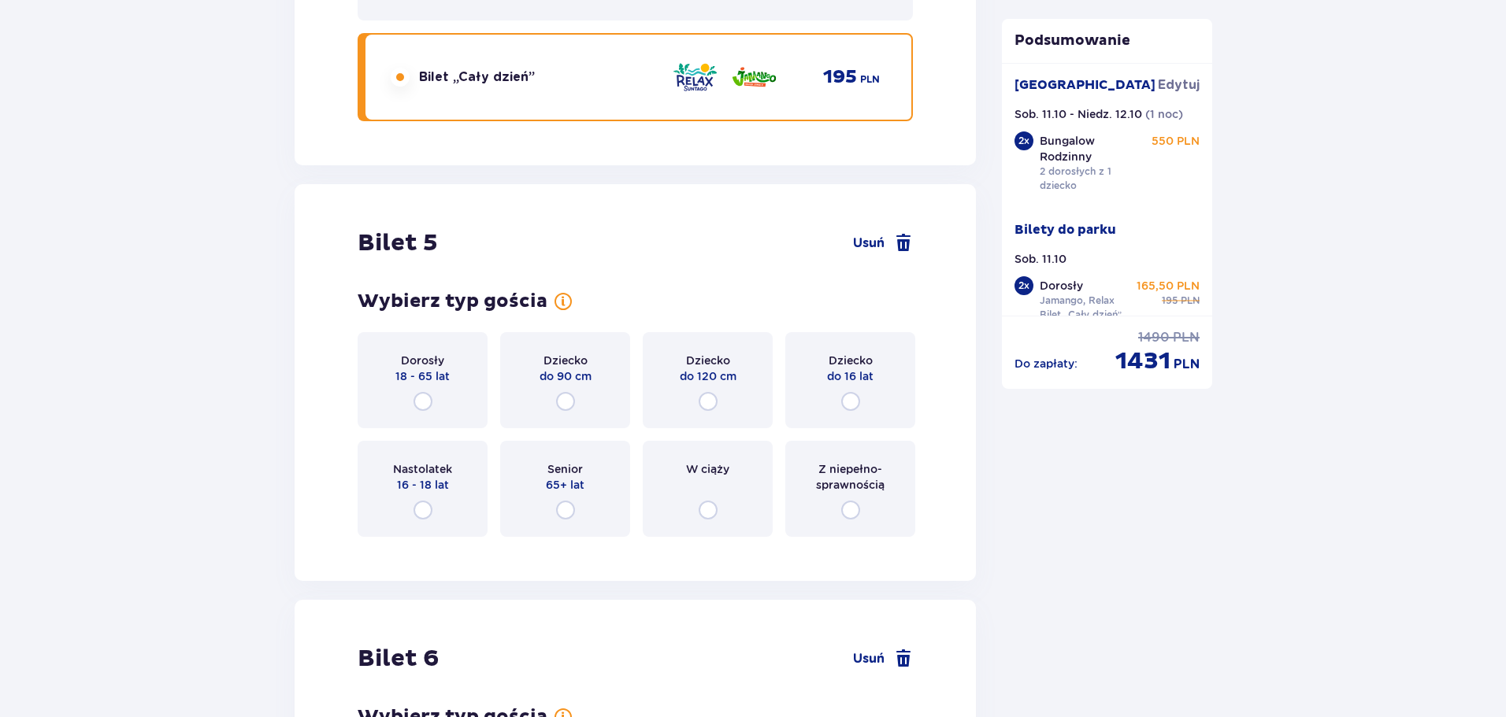
scroll to position [4567, 0]
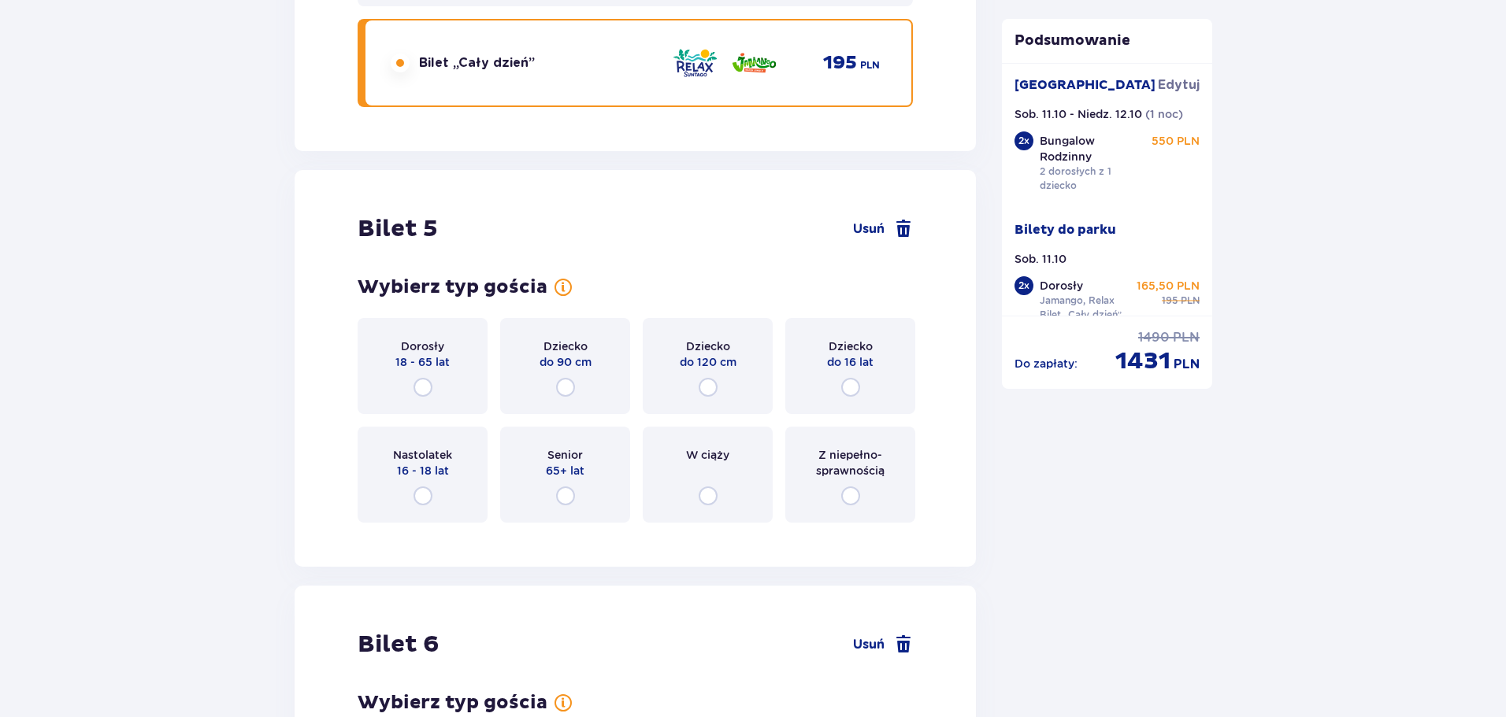
click at [850, 387] on input "radio" at bounding box center [850, 387] width 19 height 19
radio input "true"
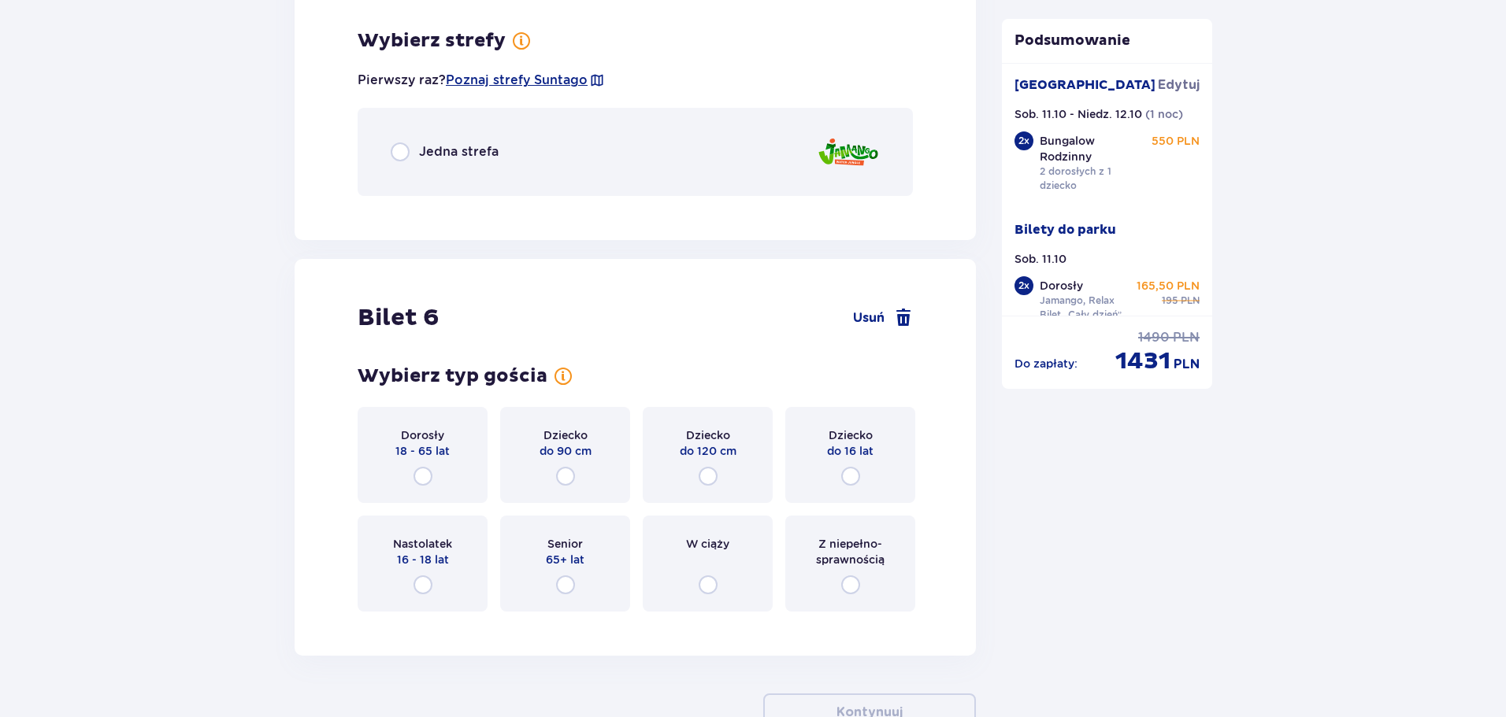
scroll to position [5103, 0]
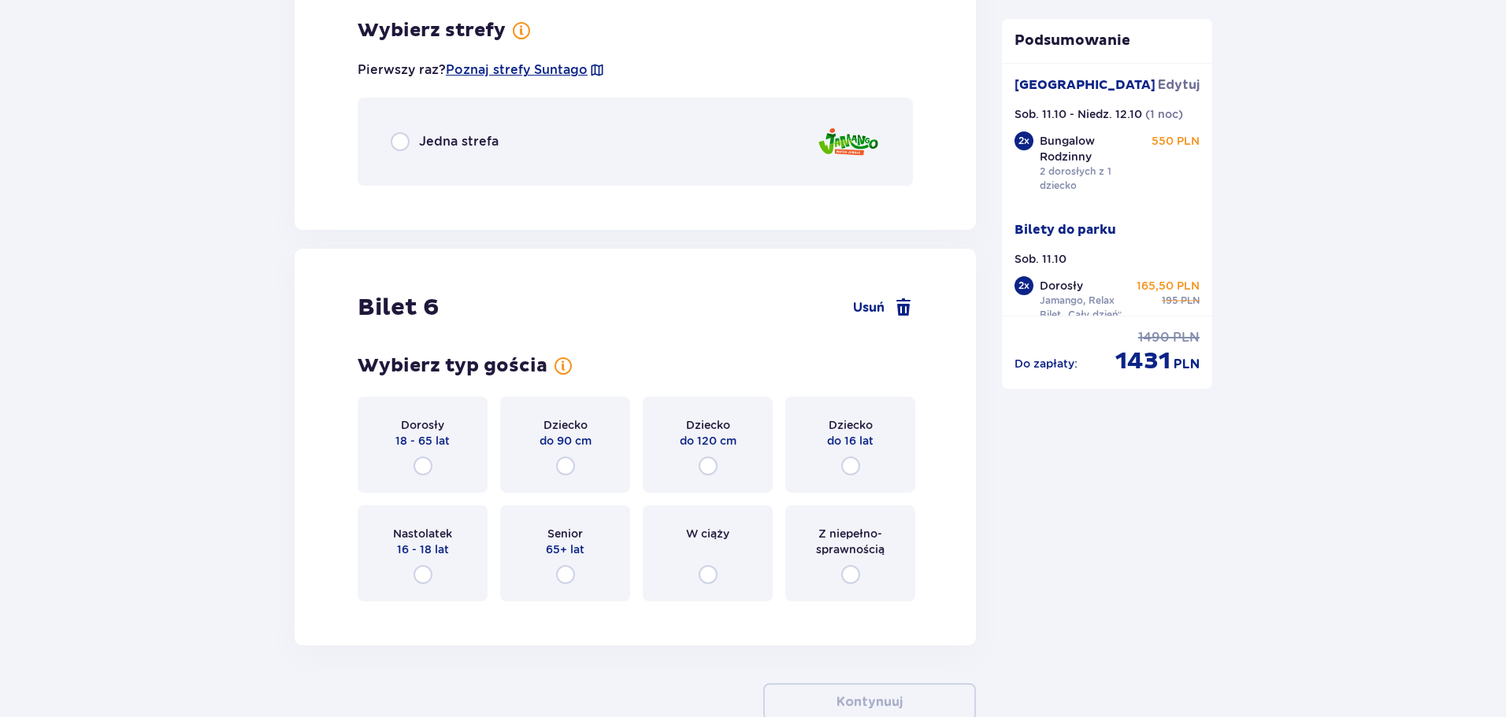
click at [404, 142] on input "radio" at bounding box center [400, 141] width 19 height 19
radio input "true"
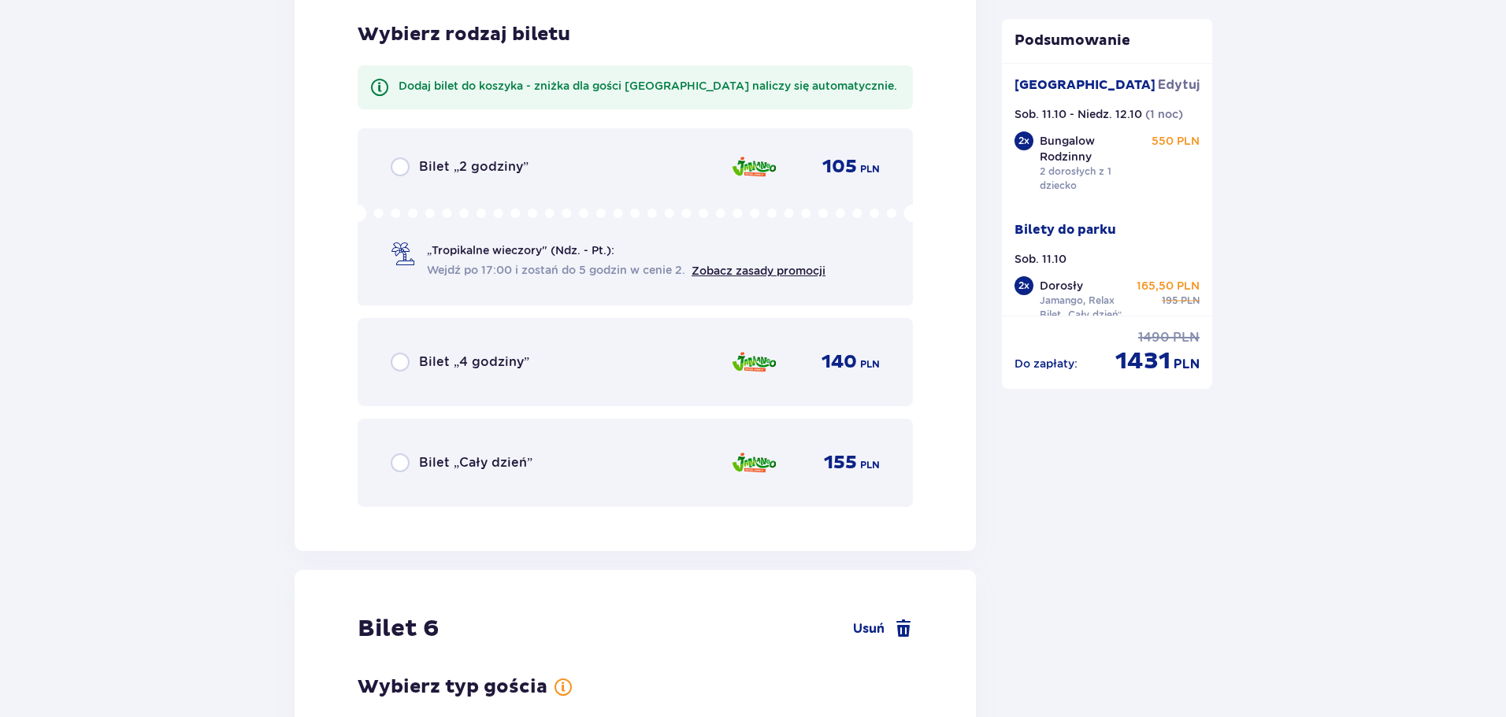
scroll to position [5301, 0]
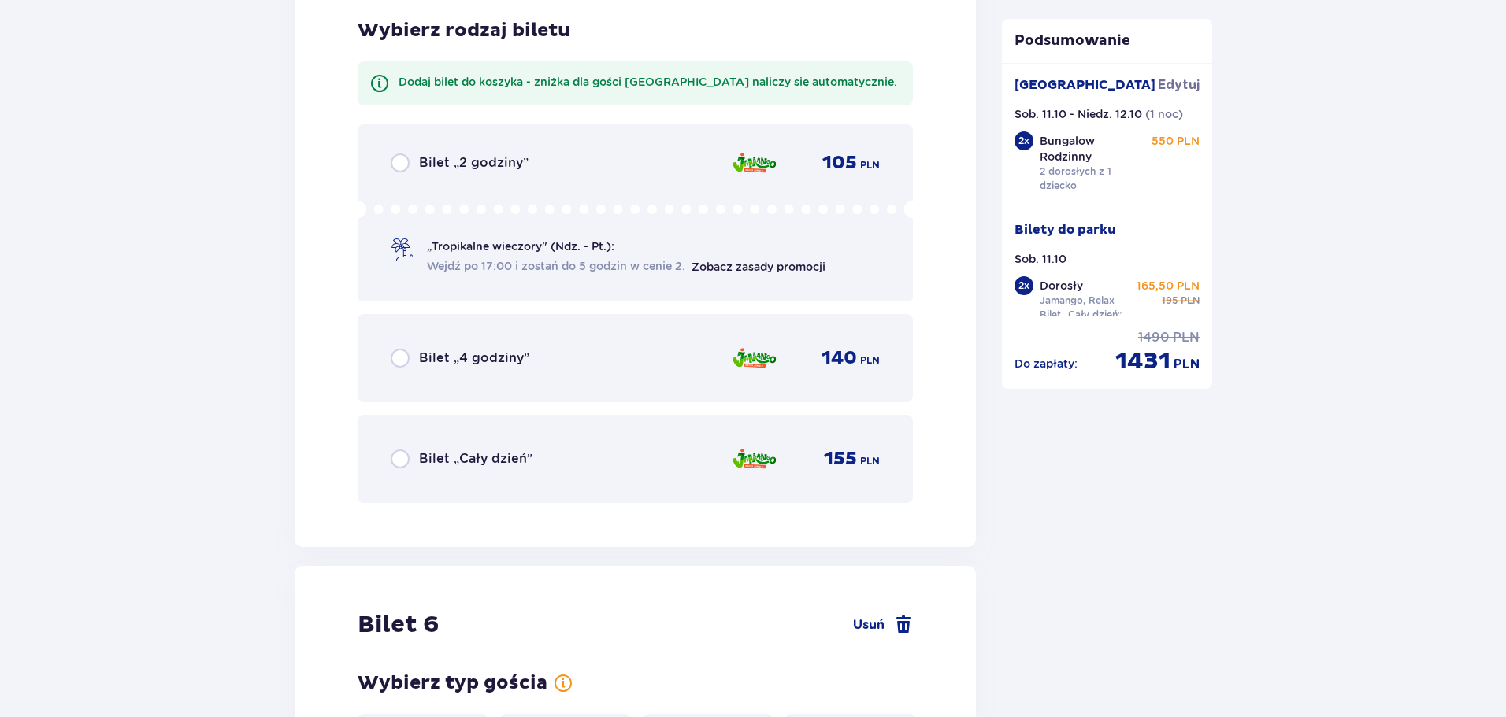
click at [405, 461] on input "radio" at bounding box center [400, 459] width 19 height 19
radio input "true"
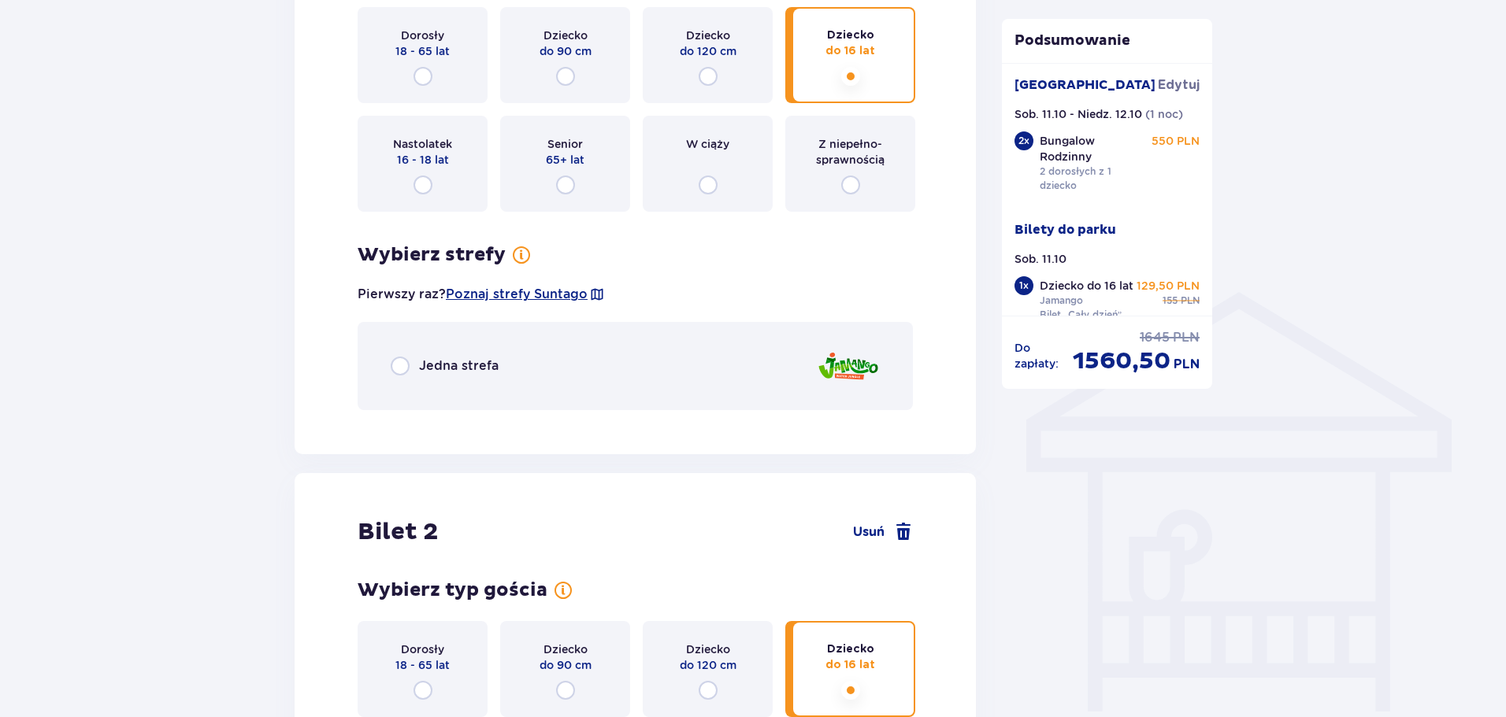
scroll to position [1024, 0]
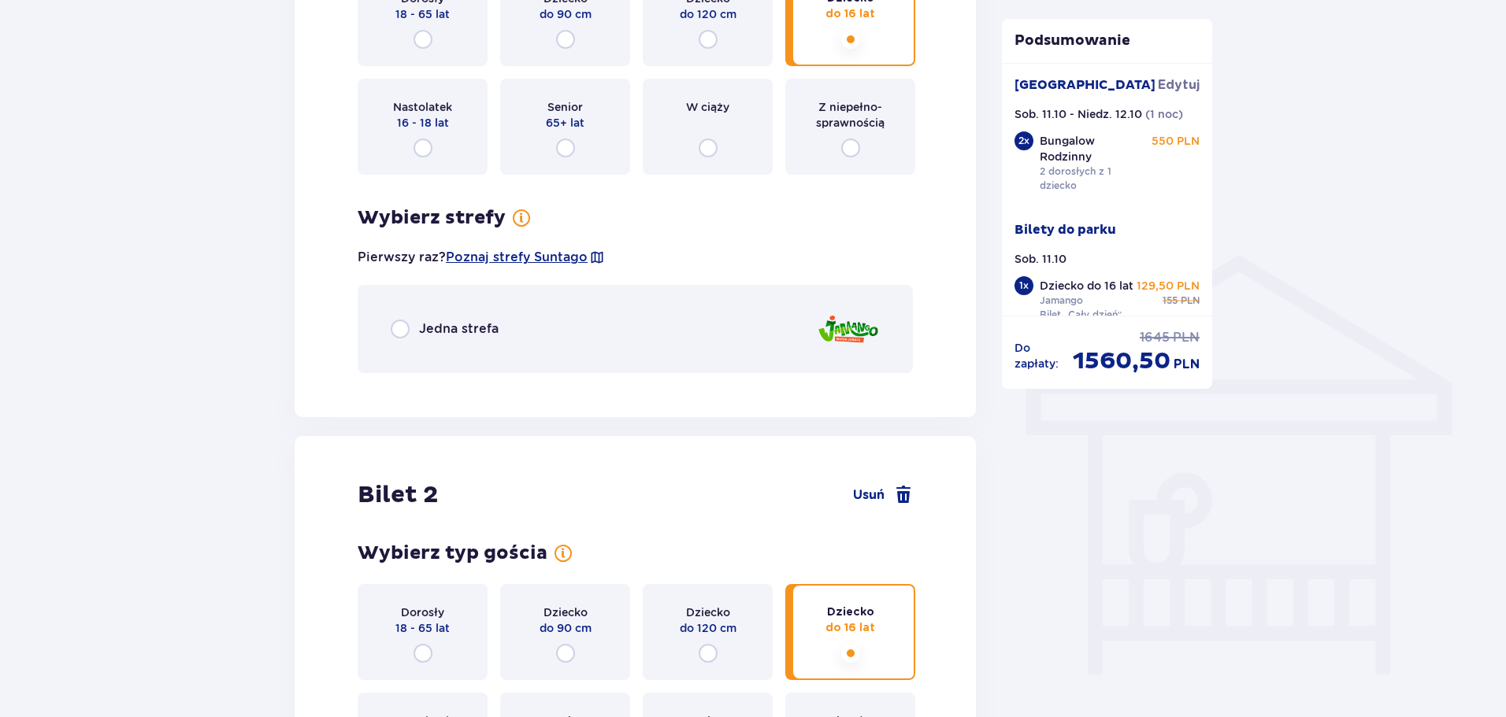
click at [398, 331] on input "radio" at bounding box center [400, 329] width 19 height 19
radio input "true"
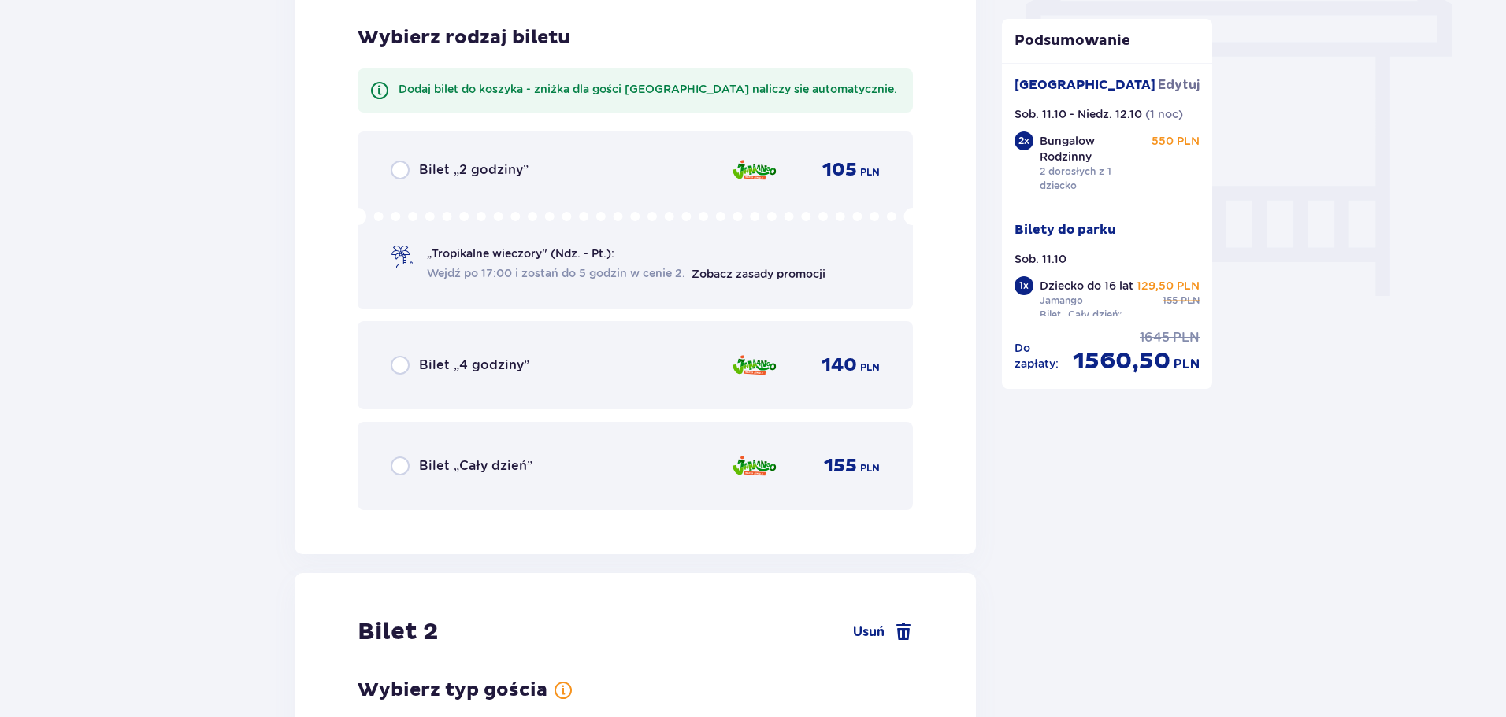
scroll to position [1409, 0]
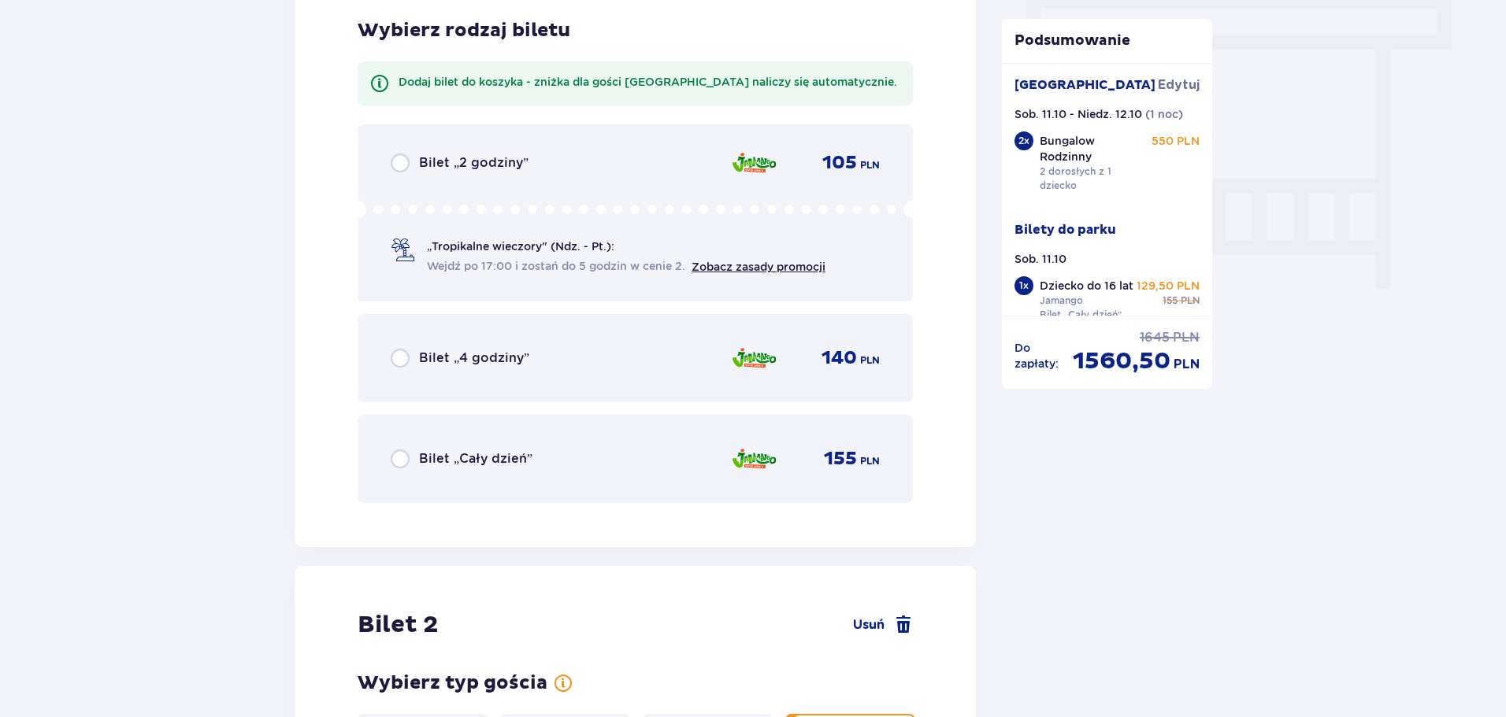
click at [402, 462] on input "radio" at bounding box center [400, 459] width 19 height 19
radio input "true"
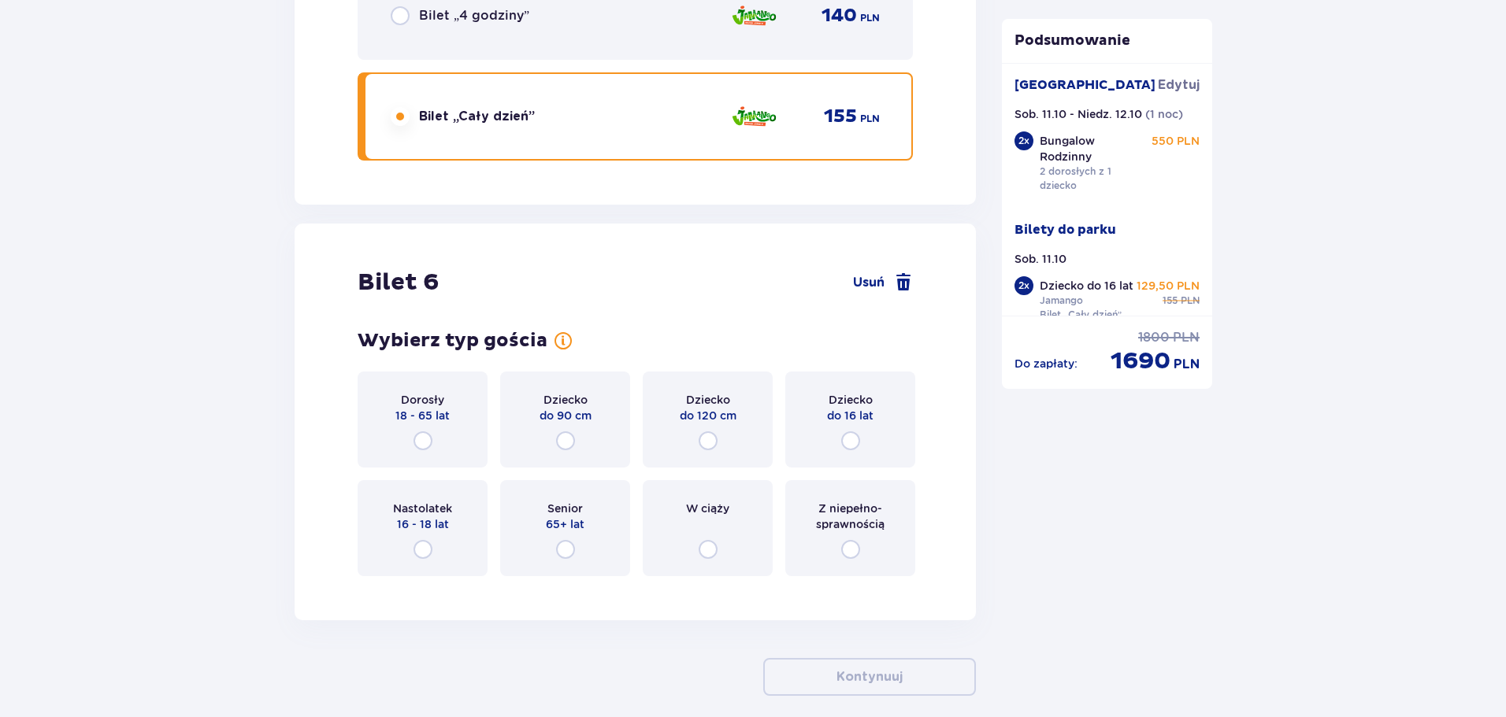
scroll to position [6209, 0]
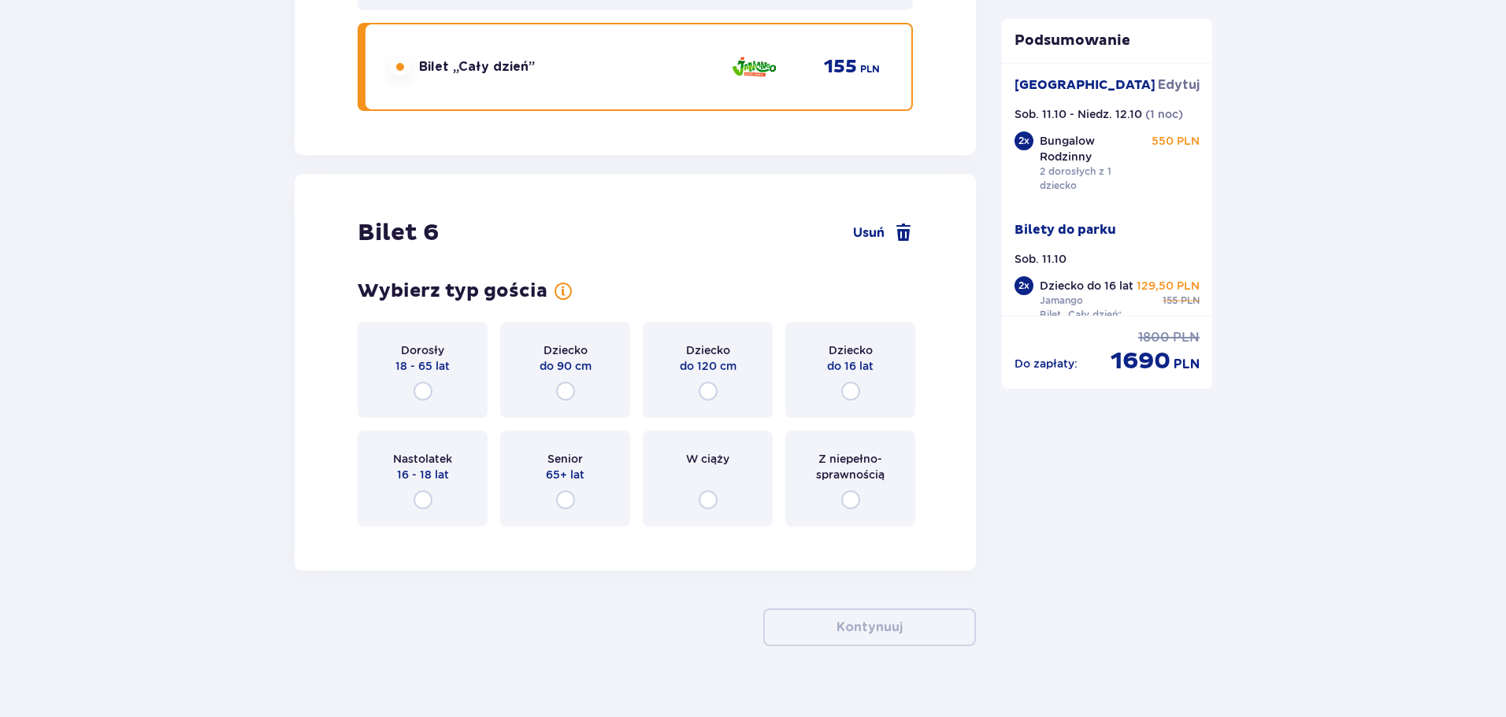
click at [430, 386] on input "radio" at bounding box center [422, 391] width 19 height 19
radio input "true"
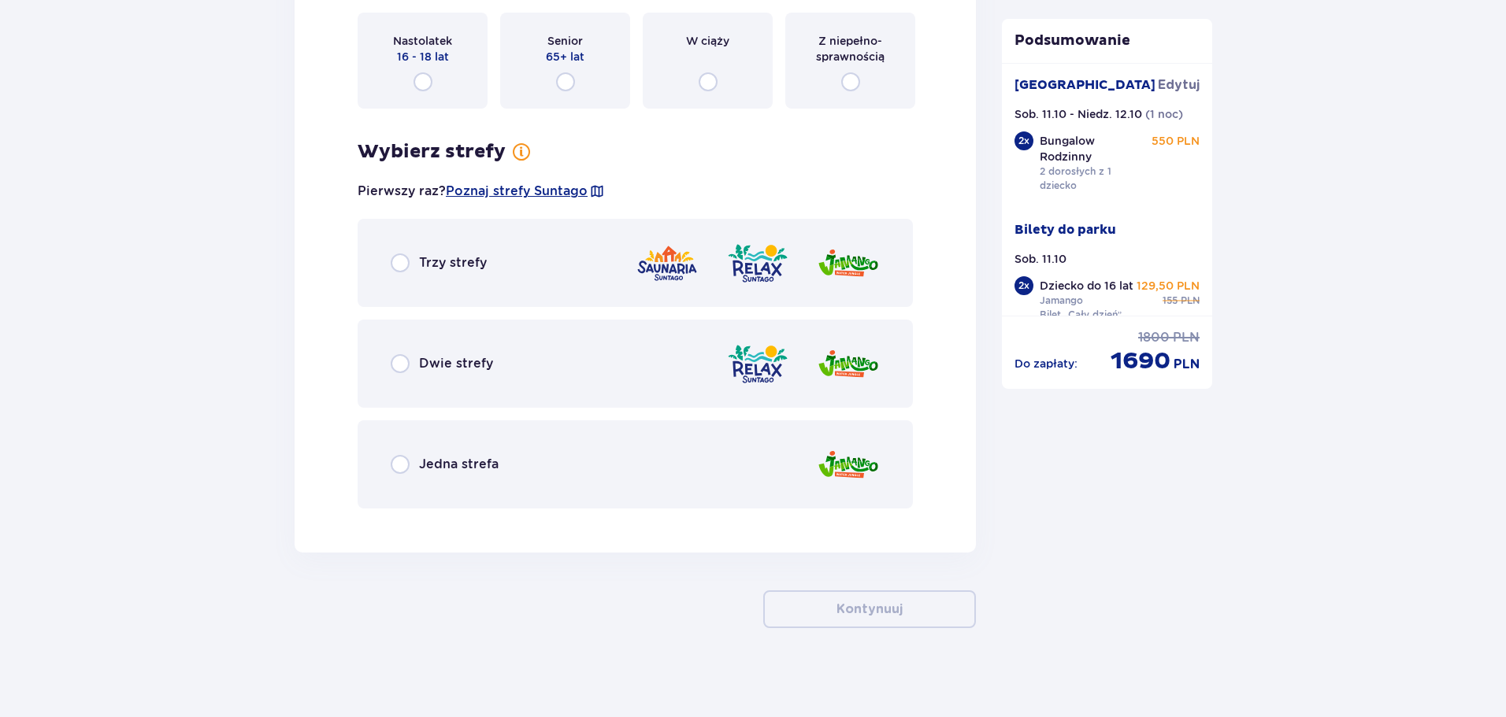
scroll to position [6632, 0]
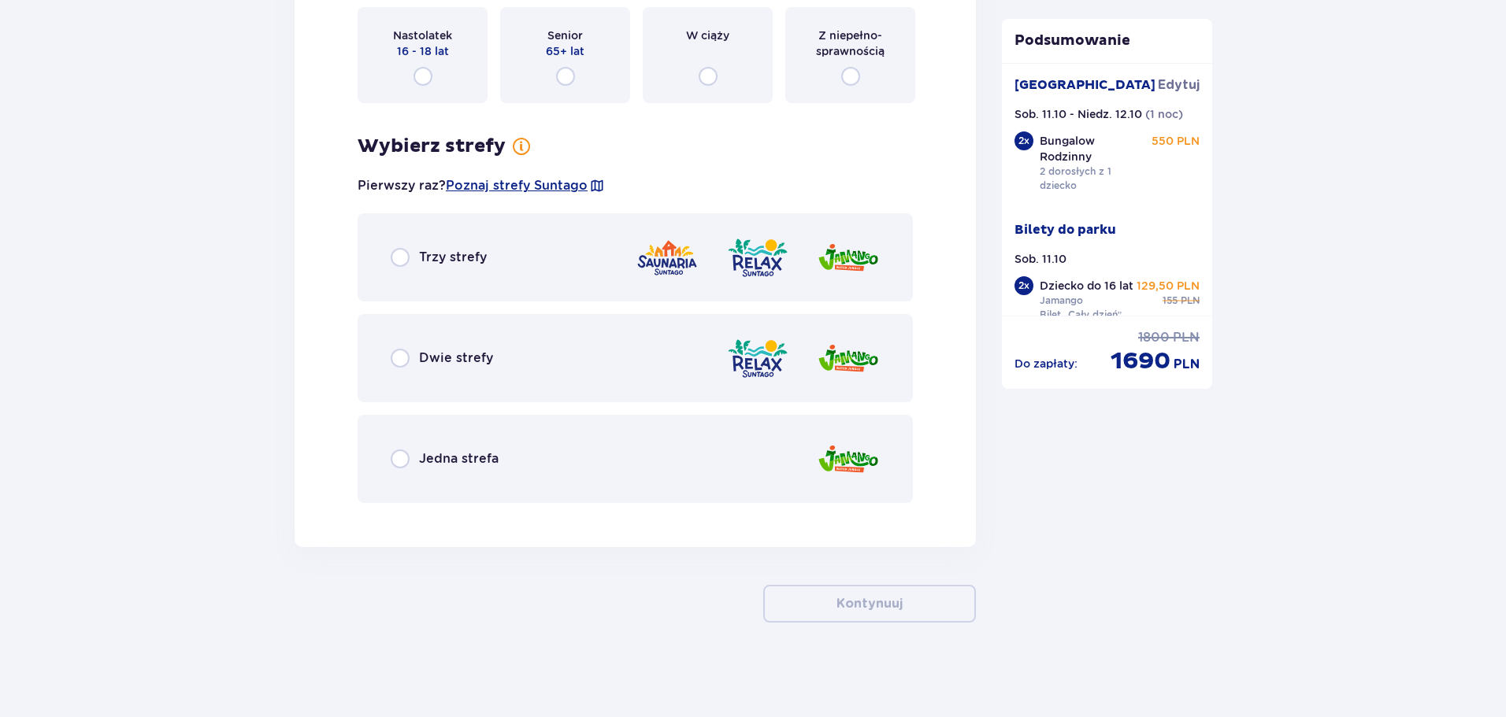
click at [398, 262] on input "radio" at bounding box center [400, 257] width 19 height 19
radio input "true"
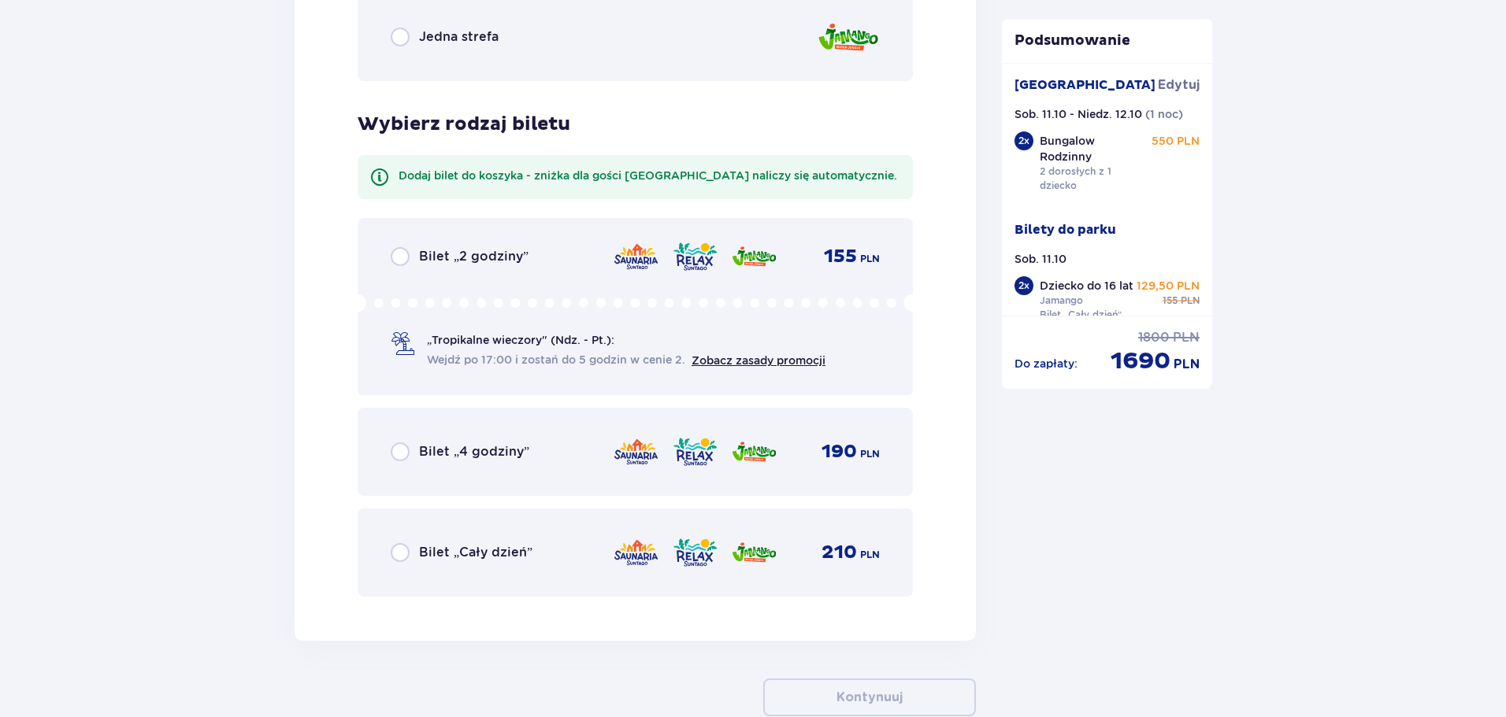
scroll to position [7148, 0]
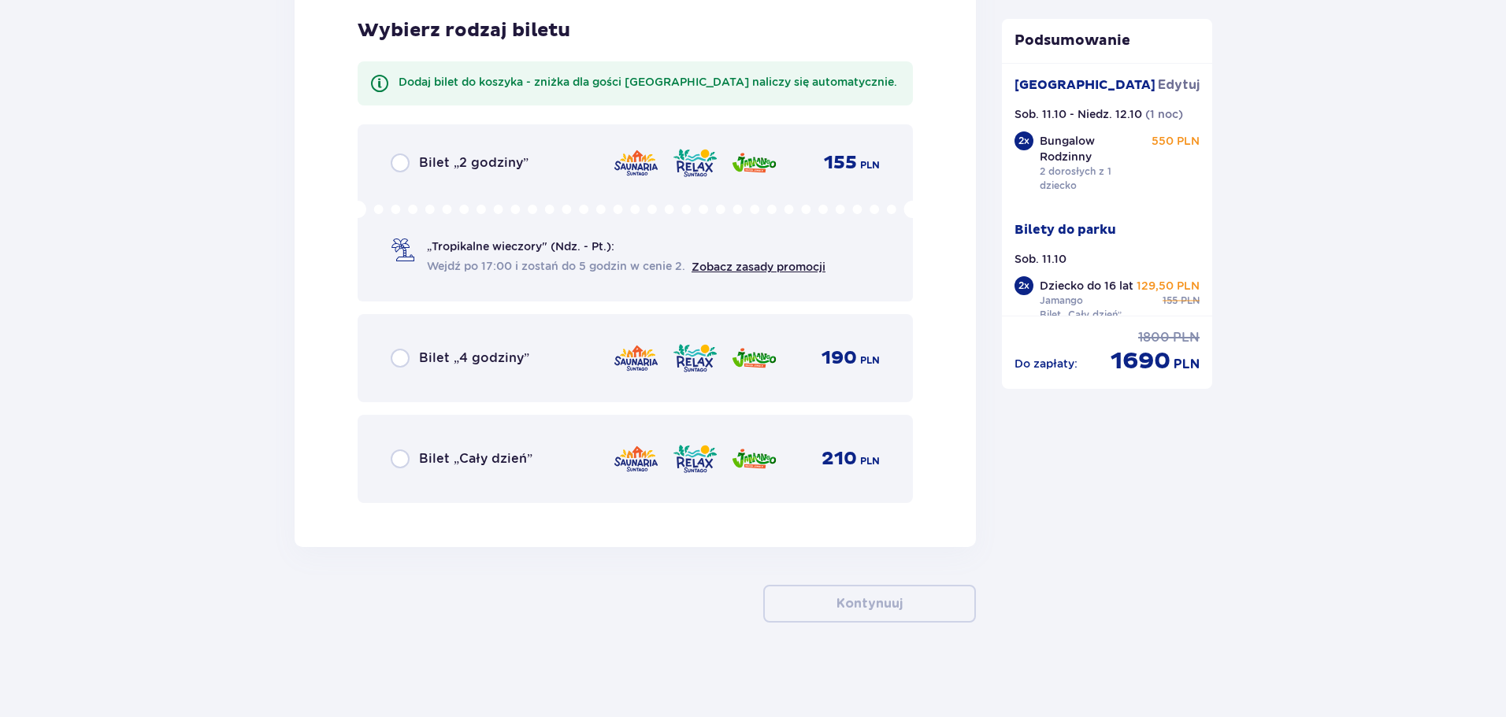
click at [398, 464] on input "radio" at bounding box center [400, 459] width 19 height 19
radio input "true"
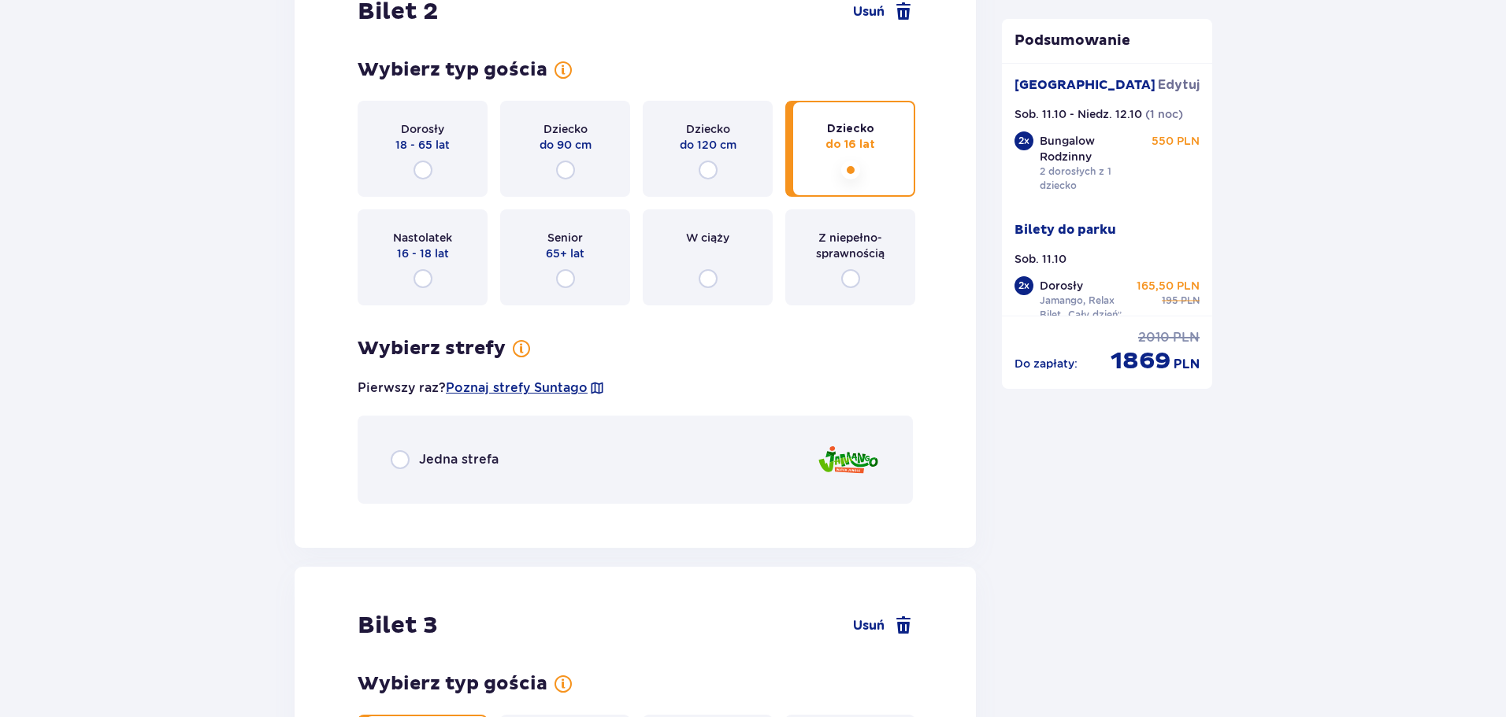
scroll to position [2035, 0]
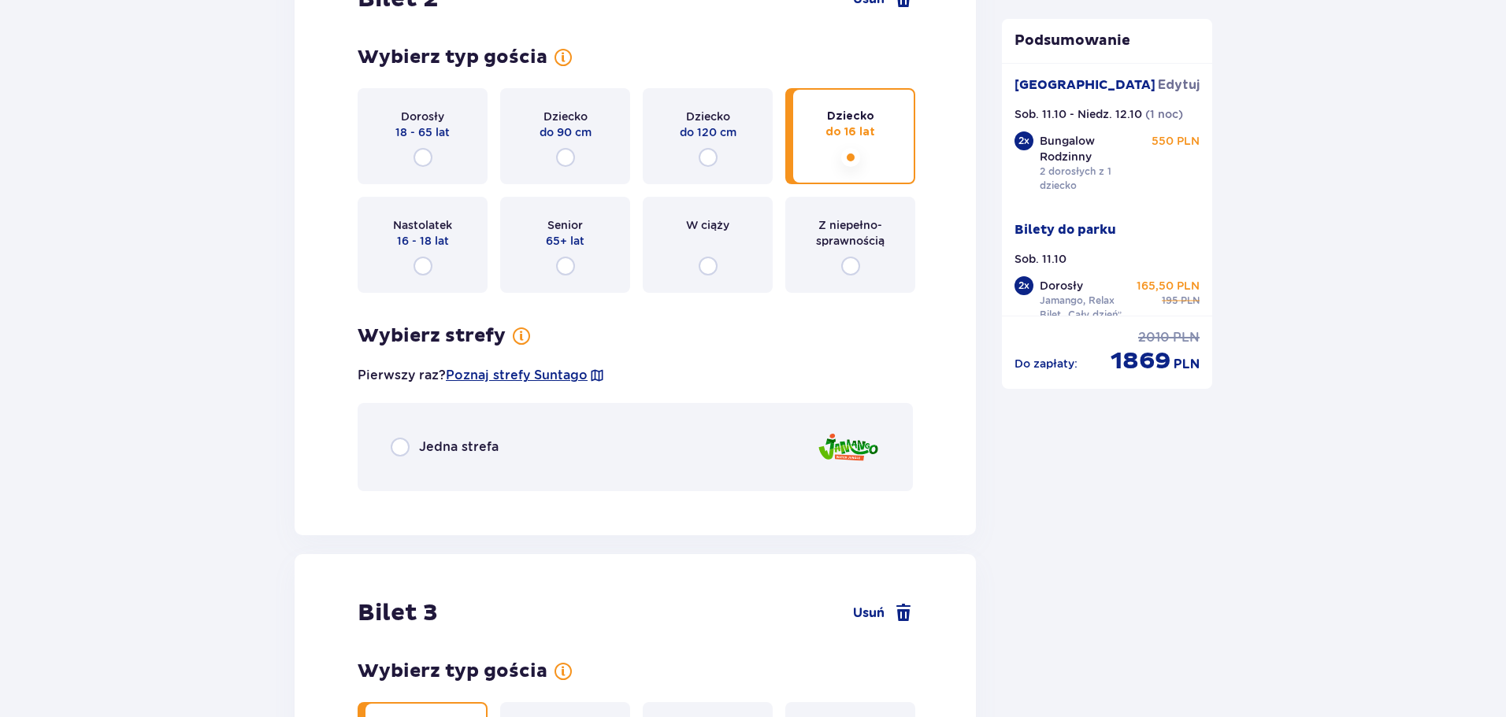
click at [397, 450] on input "radio" at bounding box center [400, 447] width 19 height 19
radio input "true"
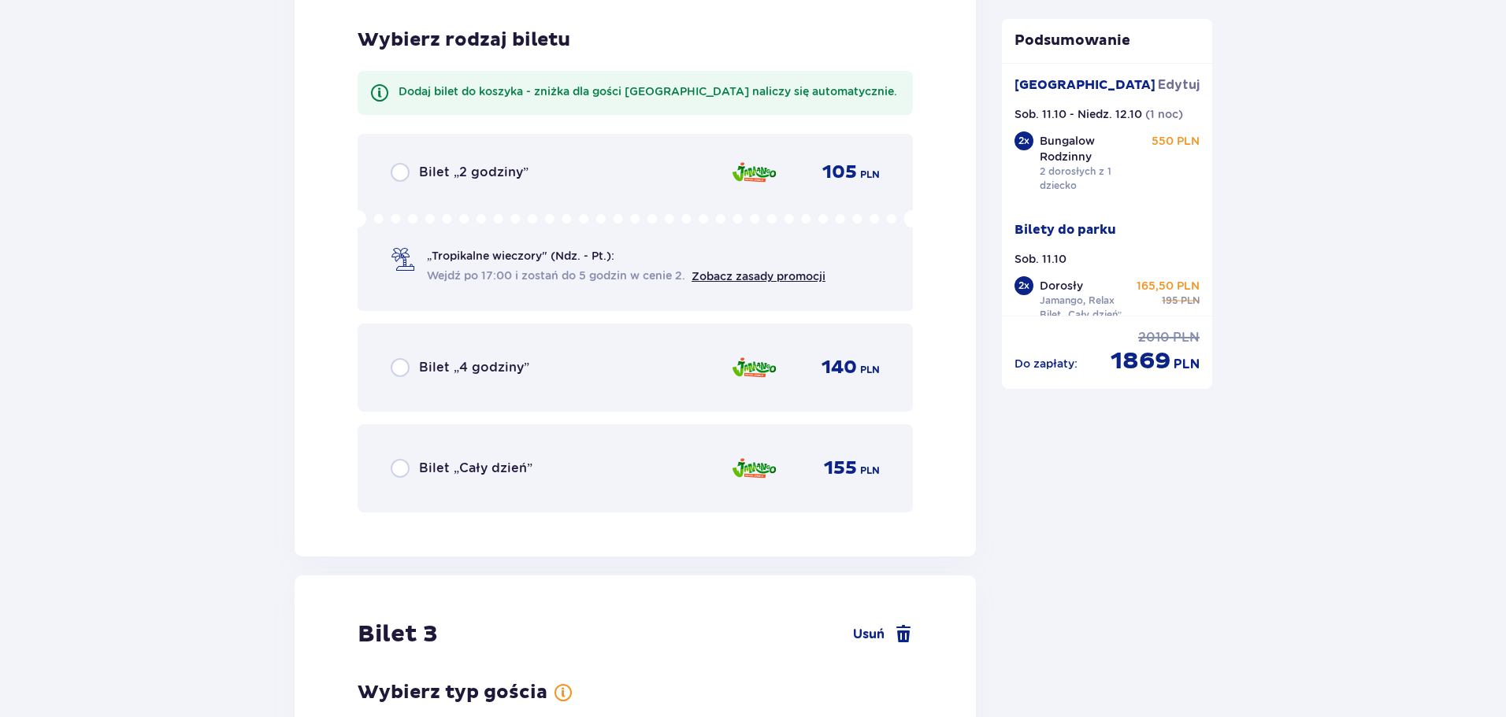
scroll to position [2539, 0]
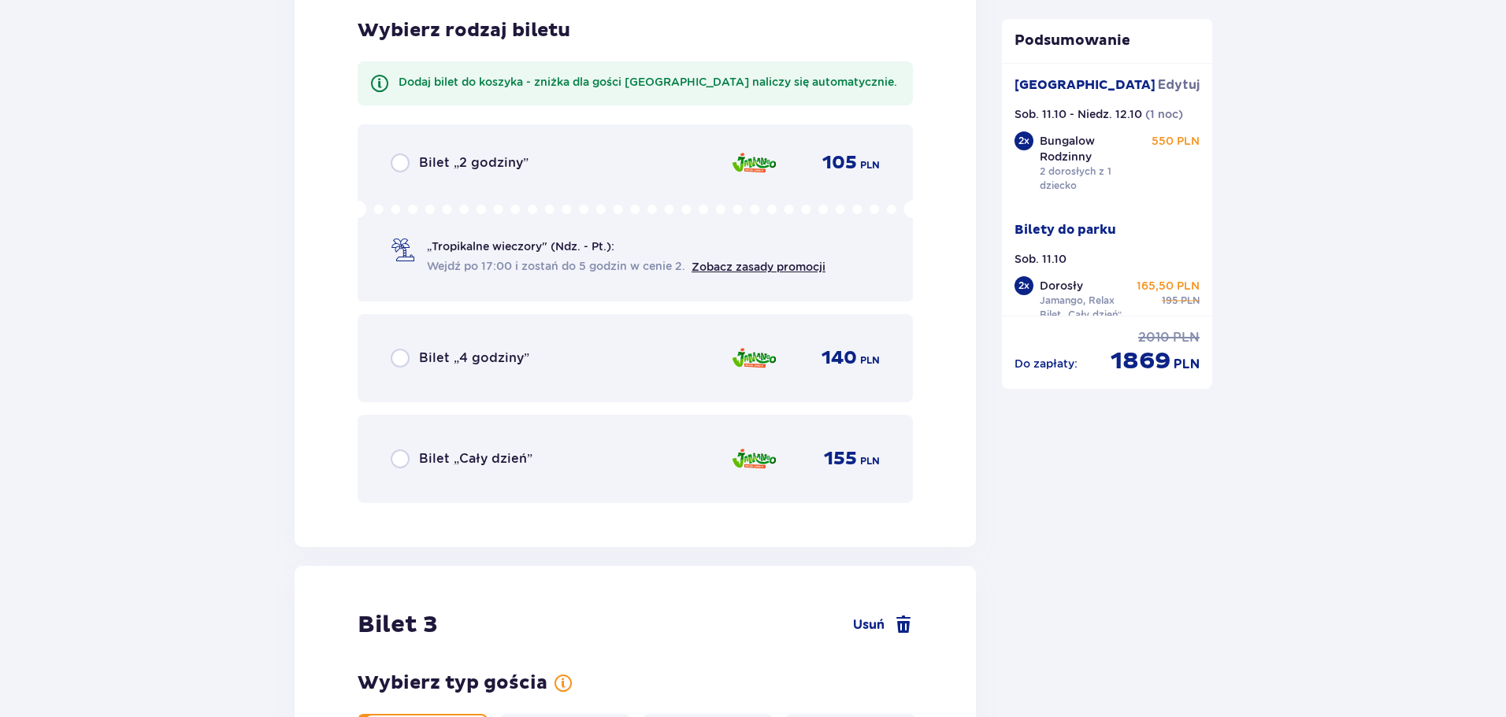
click at [400, 457] on input "radio" at bounding box center [400, 459] width 19 height 19
radio input "true"
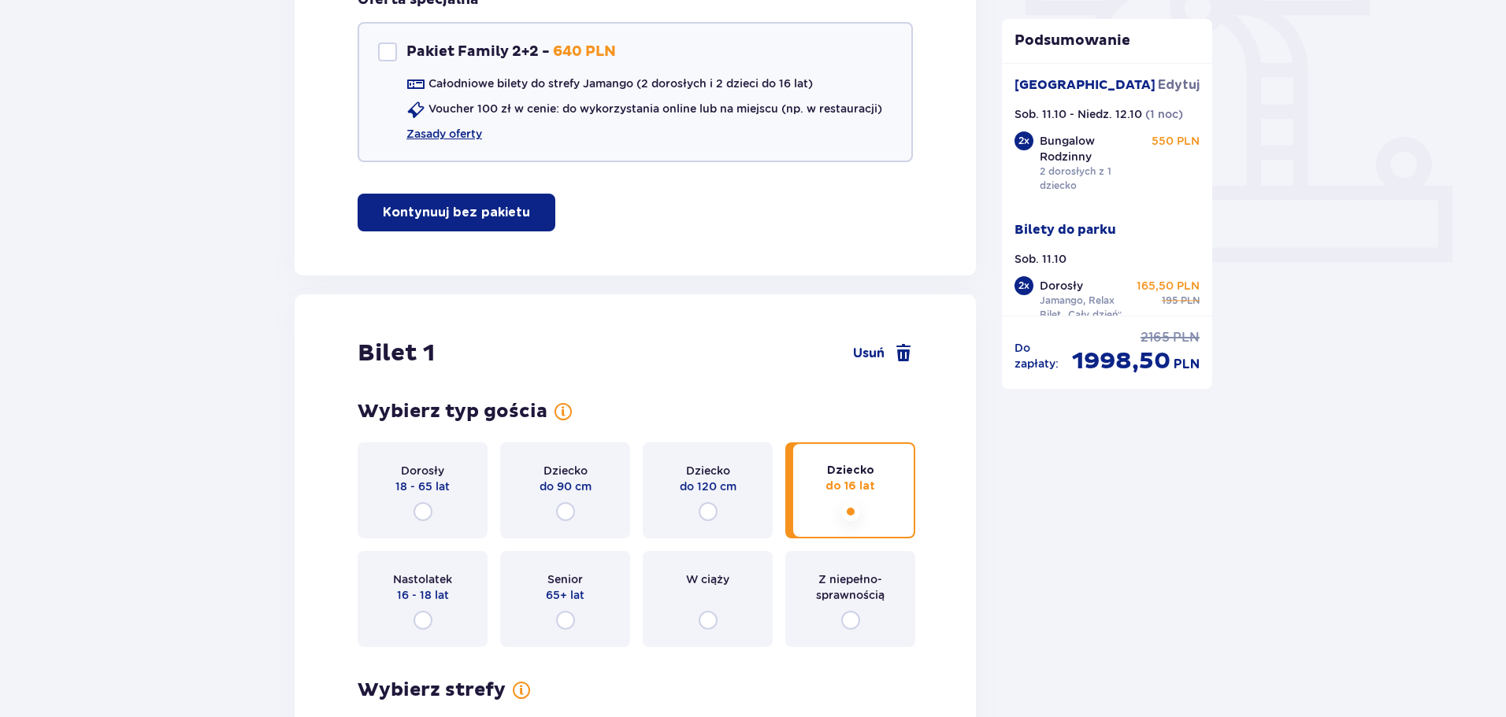
scroll to position [394, 0]
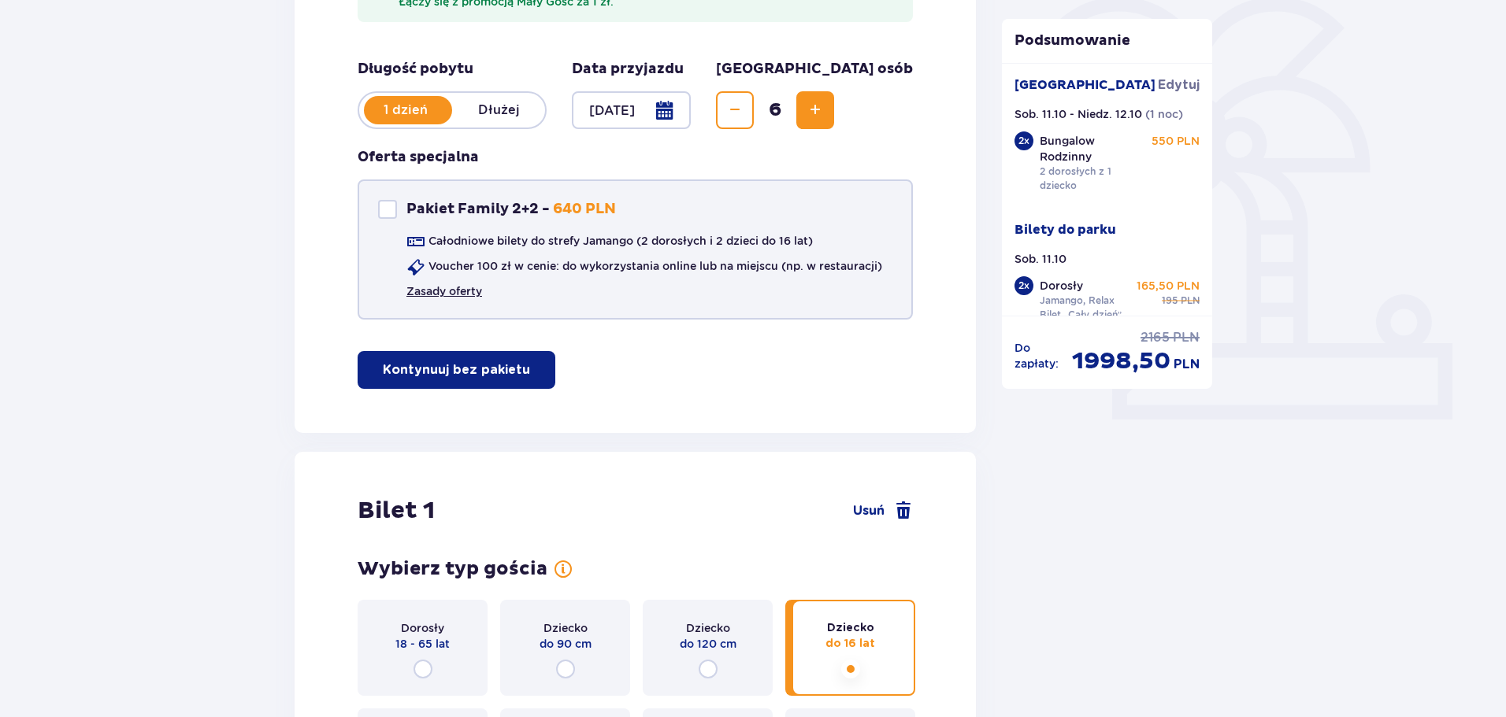
click at [427, 291] on link "Zasady oferty" at bounding box center [444, 291] width 76 height 16
click at [398, 206] on div "Pakiet Family 2+2 Pakiet Family 2+2 - 640 PLN" at bounding box center [497, 209] width 238 height 19
checkbox input "true"
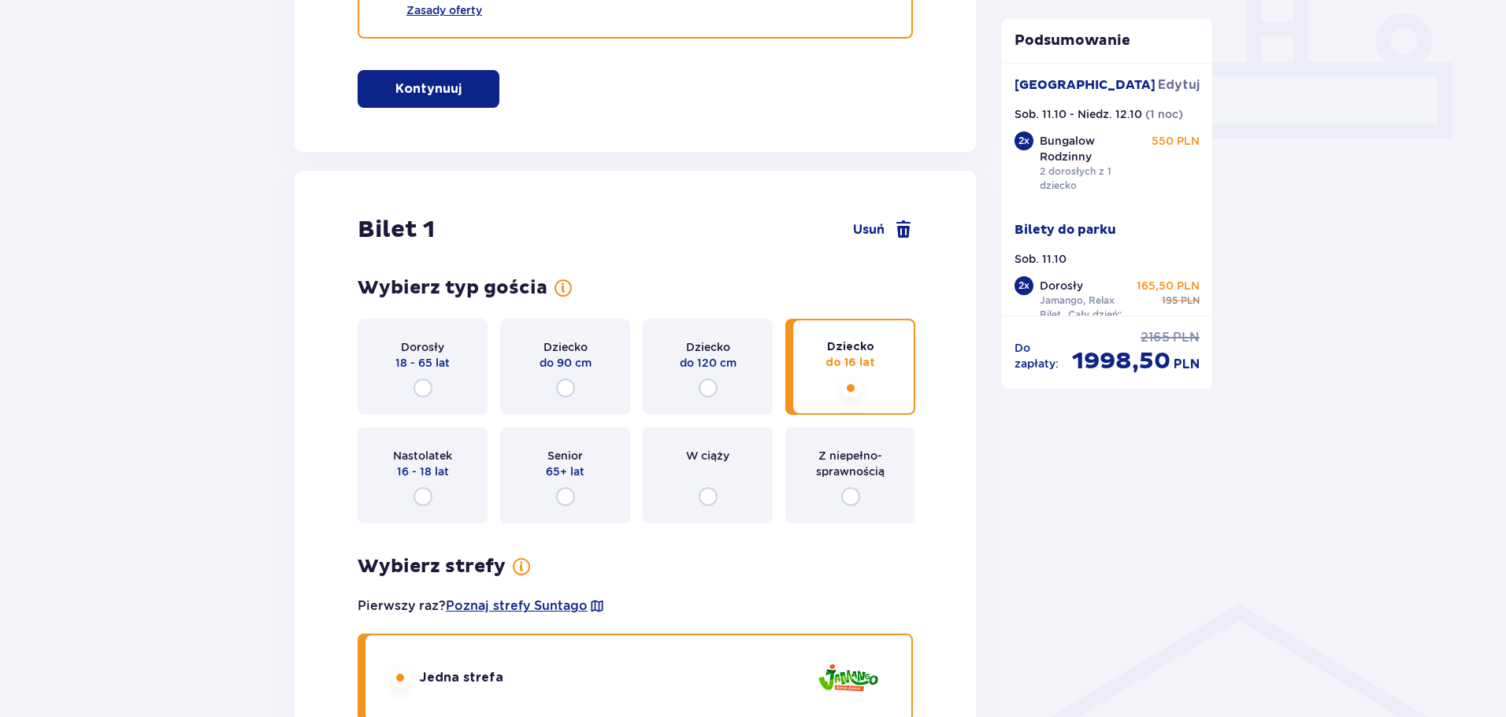
scroll to position [709, 0]
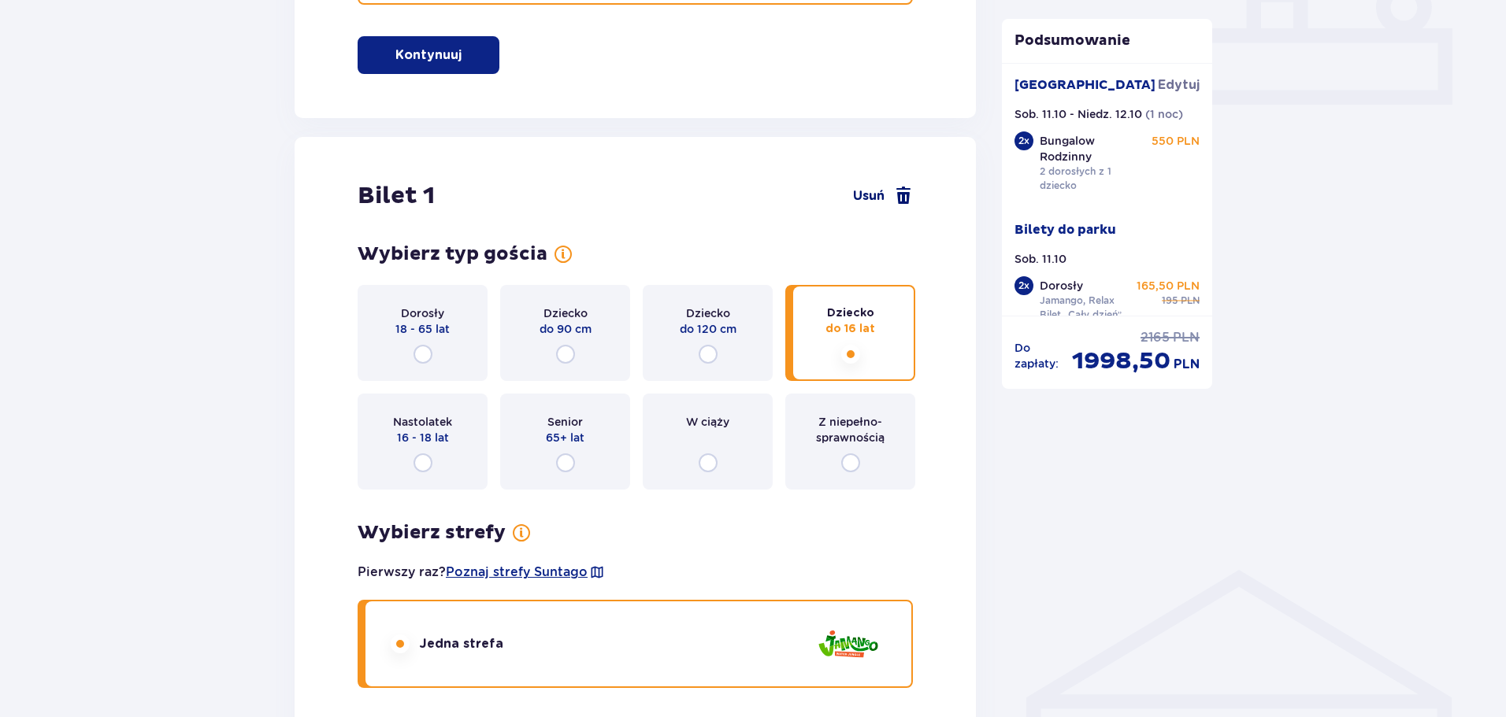
click at [894, 189] on span at bounding box center [903, 196] width 19 height 19
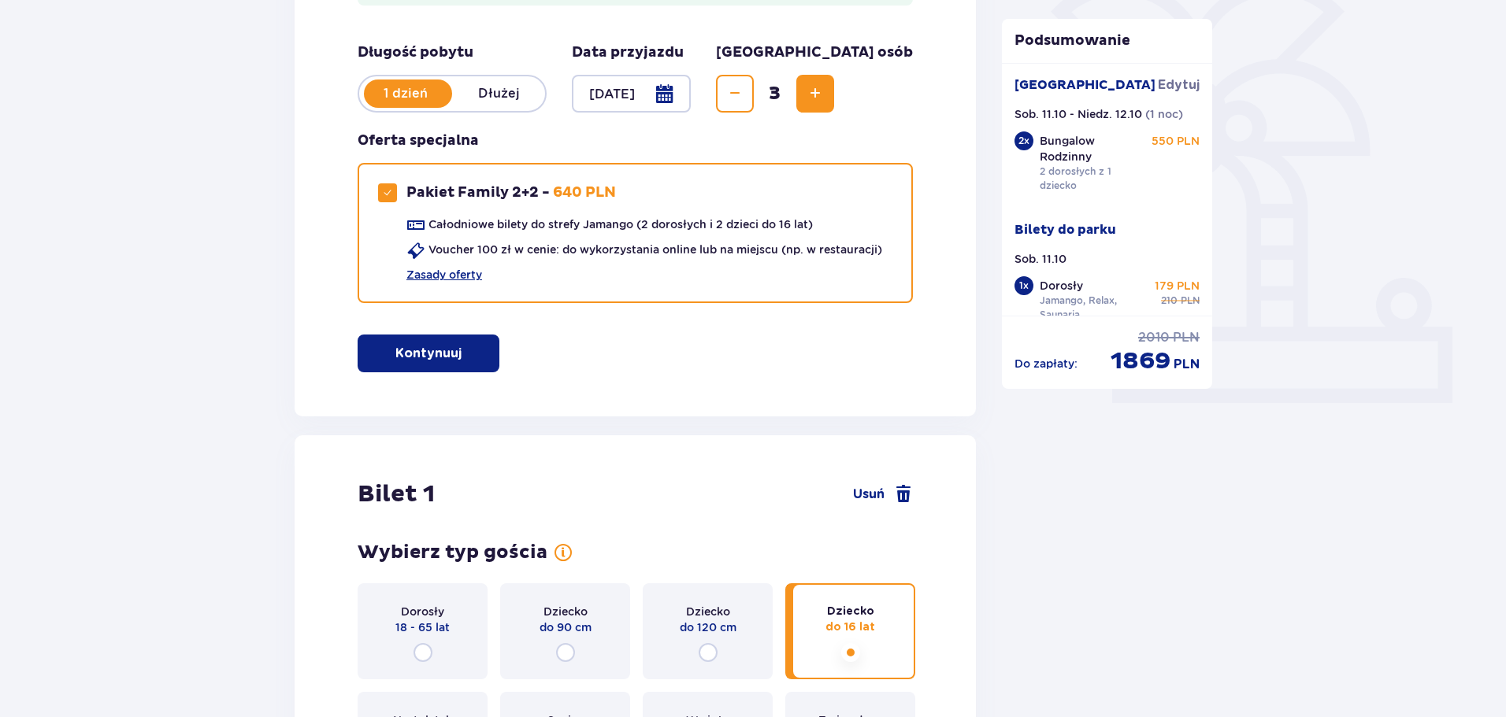
scroll to position [553, 0]
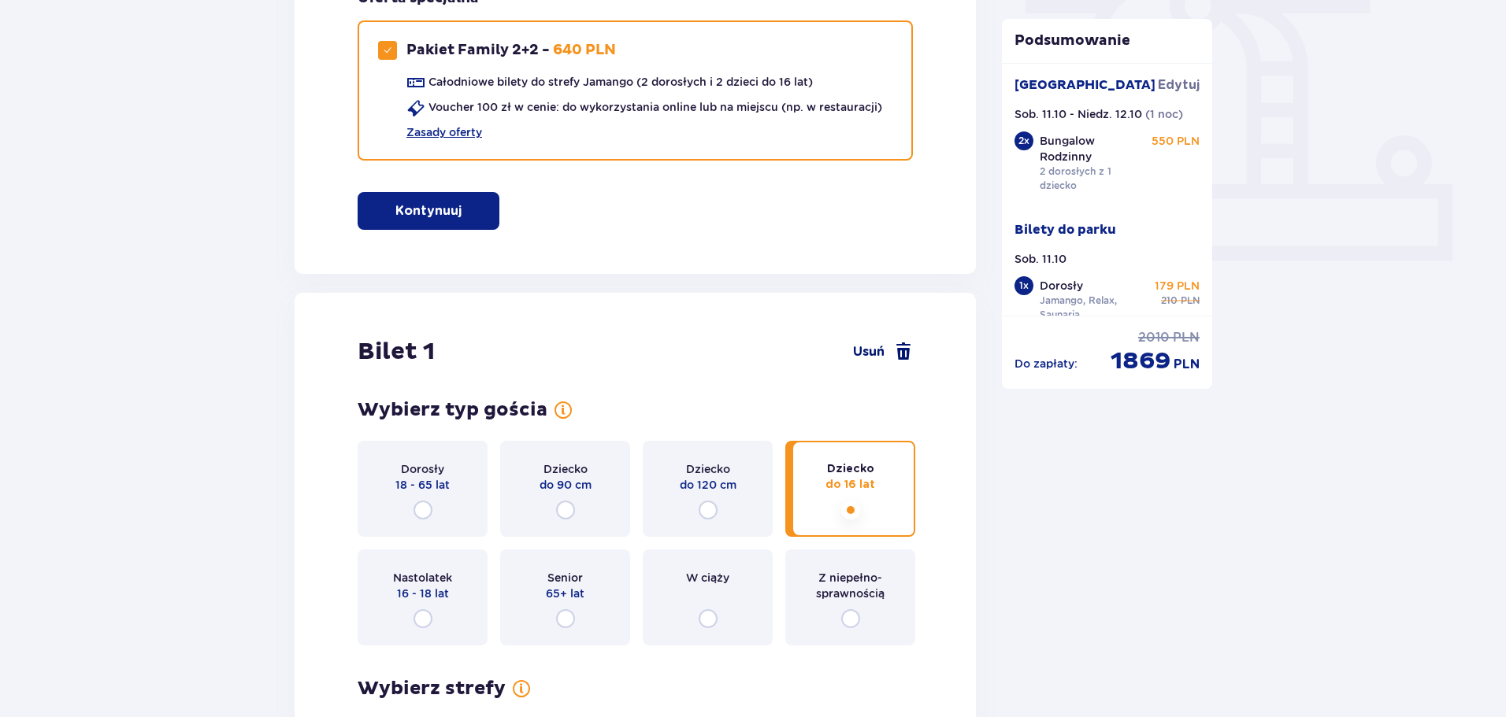
click at [904, 351] on span at bounding box center [903, 352] width 19 height 19
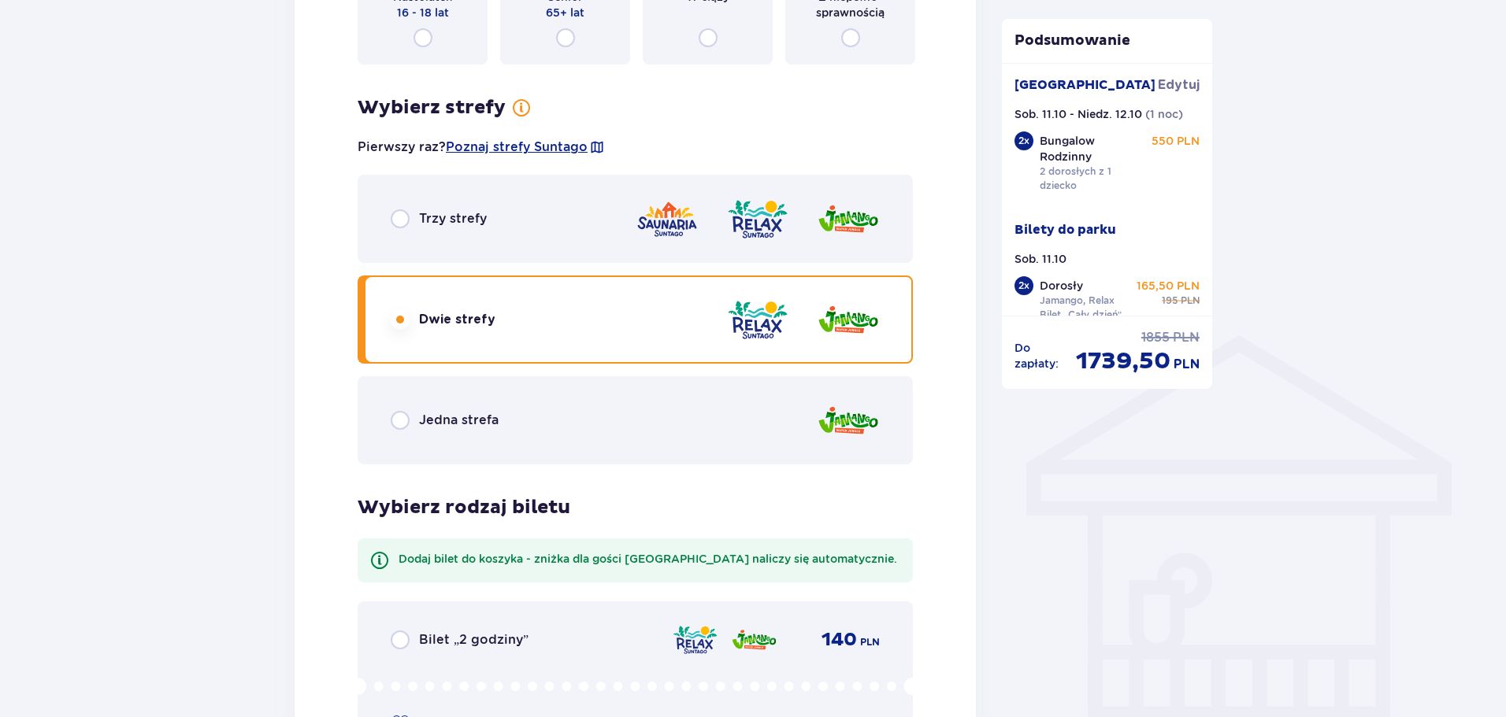
scroll to position [945, 0]
click at [396, 220] on input "radio" at bounding box center [400, 217] width 19 height 19
radio input "true"
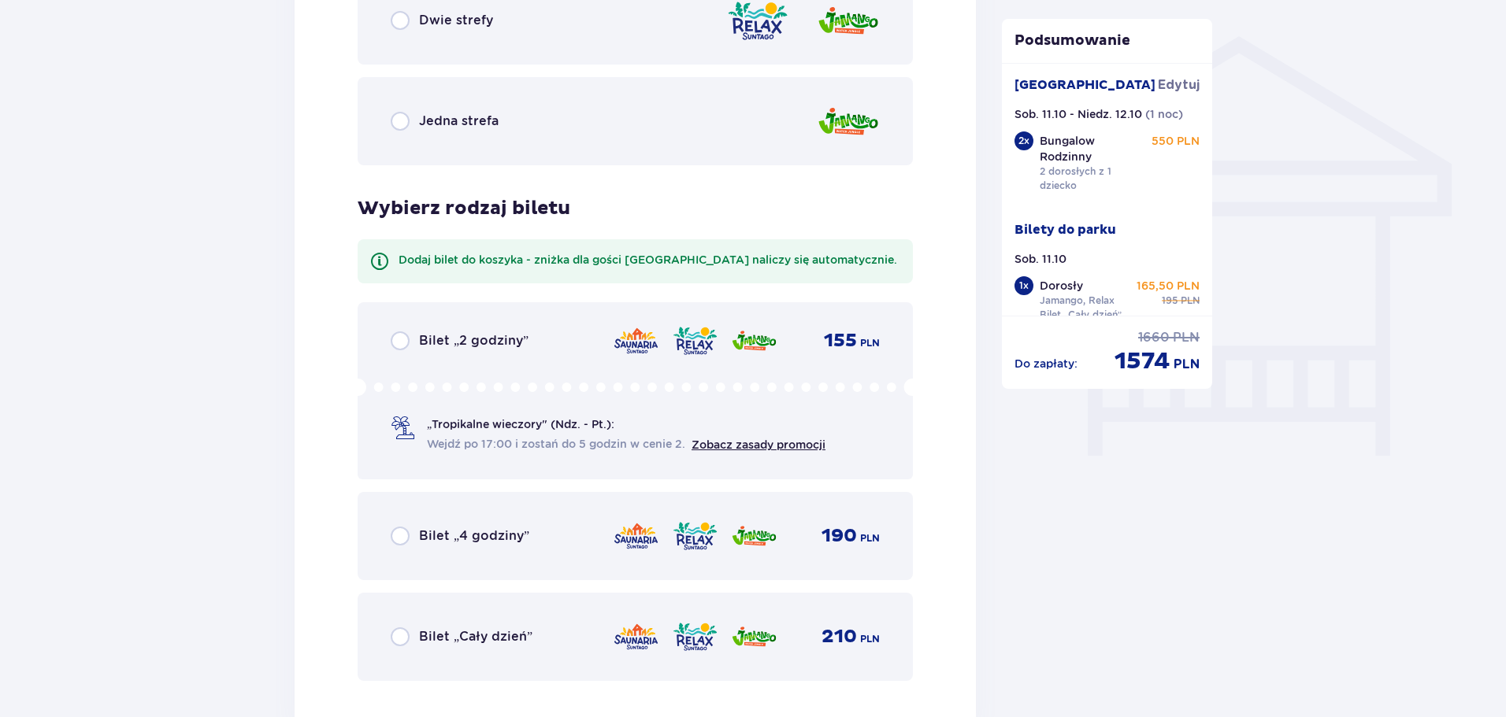
scroll to position [1417, 0]
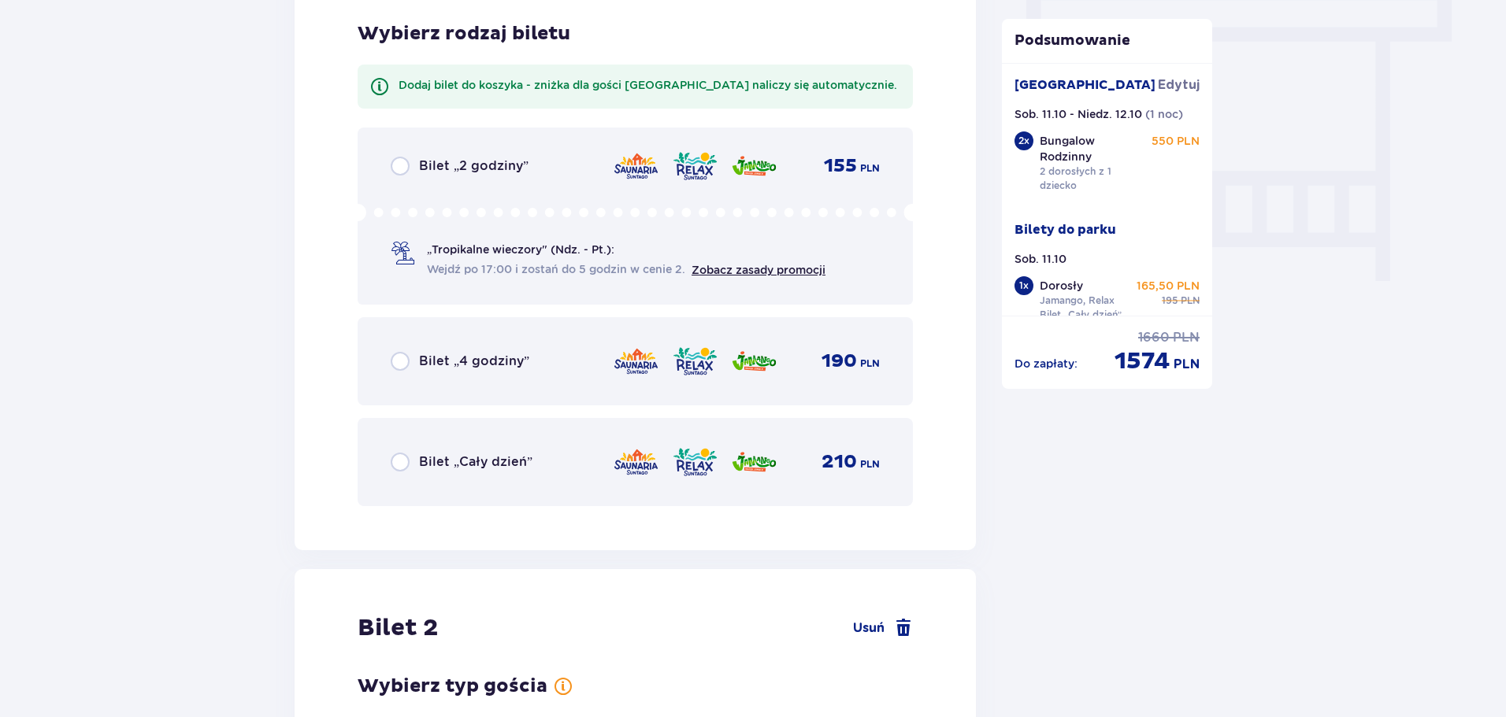
click at [400, 465] on input "radio" at bounding box center [400, 462] width 19 height 19
radio input "true"
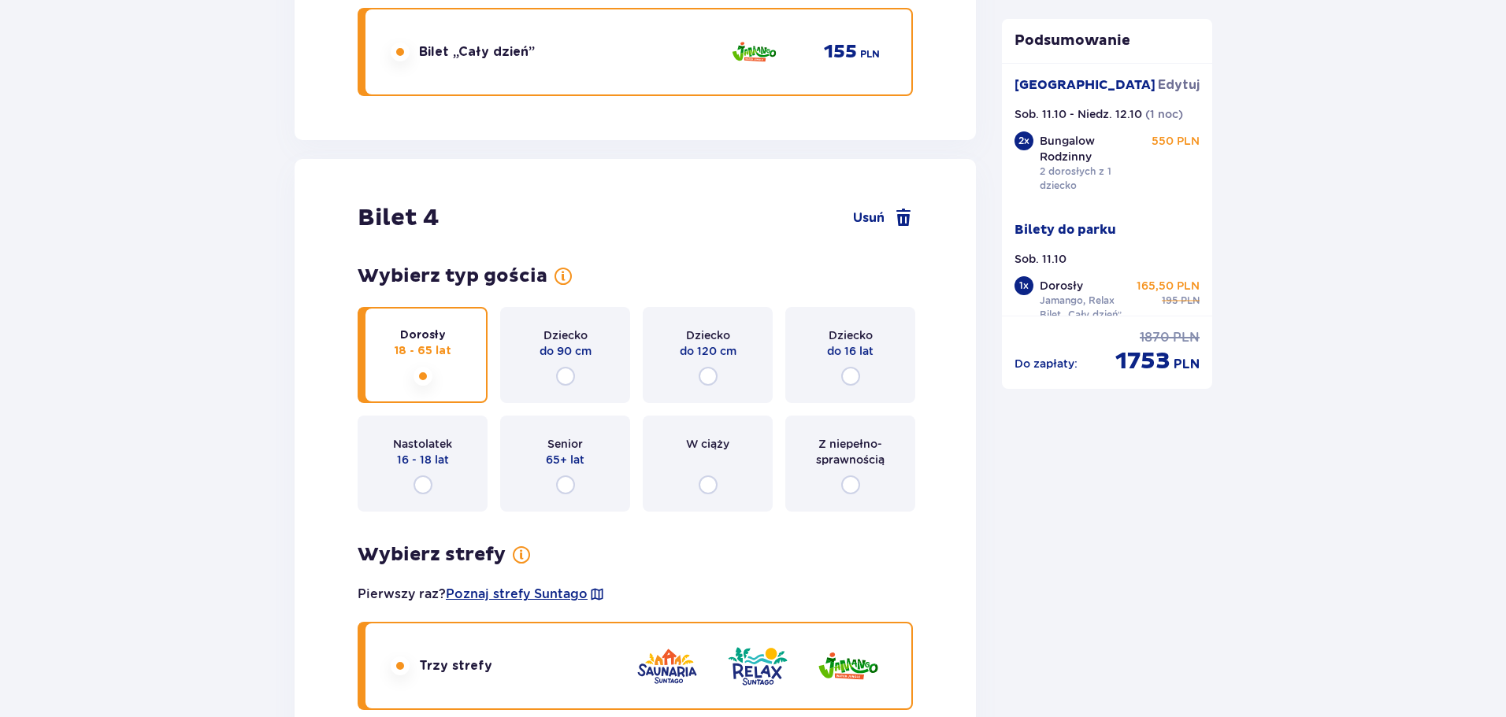
scroll to position [4272, 0]
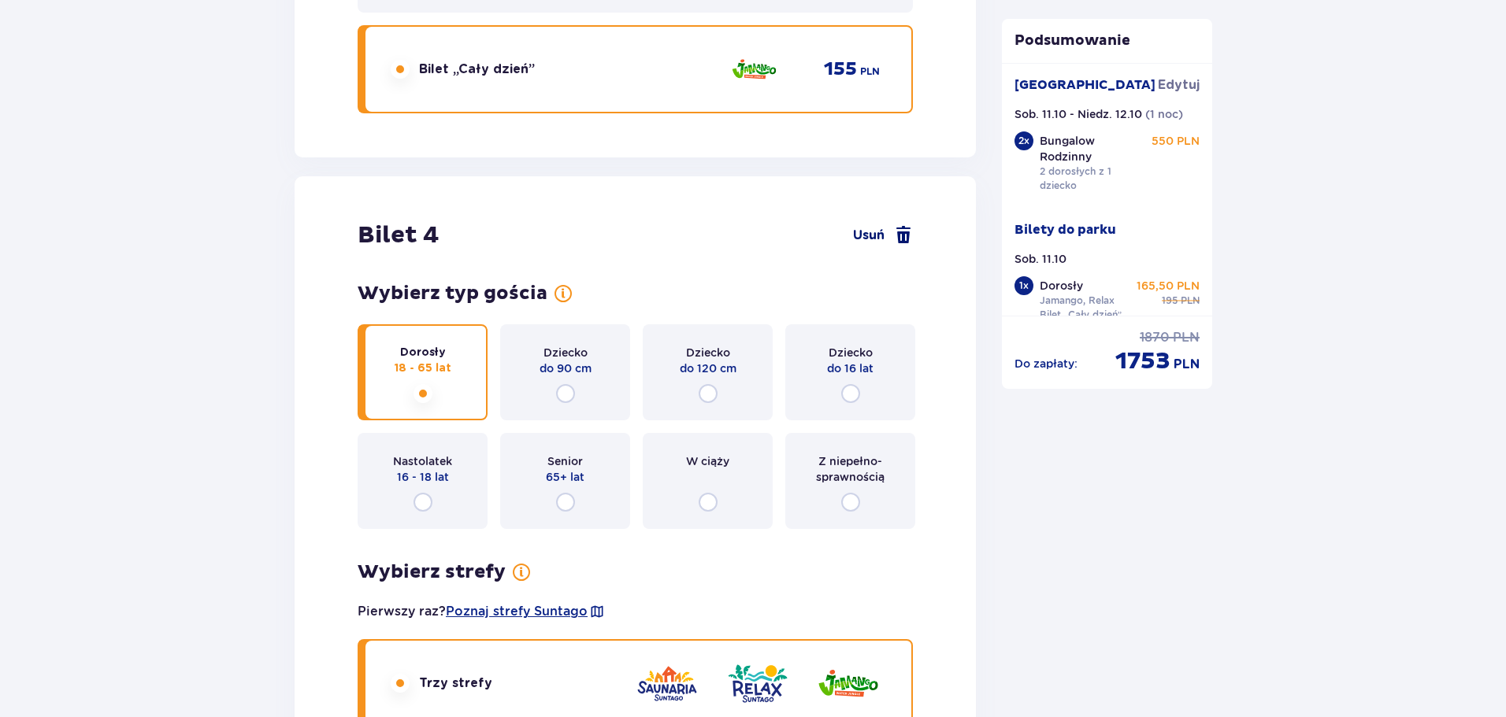
click at [903, 241] on span at bounding box center [903, 235] width 19 height 19
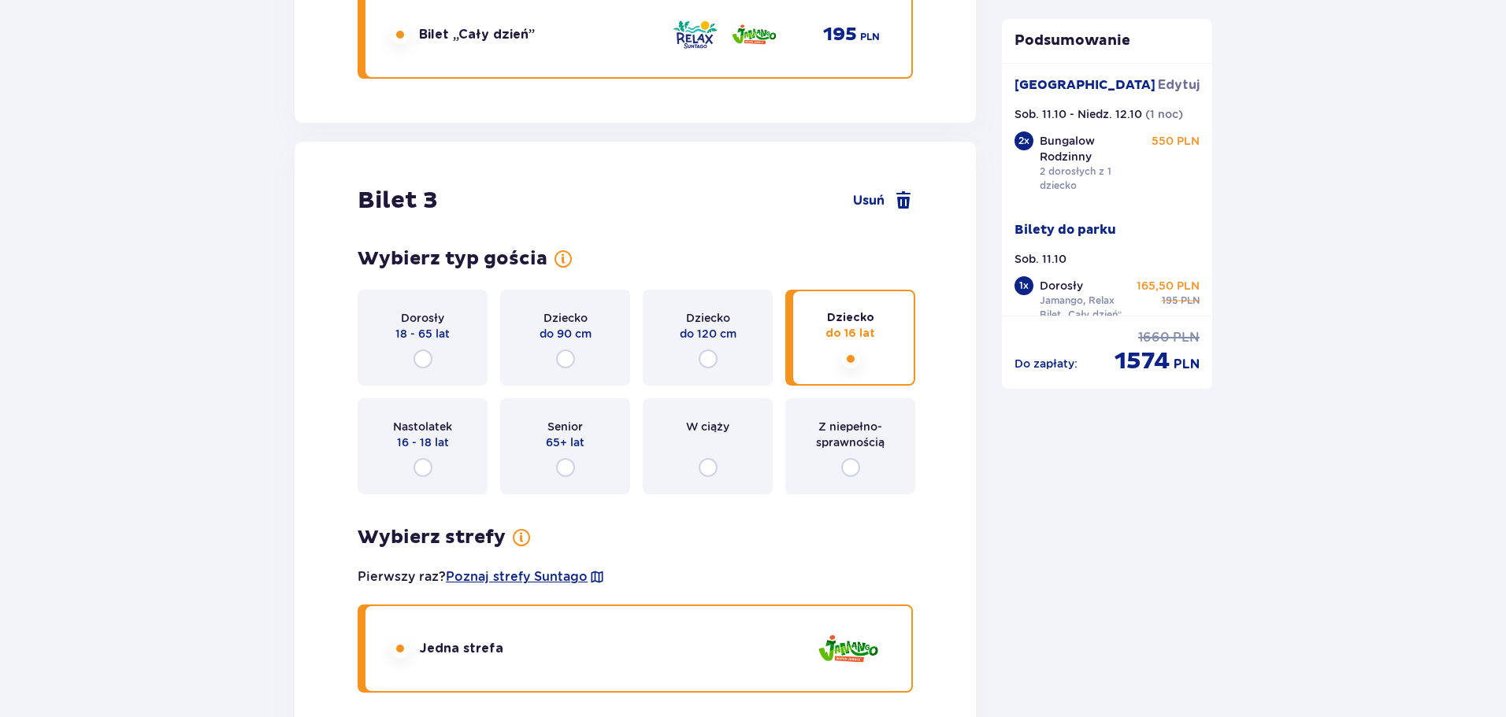
scroll to position [3098, 0]
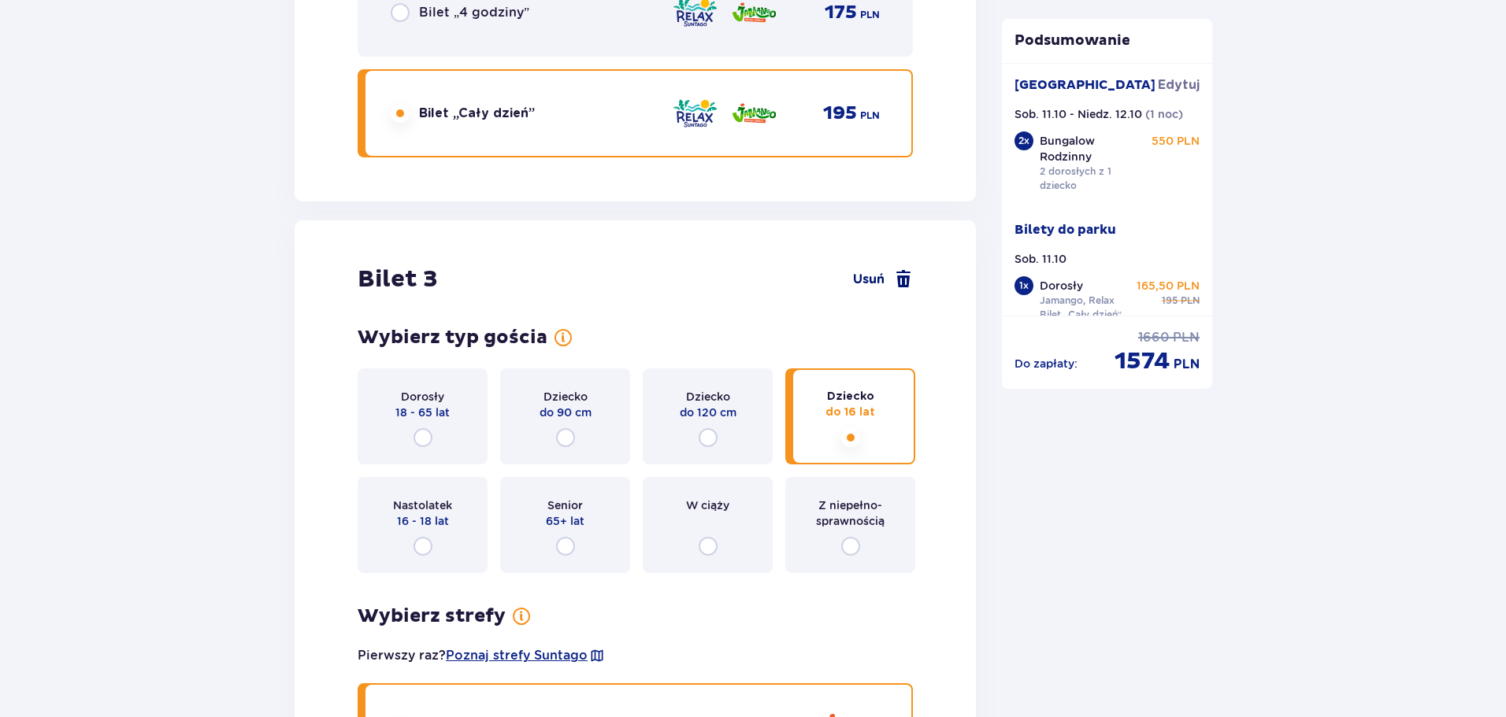
click at [899, 282] on span at bounding box center [903, 279] width 19 height 19
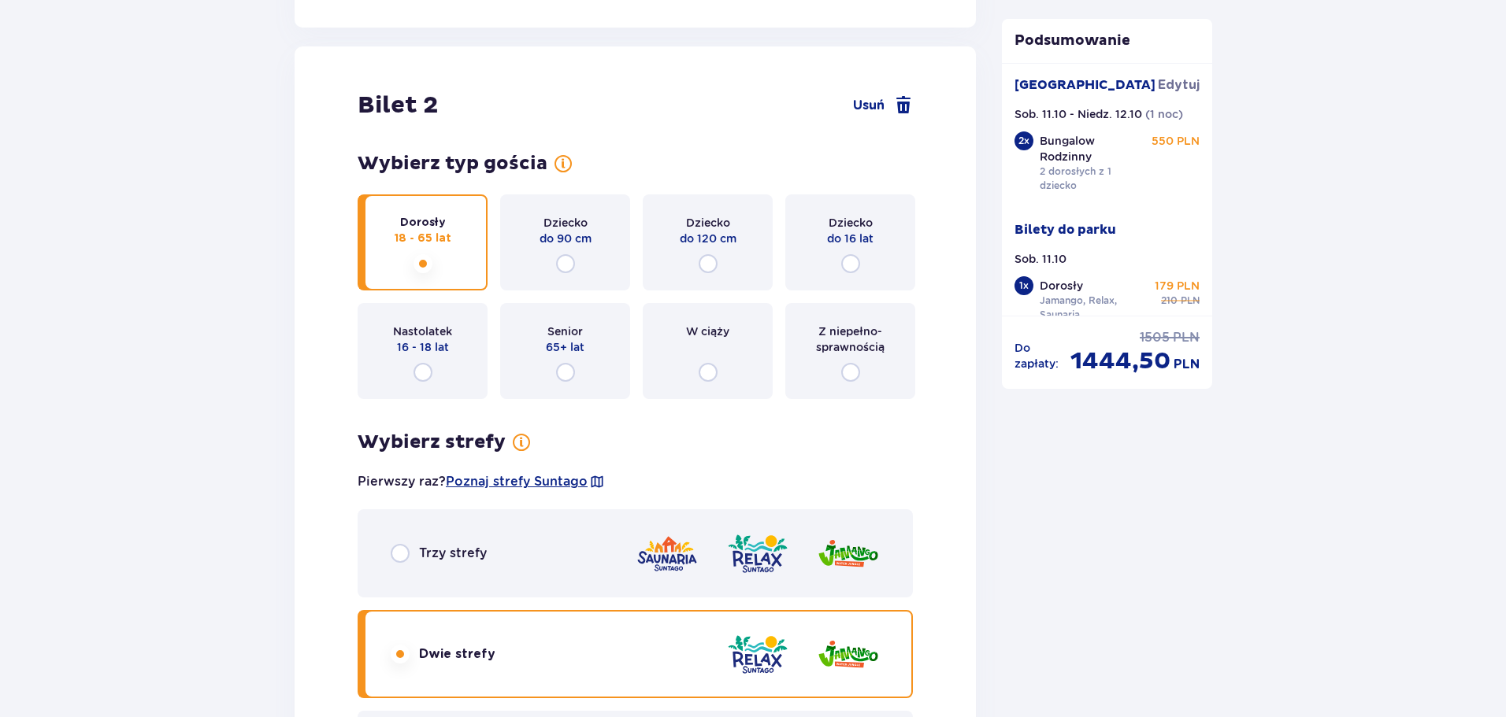
scroll to position [1968, 0]
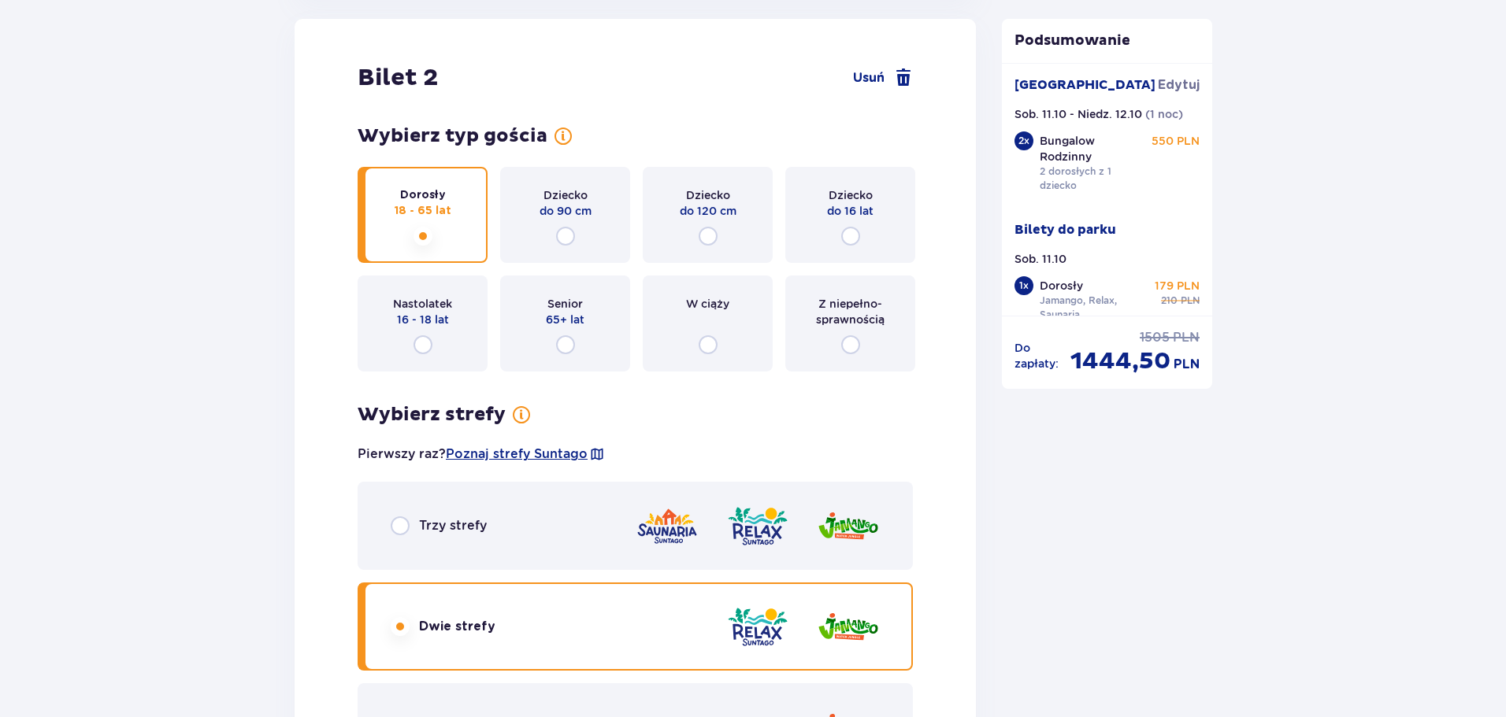
click at [401, 526] on input "radio" at bounding box center [400, 526] width 19 height 19
radio input "true"
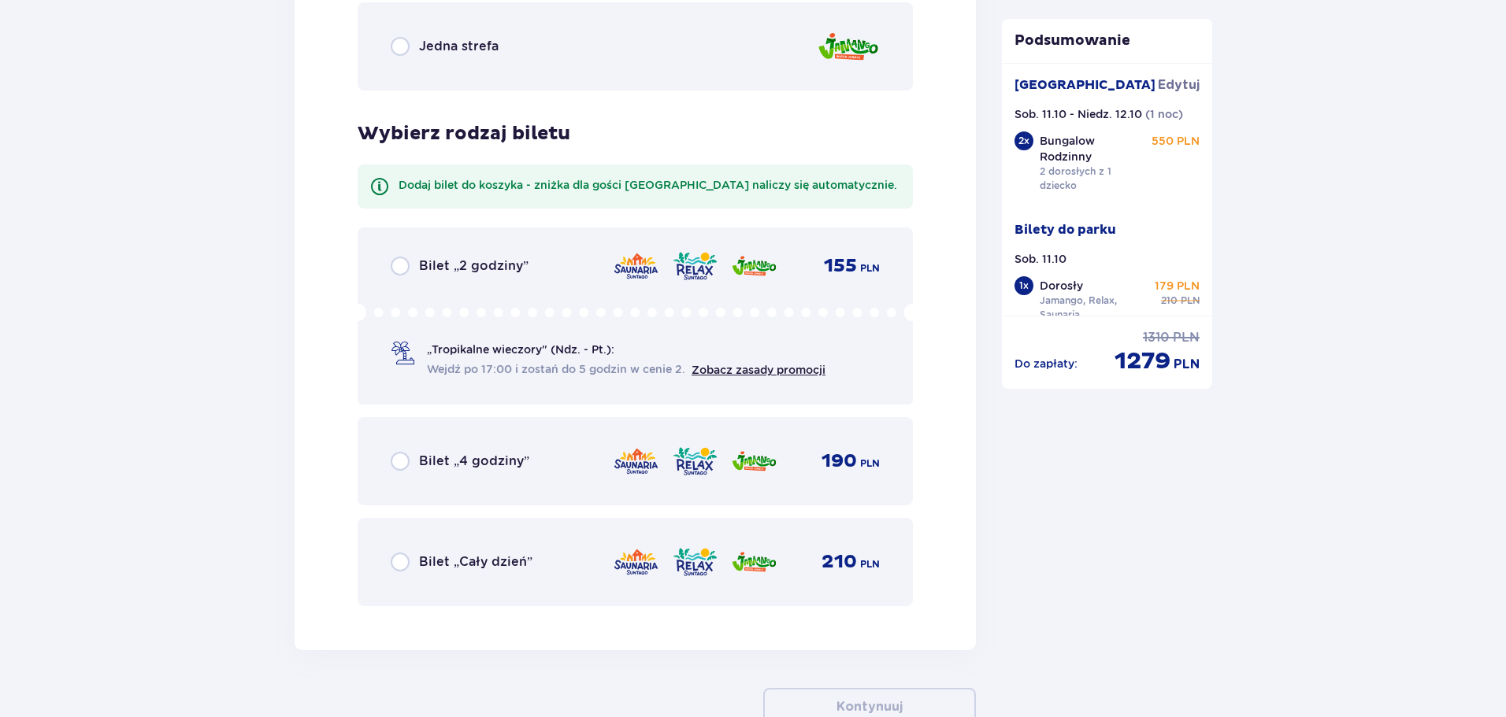
scroll to position [2676, 0]
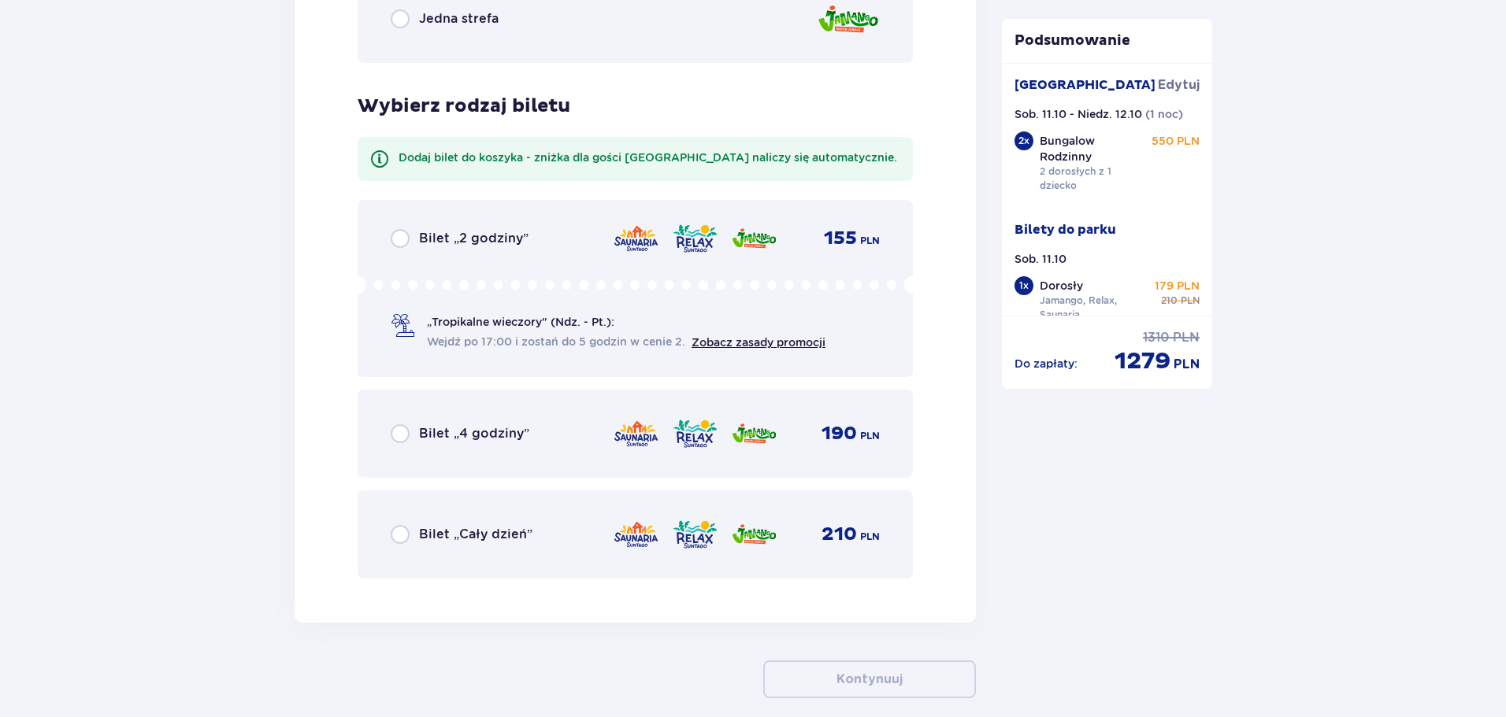
click at [409, 532] on div "Bilet „Cały dzień”" at bounding box center [462, 534] width 142 height 19
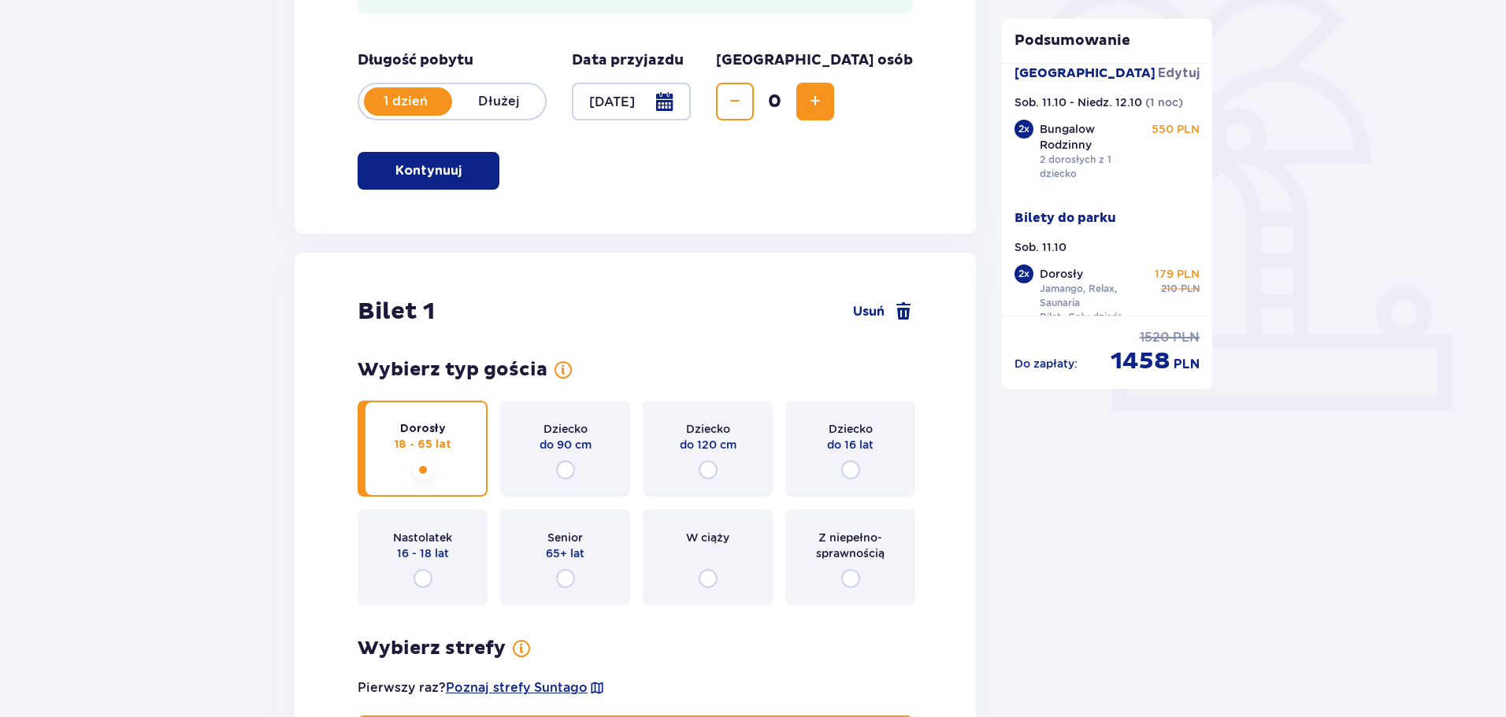
scroll to position [157, 0]
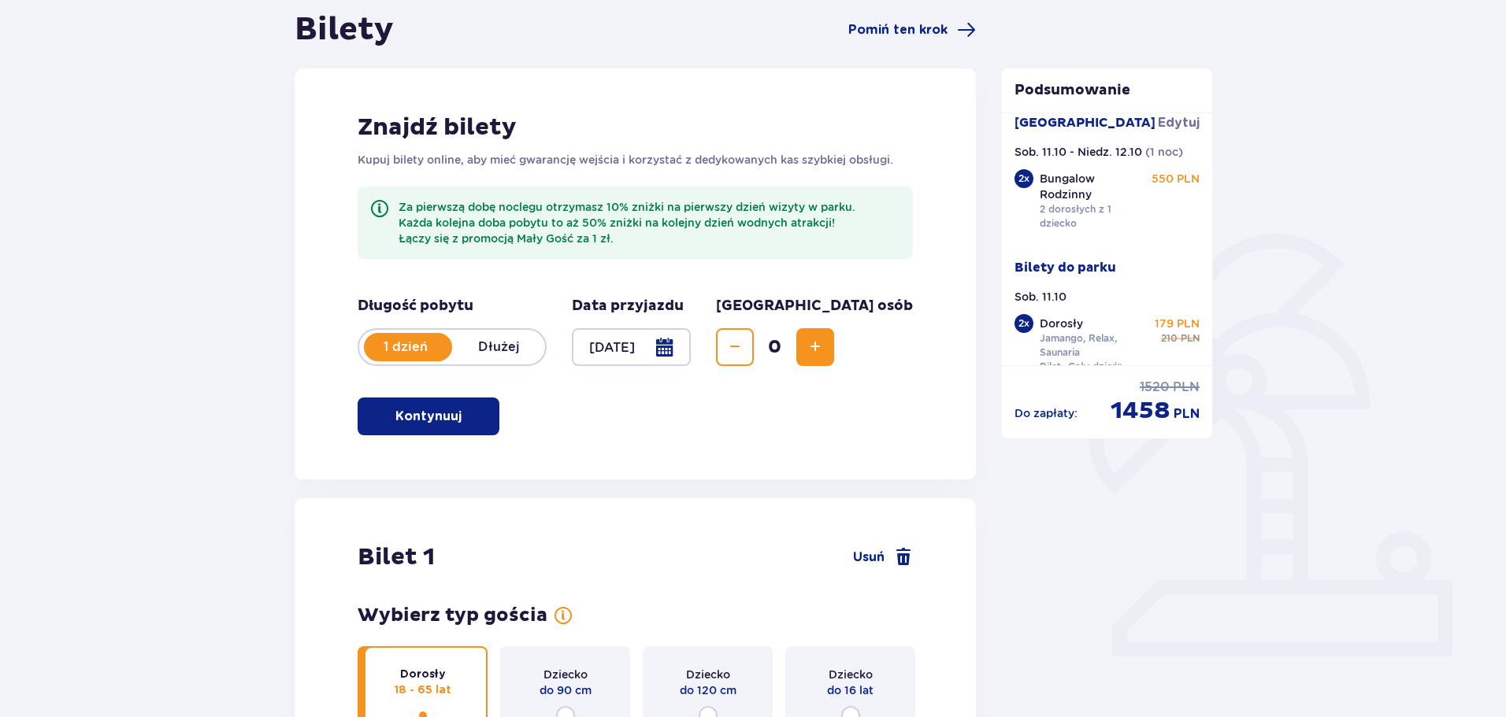
click at [834, 358] on button "Zwiększ" at bounding box center [815, 347] width 38 height 38
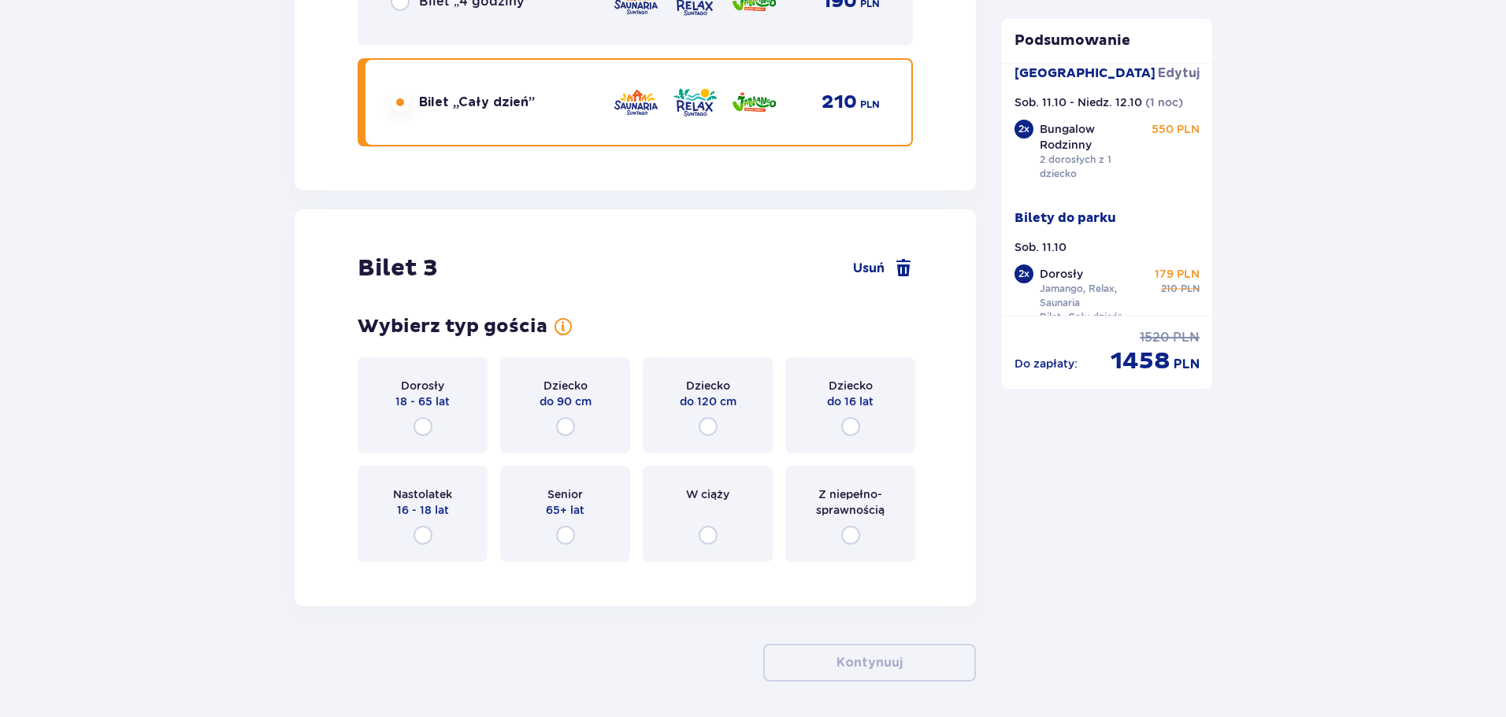
scroll to position [3168, 0]
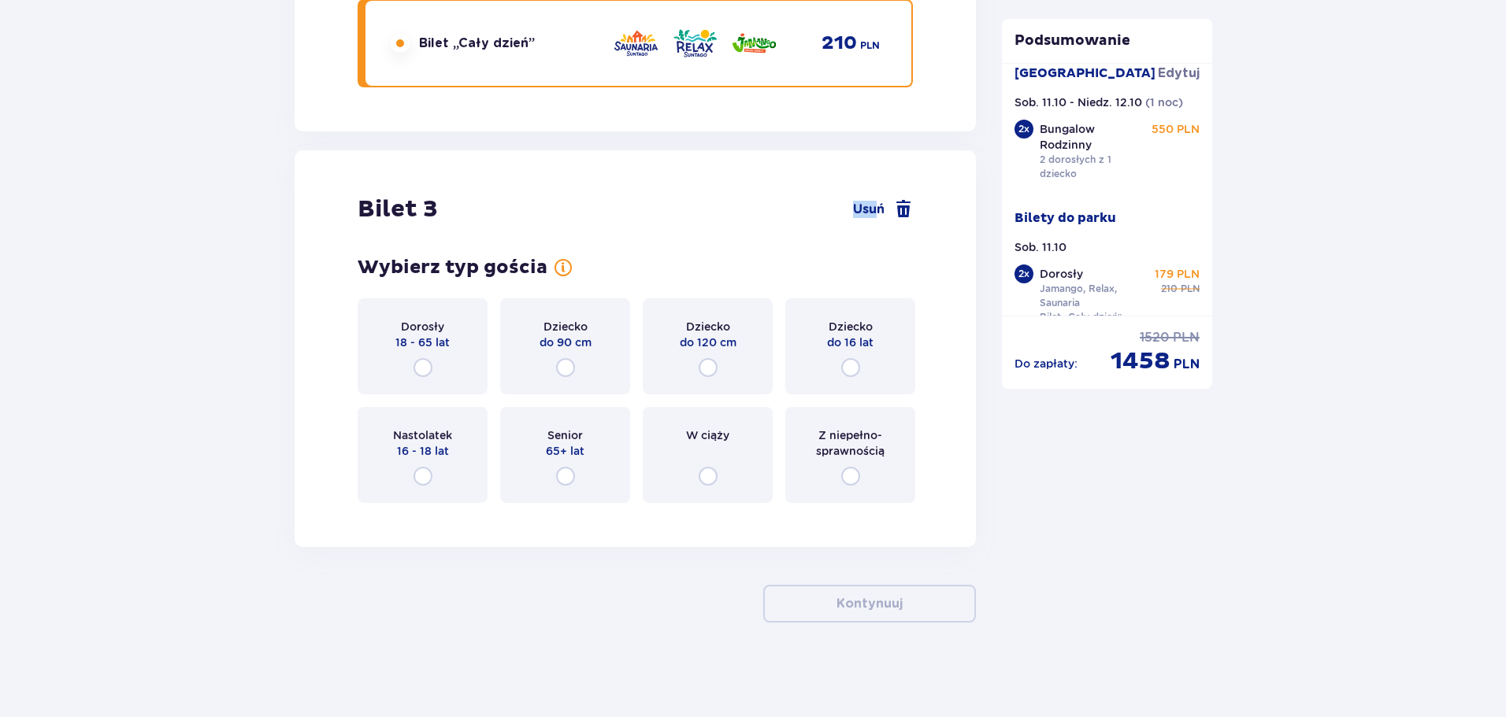
drag, startPoint x: 875, startPoint y: 212, endPoint x: 808, endPoint y: 218, distance: 67.2
click at [808, 218] on div "Bilet 3 Usuń" at bounding box center [634, 209] width 555 height 30
click at [905, 212] on span at bounding box center [903, 209] width 19 height 19
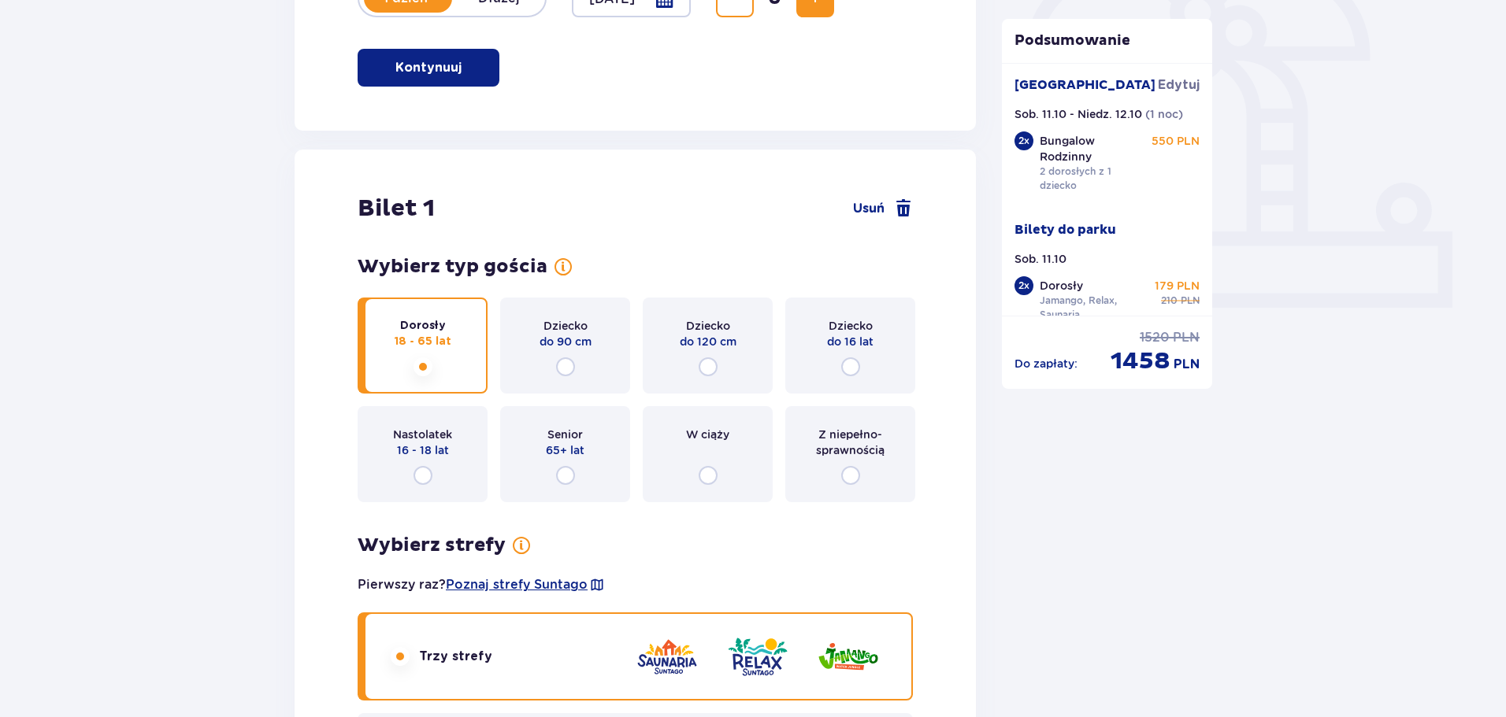
scroll to position [157, 0]
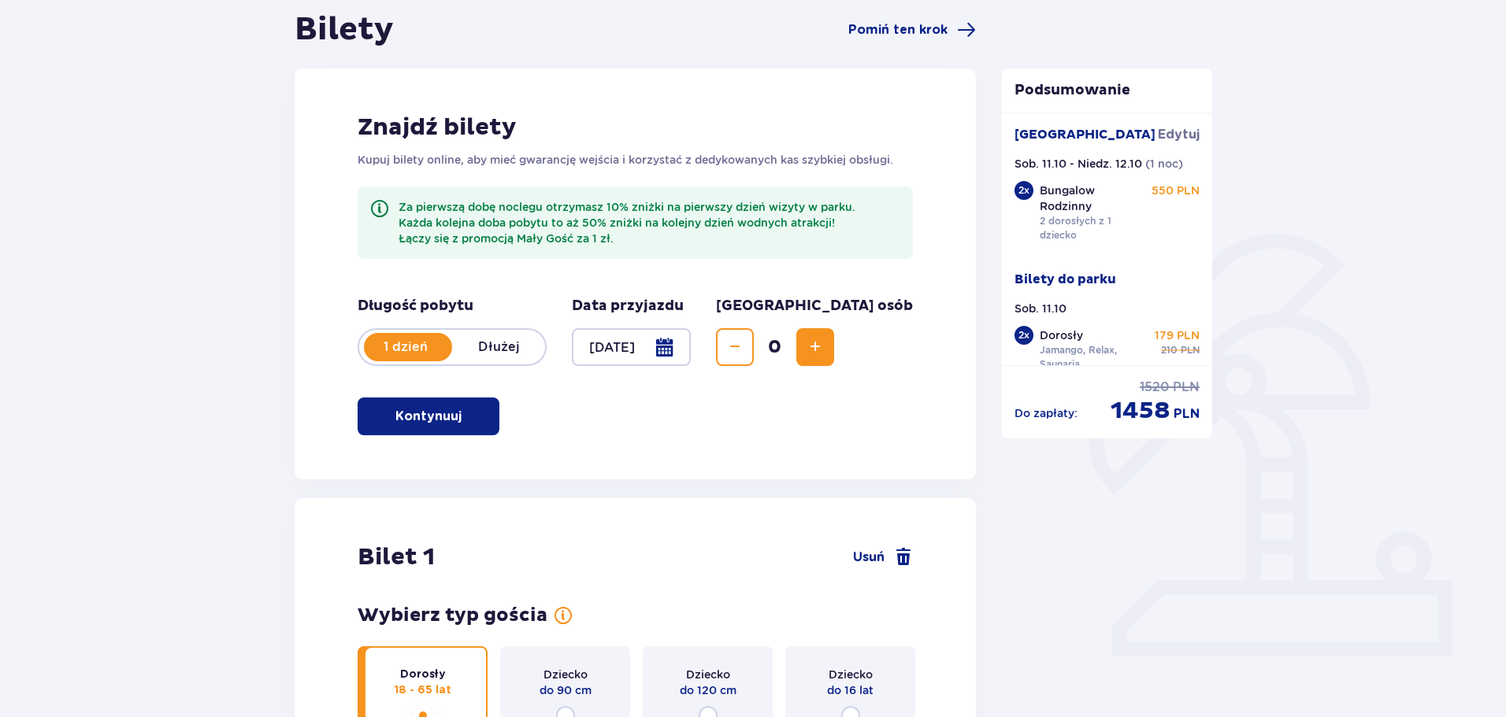
click at [834, 357] on button "Zwiększ" at bounding box center [815, 347] width 38 height 38
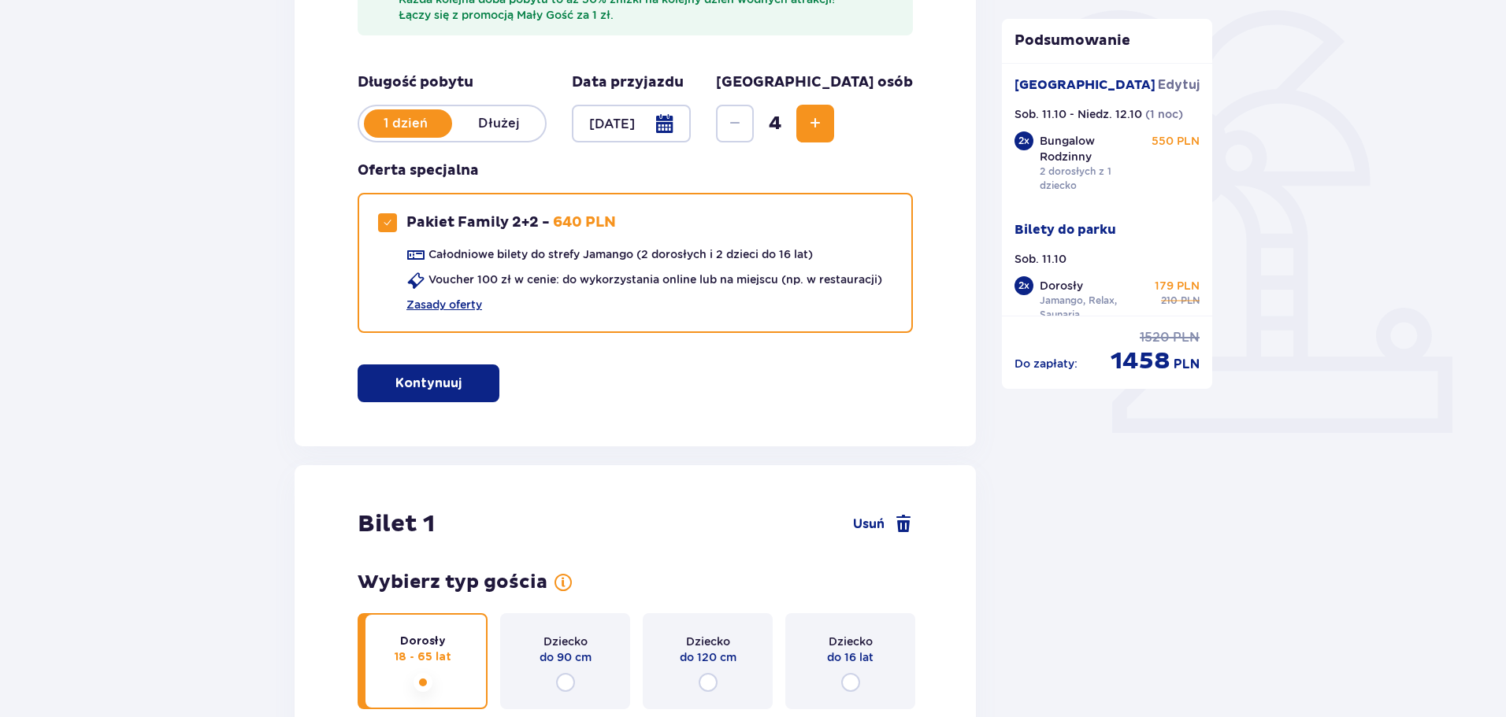
scroll to position [339, 0]
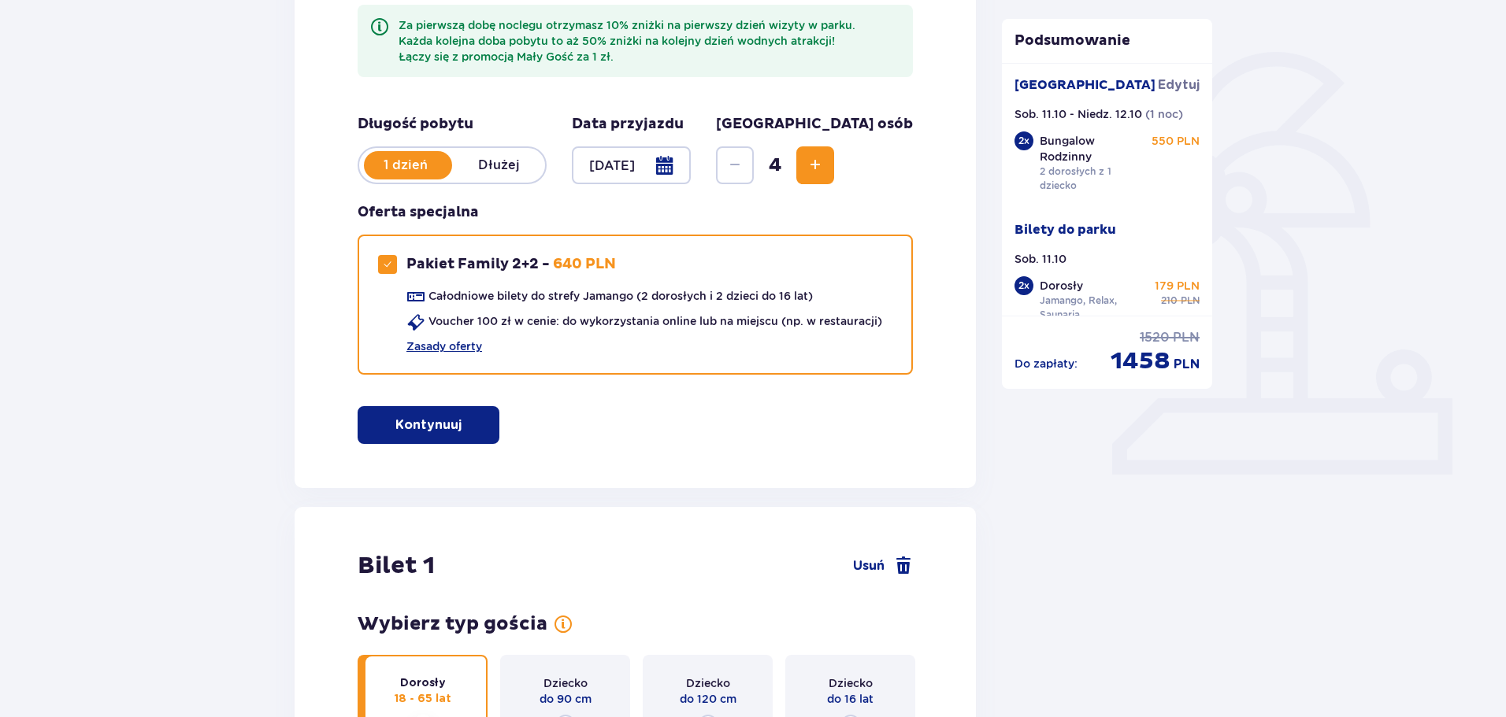
click at [824, 164] on span "Zwiększ" at bounding box center [815, 165] width 19 height 19
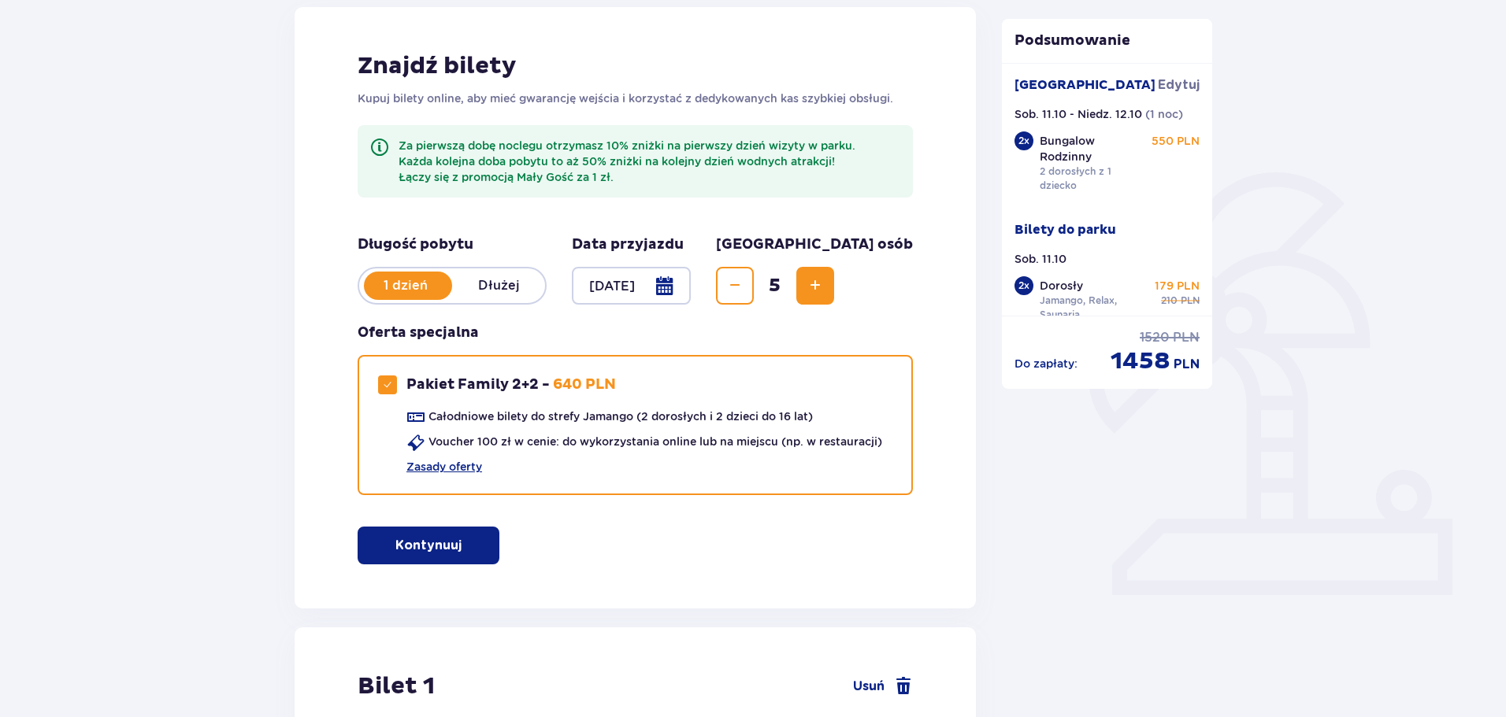
scroll to position [183, 0]
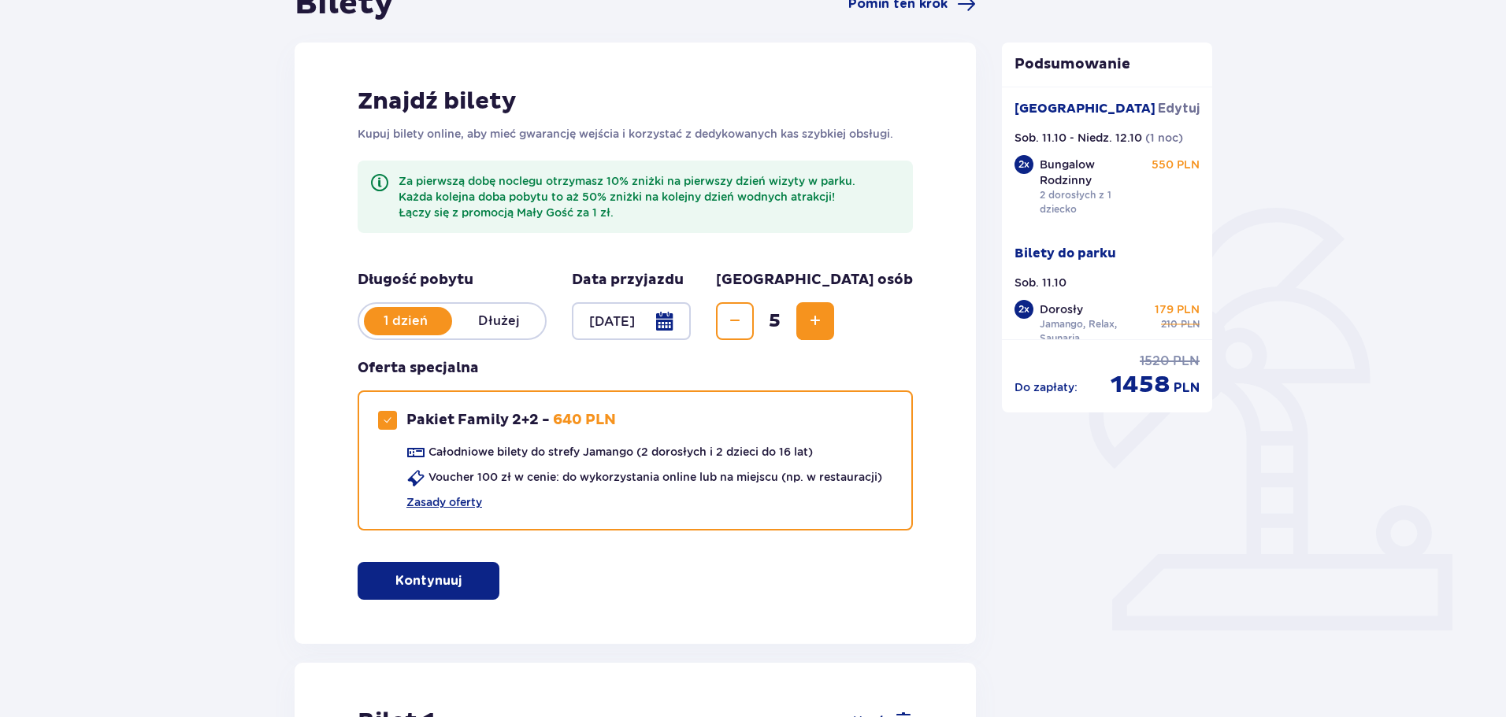
click at [824, 317] on span "Zwiększ" at bounding box center [815, 321] width 19 height 19
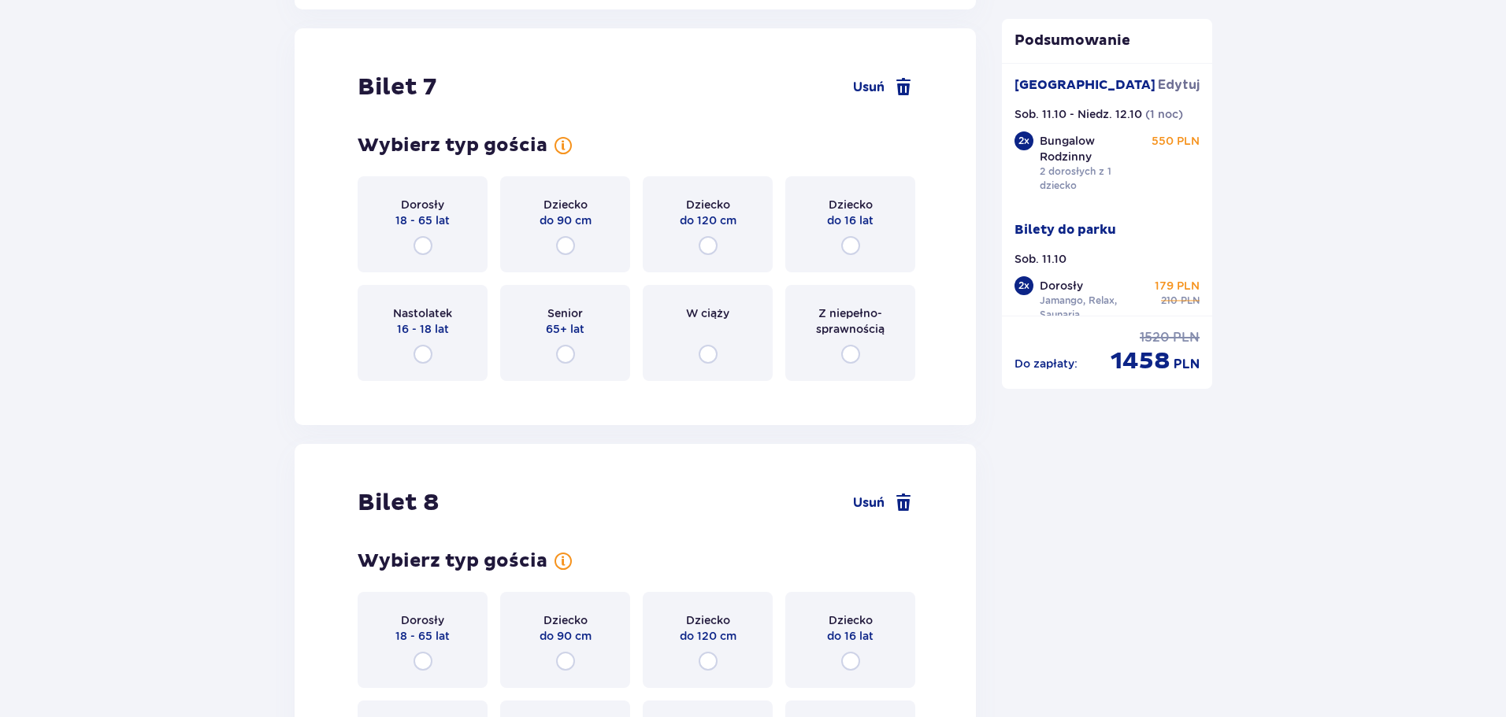
scroll to position [5437, 0]
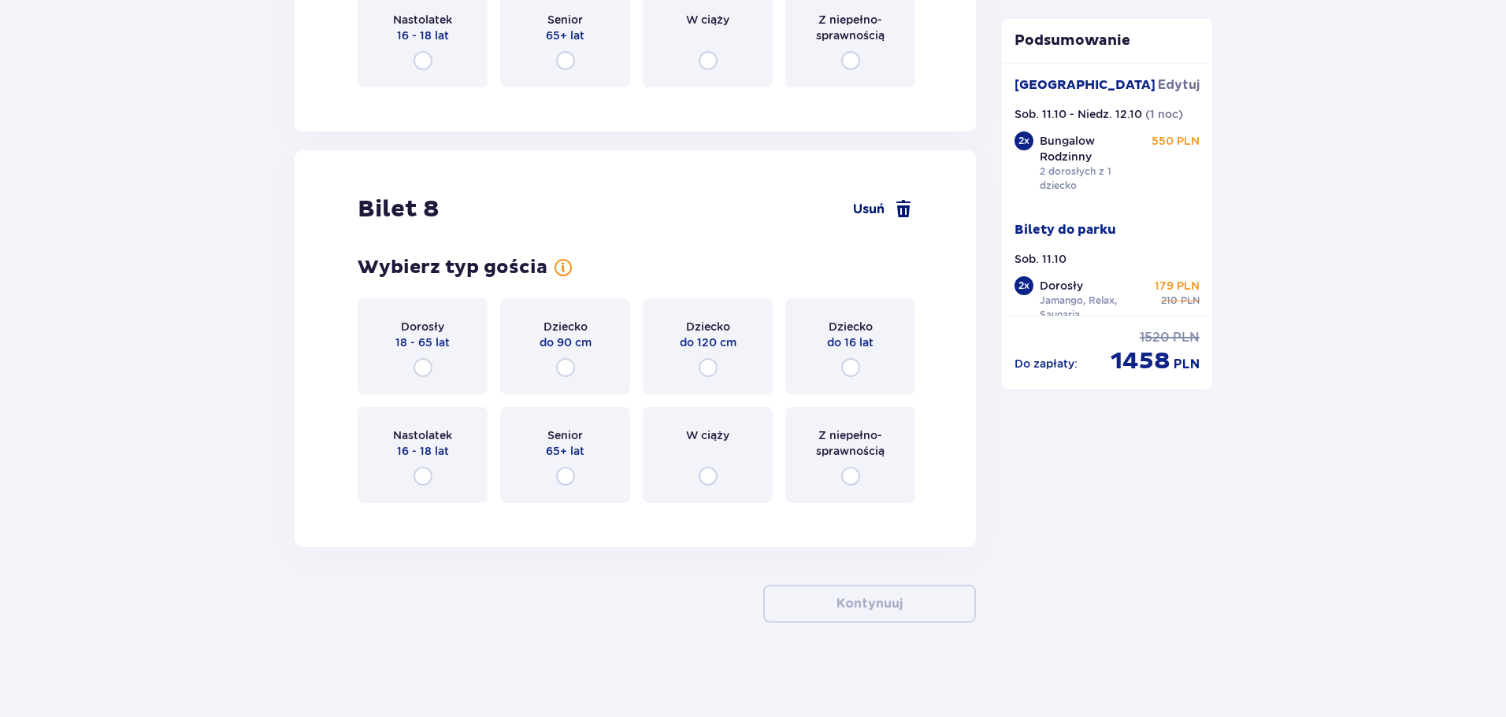
click at [906, 210] on span at bounding box center [903, 209] width 19 height 19
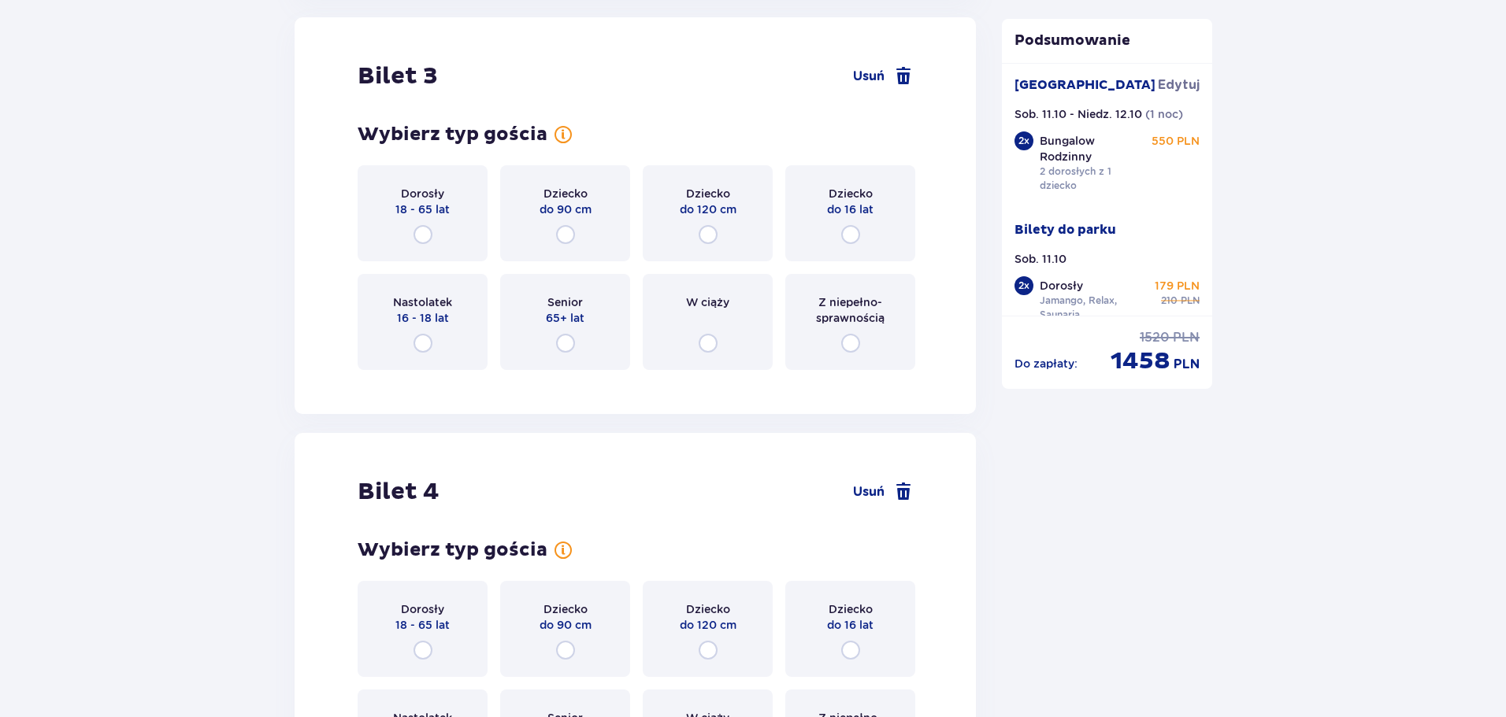
scroll to position [3490, 0]
click at [904, 498] on span at bounding box center [903, 493] width 19 height 19
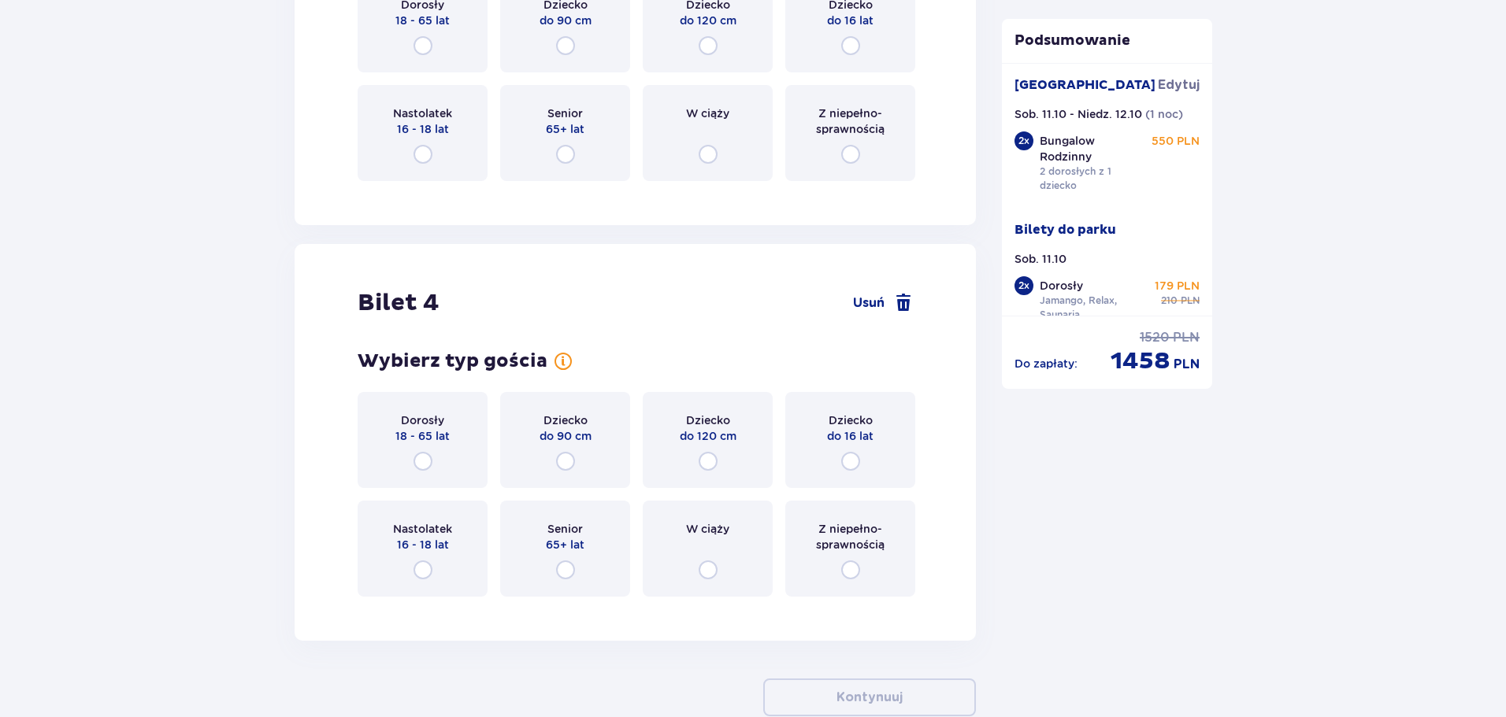
scroll to position [3299, 0]
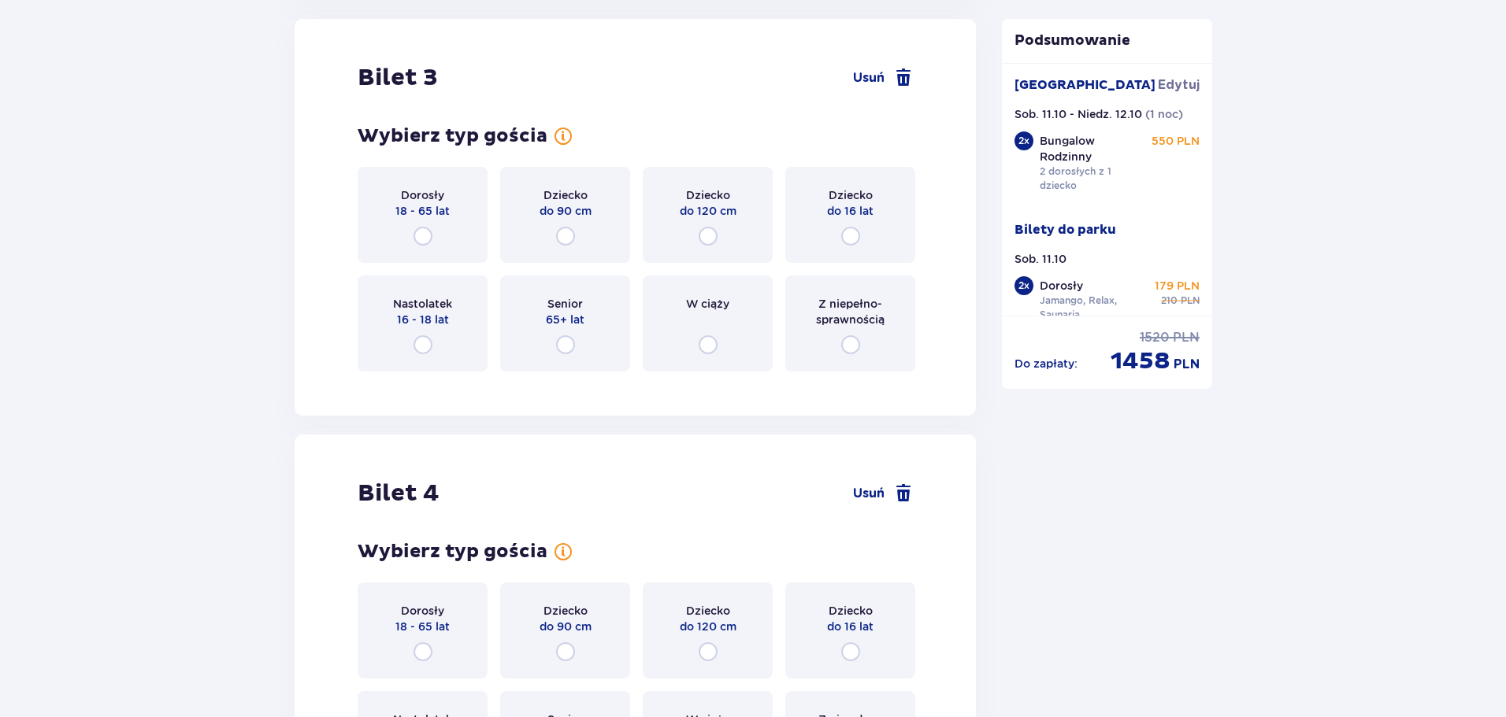
click at [904, 498] on span at bounding box center [903, 493] width 19 height 19
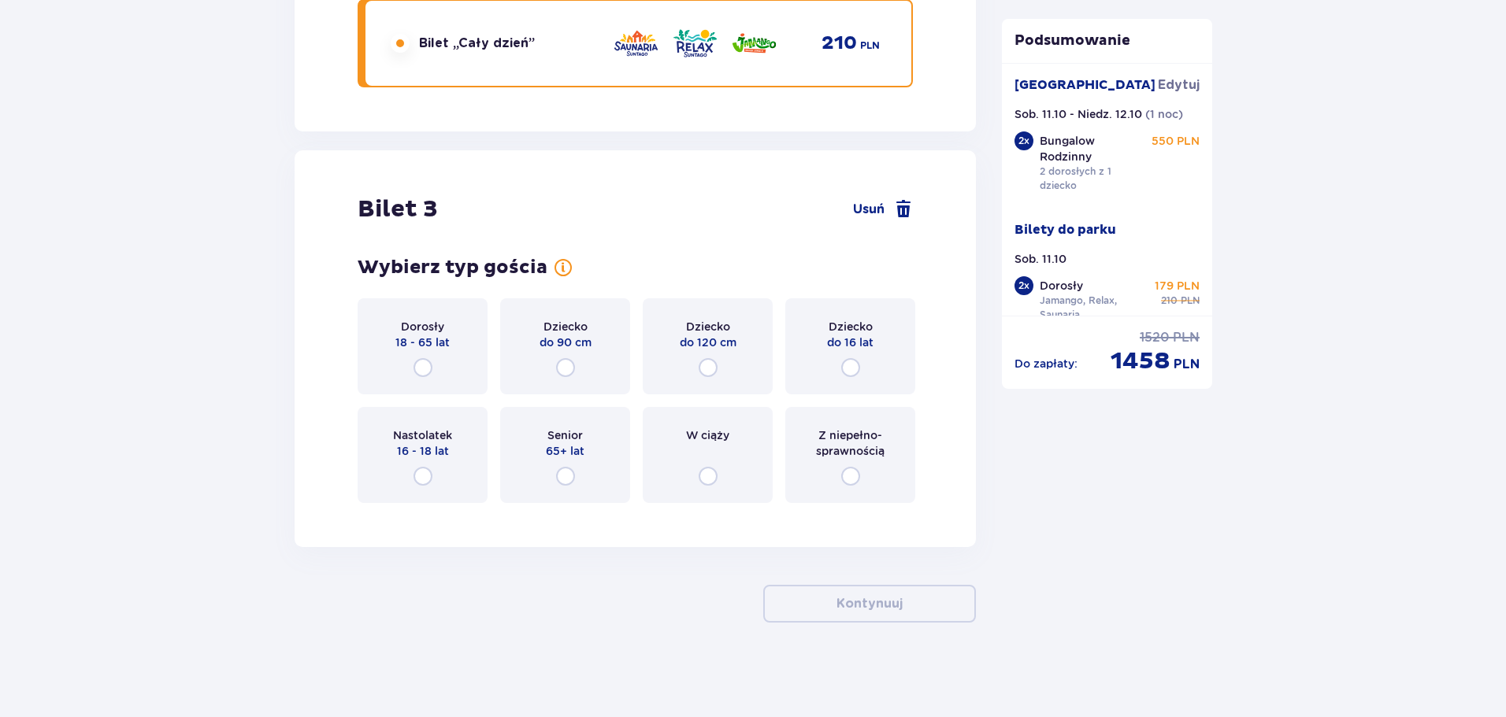
scroll to position [3168, 0]
click at [903, 209] on span at bounding box center [903, 209] width 19 height 19
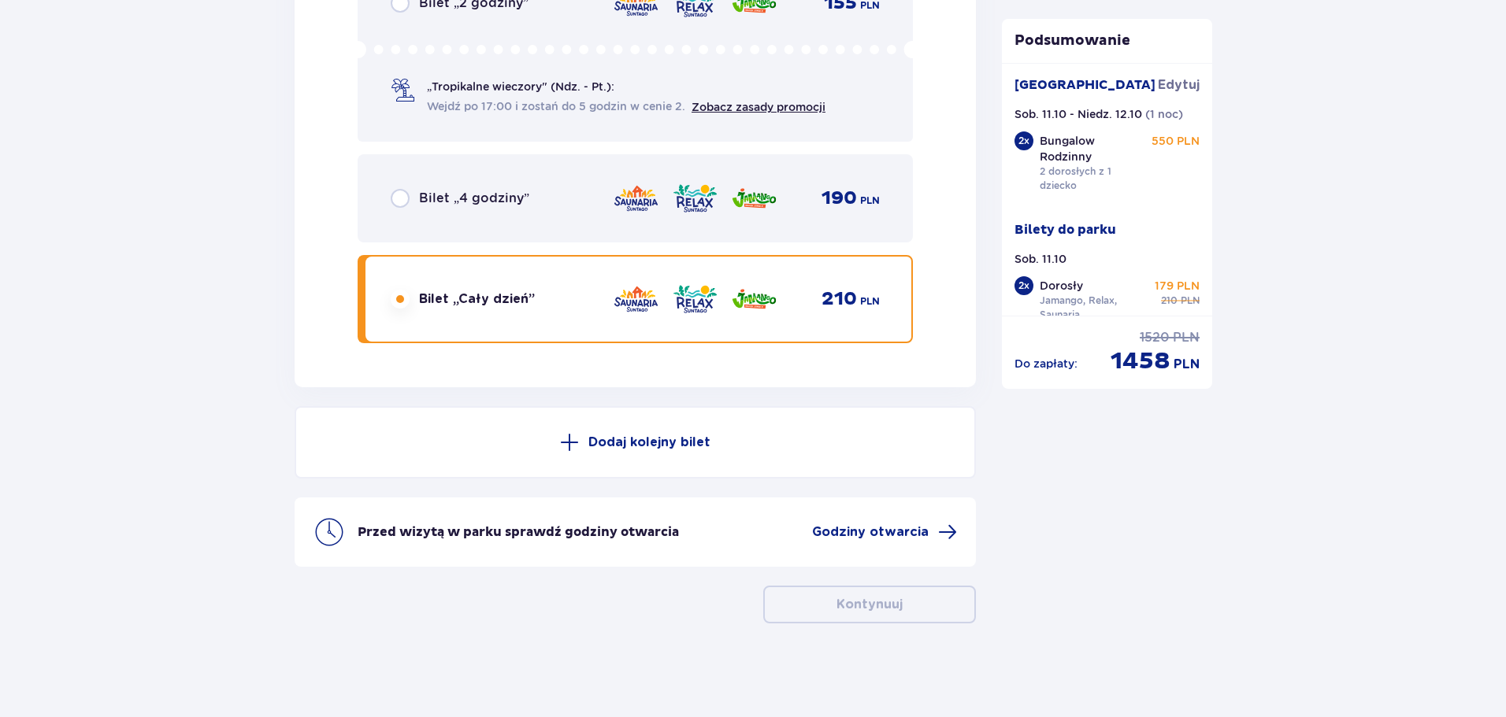
scroll to position [2913, 0]
click at [836, 543] on div "Przed wizytą w parku sprawdź godziny otwarcia Godziny otwarcia" at bounding box center [634, 531] width 681 height 69
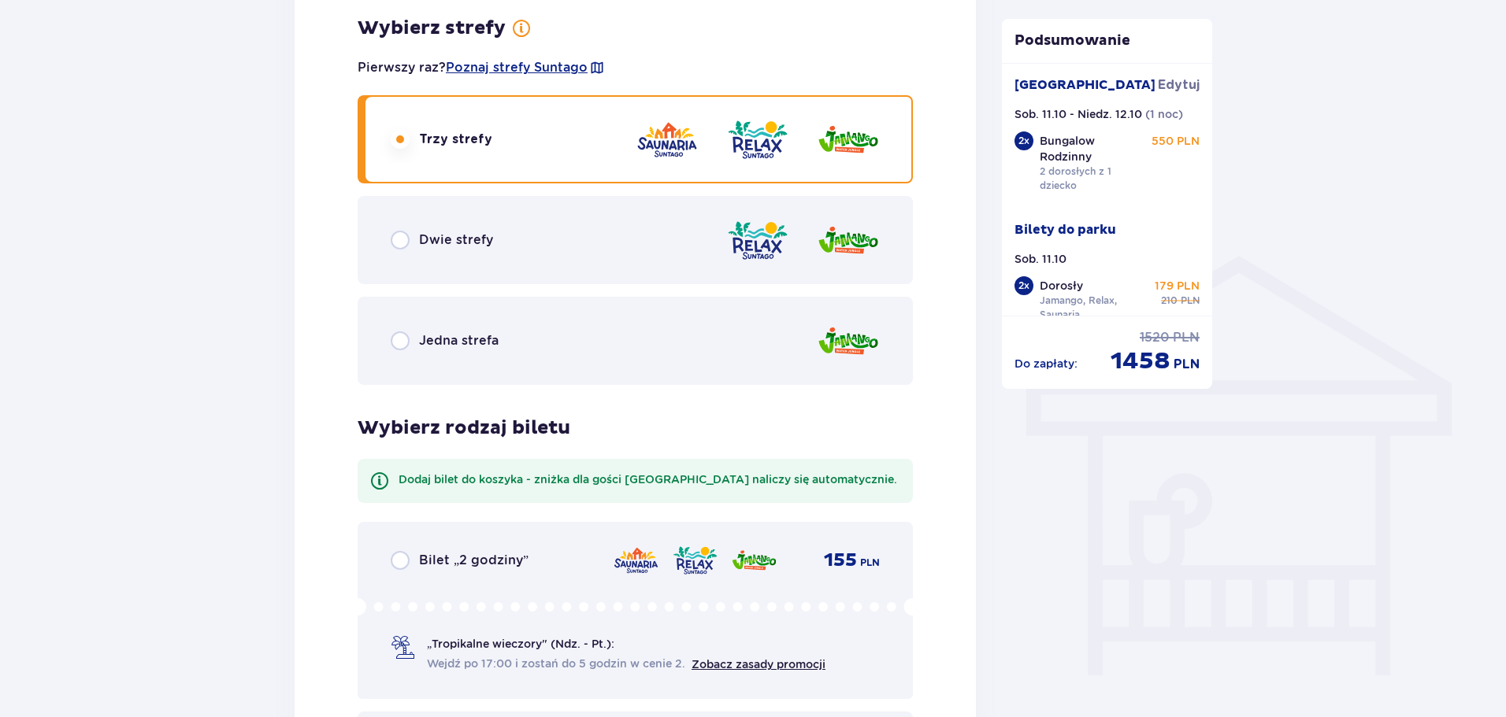
scroll to position [472, 0]
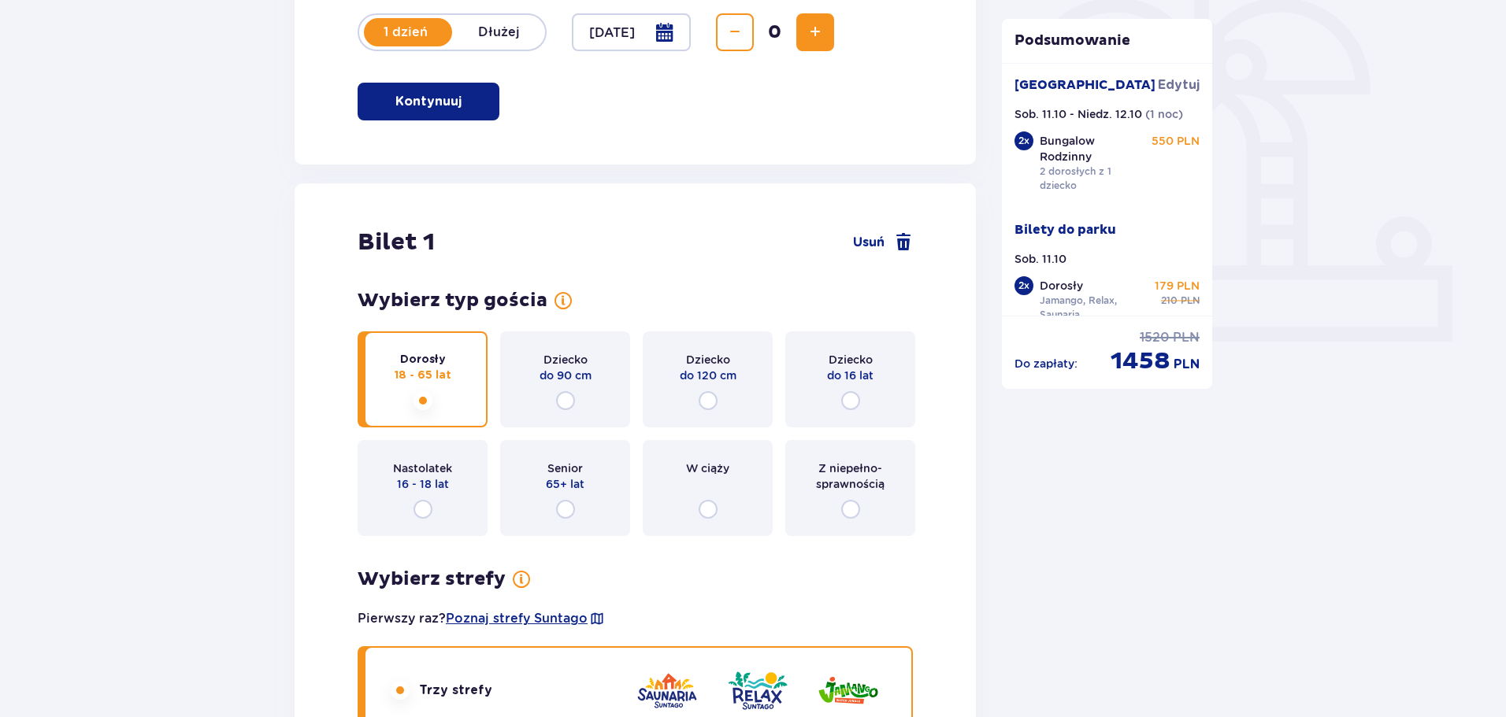
click at [439, 109] on p "Kontynuuj" at bounding box center [428, 101] width 66 height 17
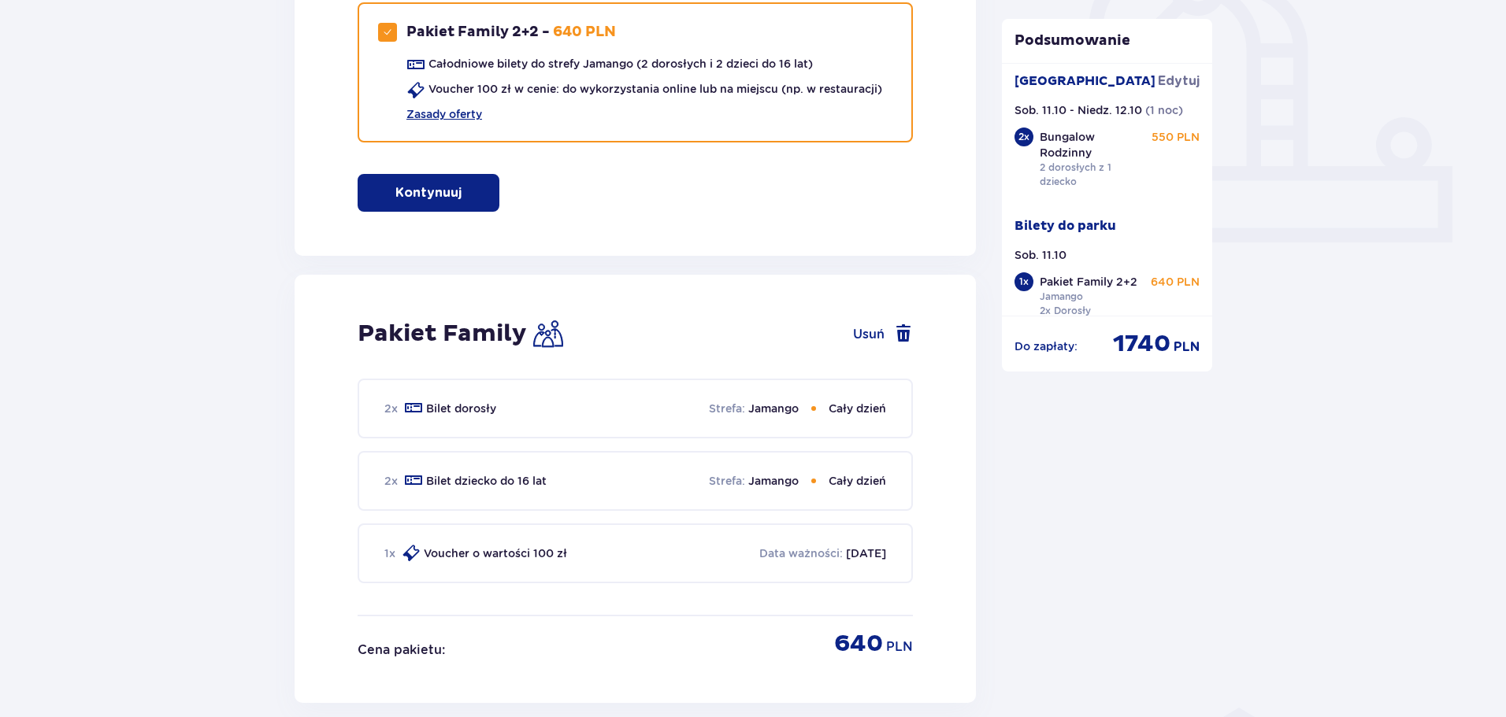
scroll to position [492, 0]
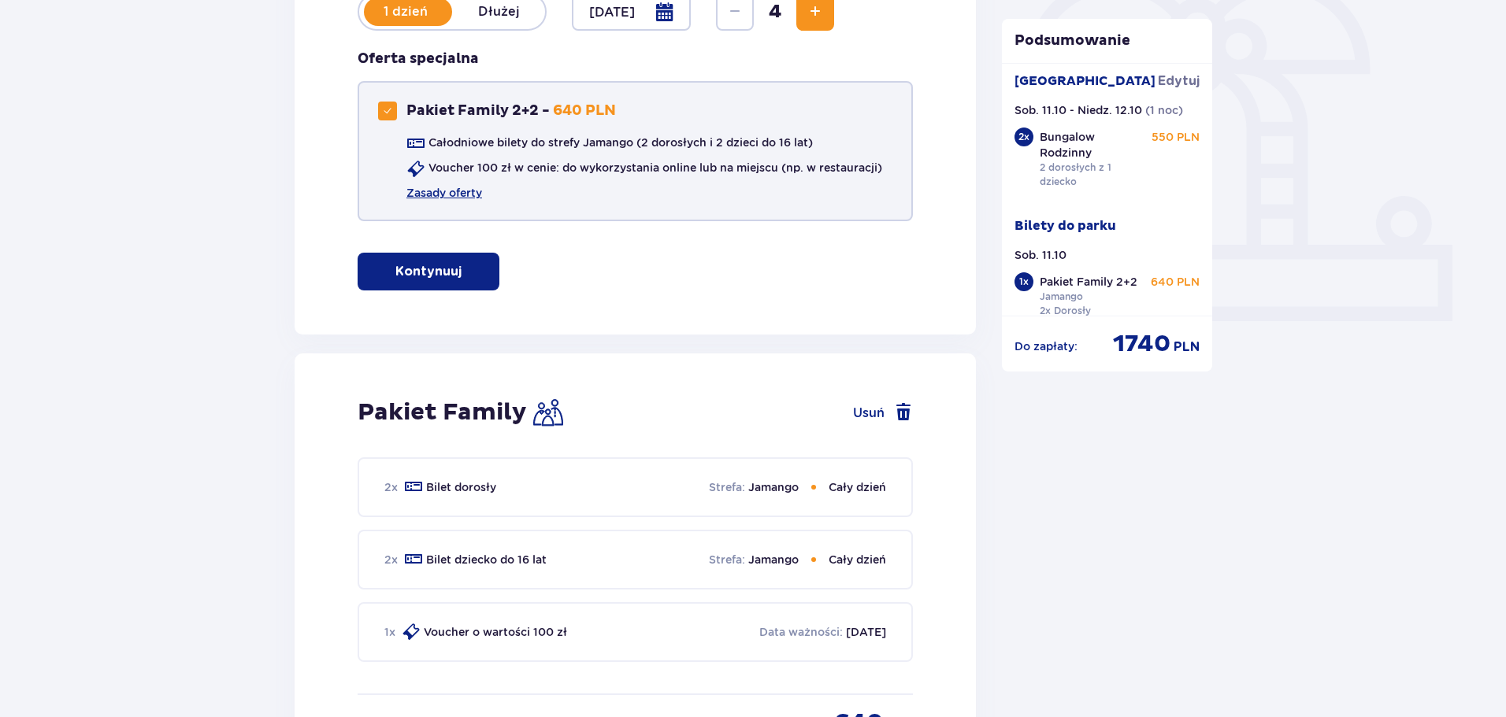
click at [387, 109] on span at bounding box center [387, 110] width 9 height 9
checkbox input "false"
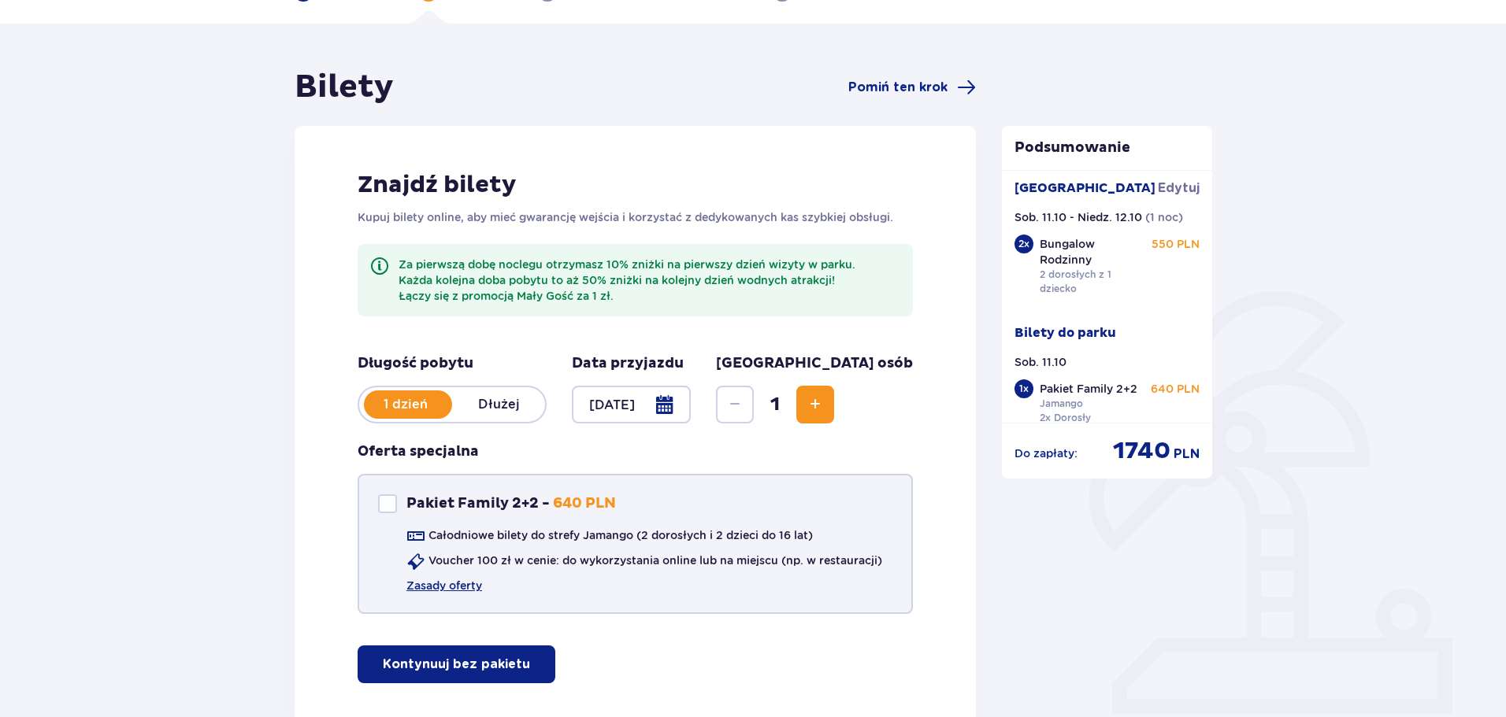
scroll to position [98, 0]
